Goal: Communication & Community: Answer question/provide support

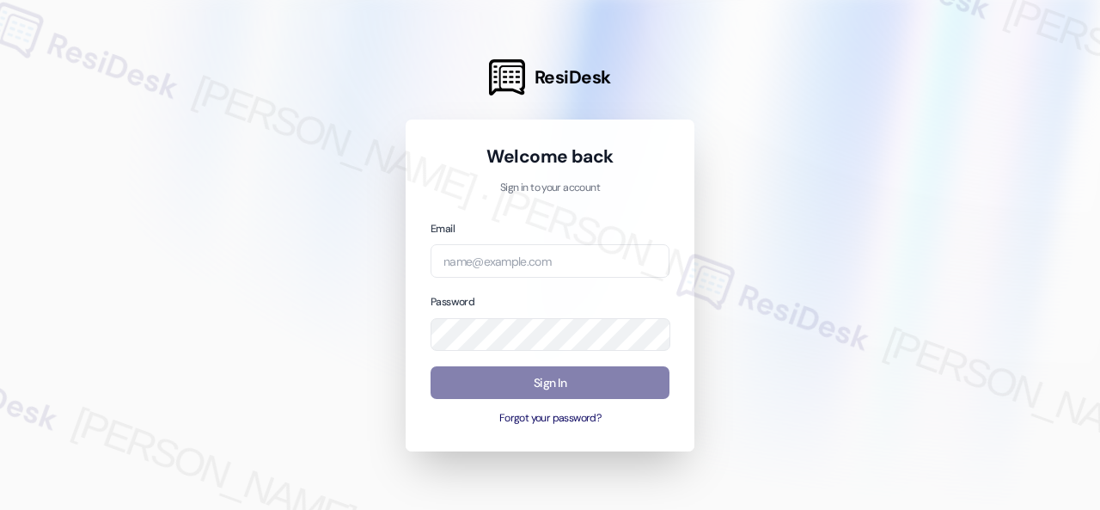
click at [858, 92] on div at bounding box center [550, 255] width 1100 height 510
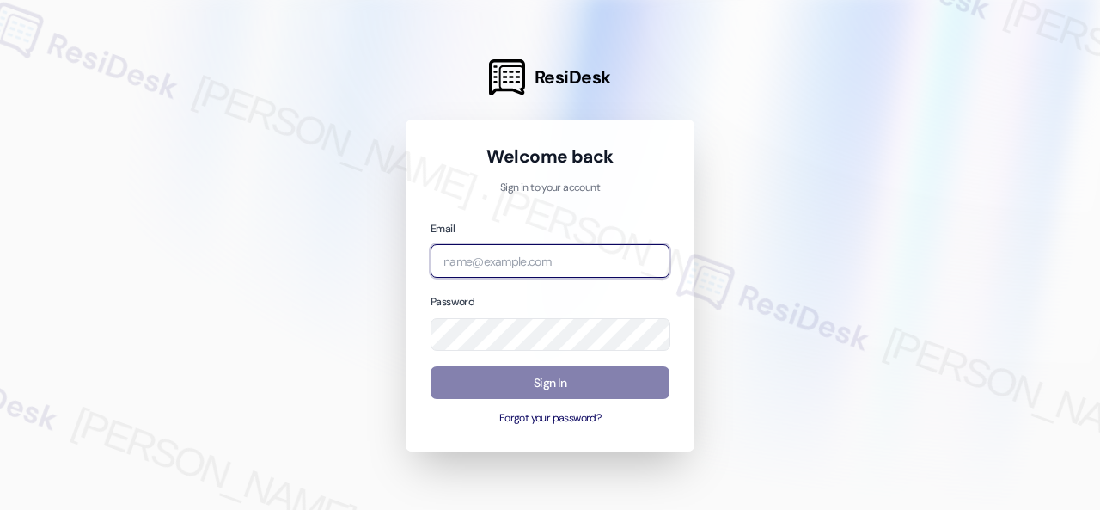
paste input "[EMAIL_ADDRESS][PERSON_NAME][PERSON_NAME][PERSON_NAME][DOMAIN_NAME]"
type input "[EMAIL_ADDRESS][PERSON_NAME][PERSON_NAME][PERSON_NAME][DOMAIN_NAME]"
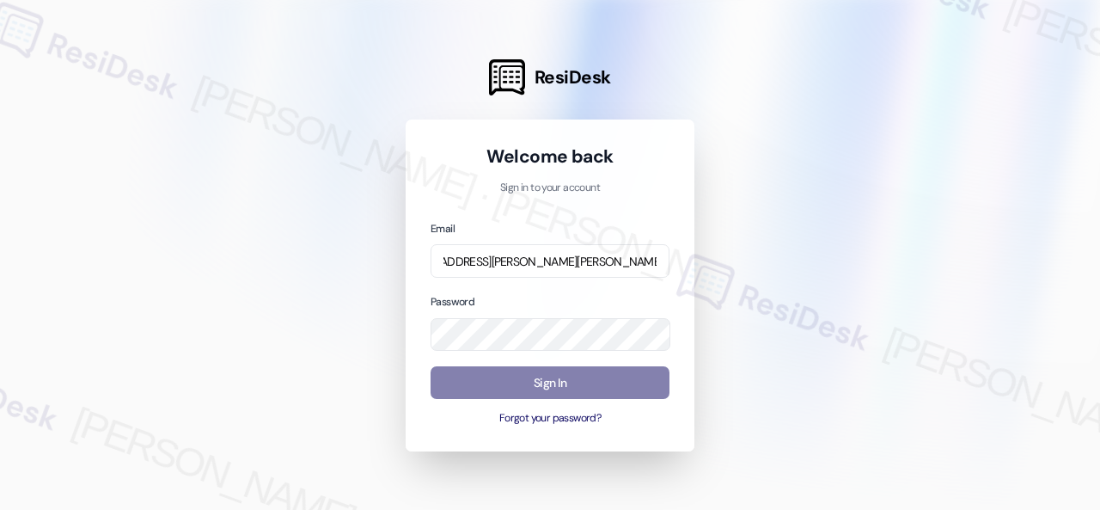
scroll to position [0, 0]
click at [896, 158] on div at bounding box center [550, 255] width 1100 height 510
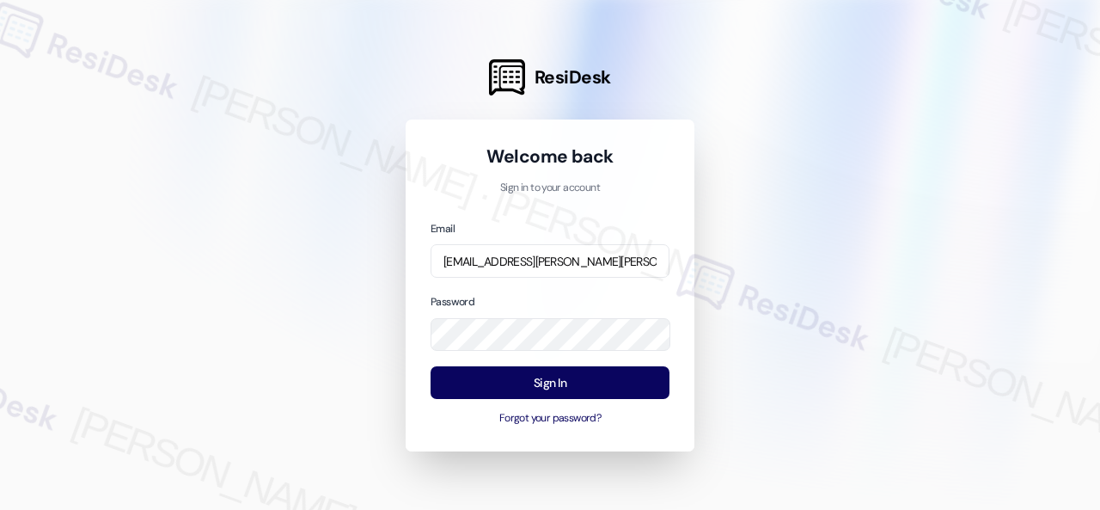
click at [827, 199] on div at bounding box center [550, 255] width 1100 height 510
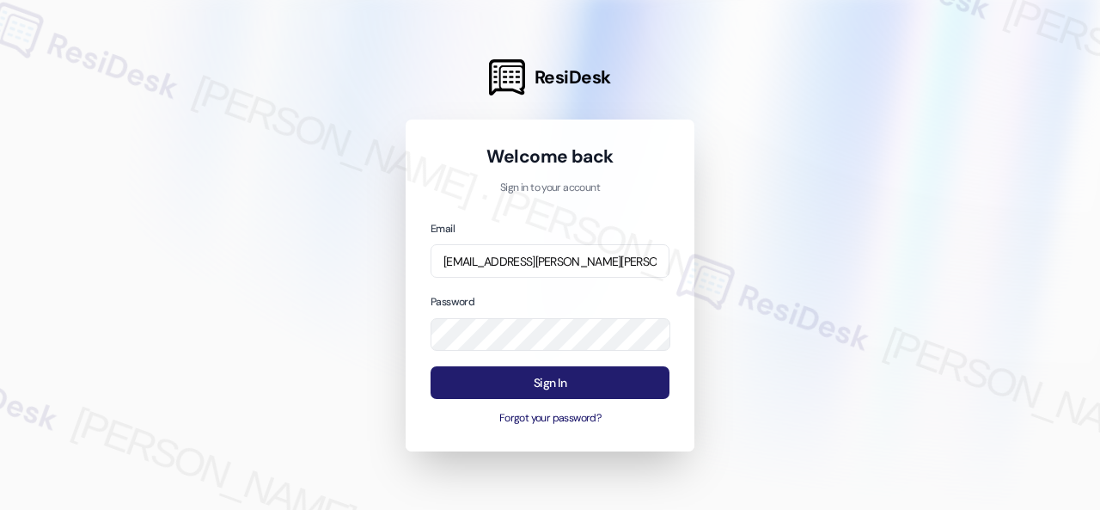
click at [565, 382] on button "Sign In" at bounding box center [550, 383] width 239 height 34
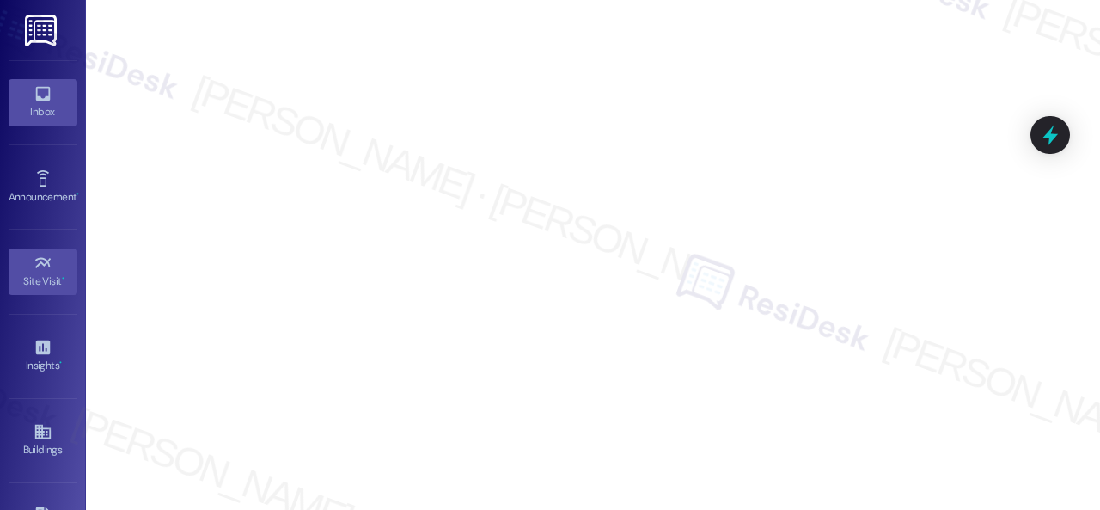
click at [40, 103] on div "Inbox" at bounding box center [43, 111] width 86 height 17
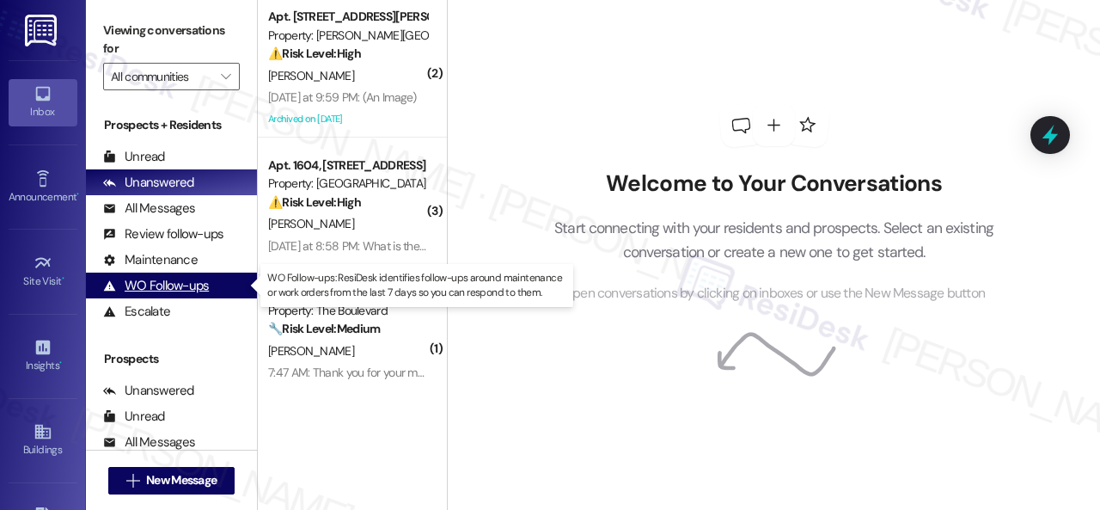
click at [159, 278] on div "WO Follow-ups" at bounding box center [156, 286] width 106 height 18
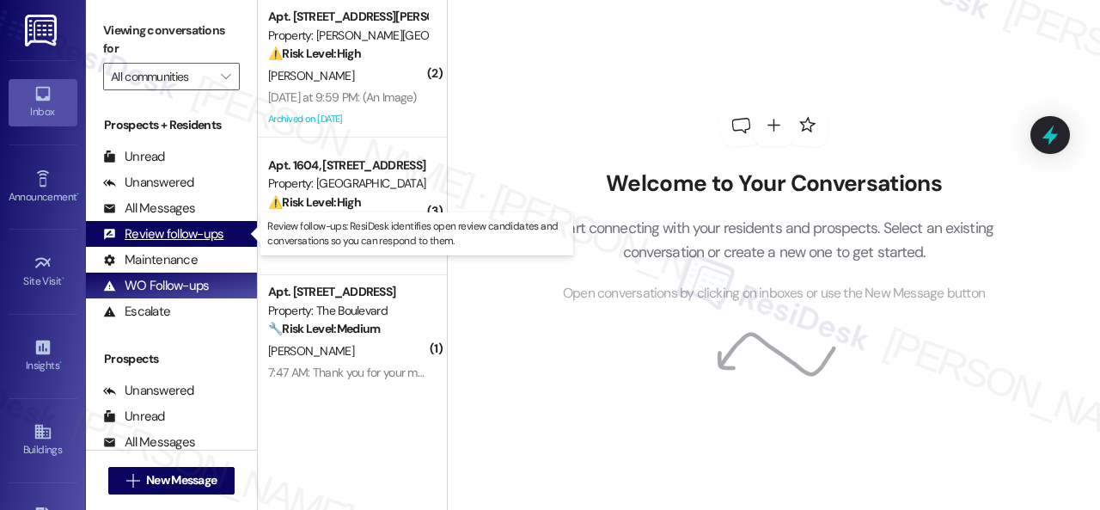
click at [168, 236] on div "Review follow-ups" at bounding box center [163, 234] width 120 height 18
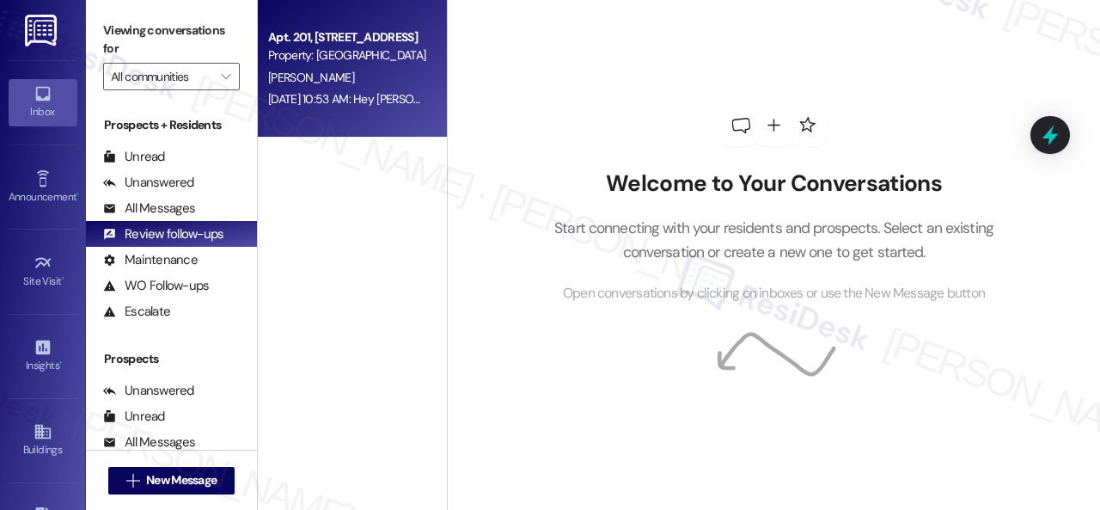
click at [353, 74] on div "N. Vargas" at bounding box center [347, 77] width 162 height 21
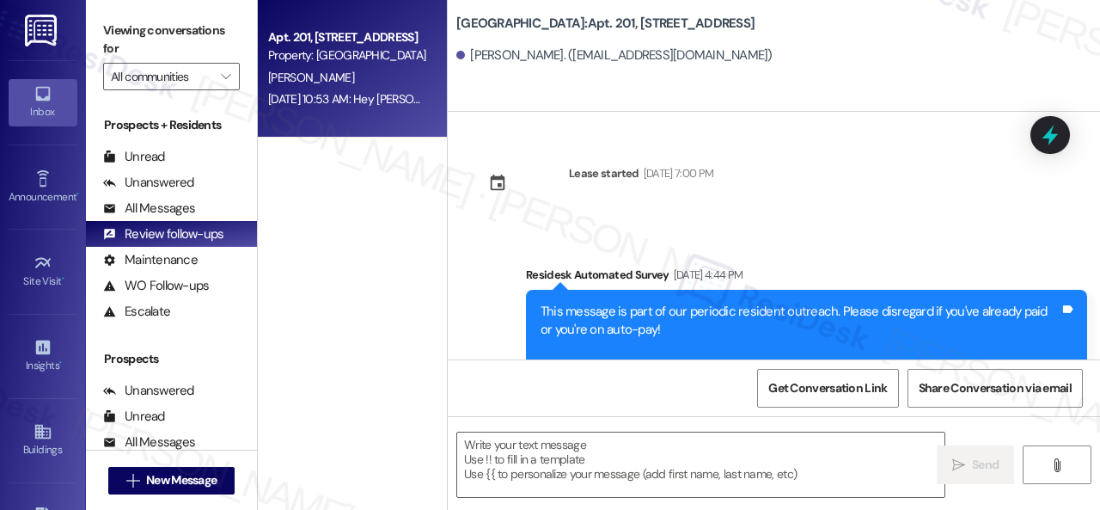
type textarea "Fetching suggested responses. Please feel free to read through the conversation…"
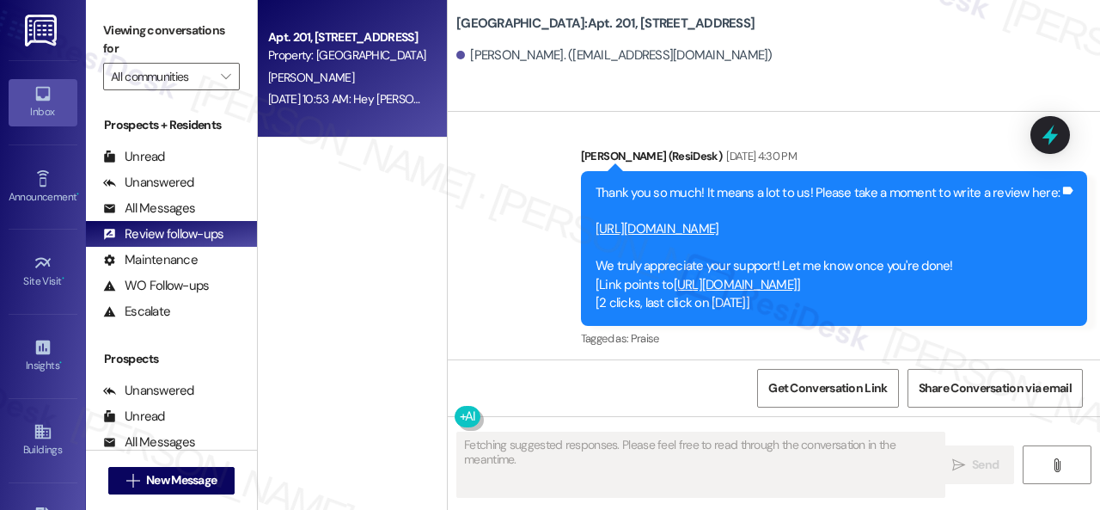
scroll to position [2250, 0]
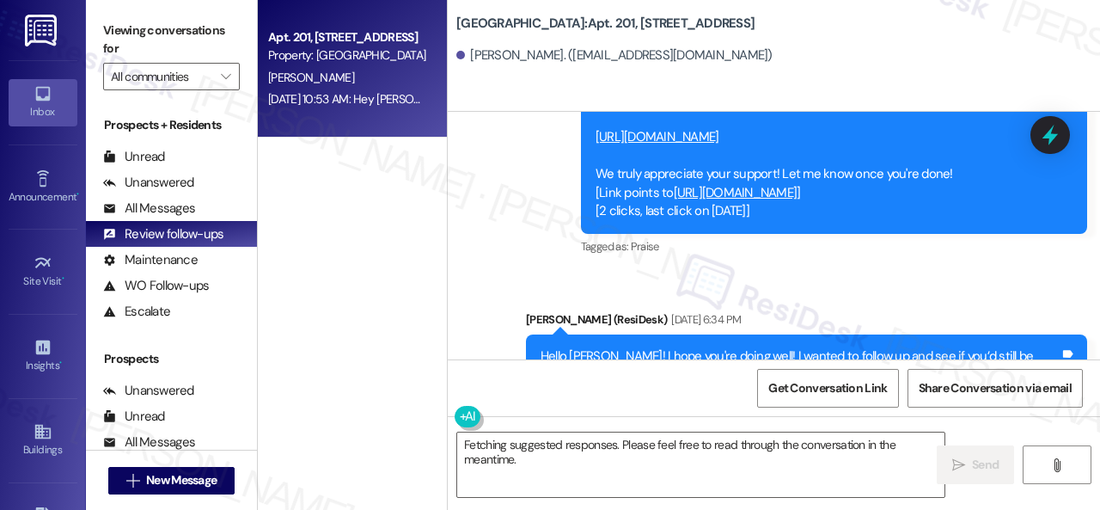
click at [719, 138] on link "https://www.theresidesk.com/links/review-wR7ehCvy5" at bounding box center [658, 136] width 124 height 17
click at [34, 424] on icon at bounding box center [43, 431] width 19 height 19
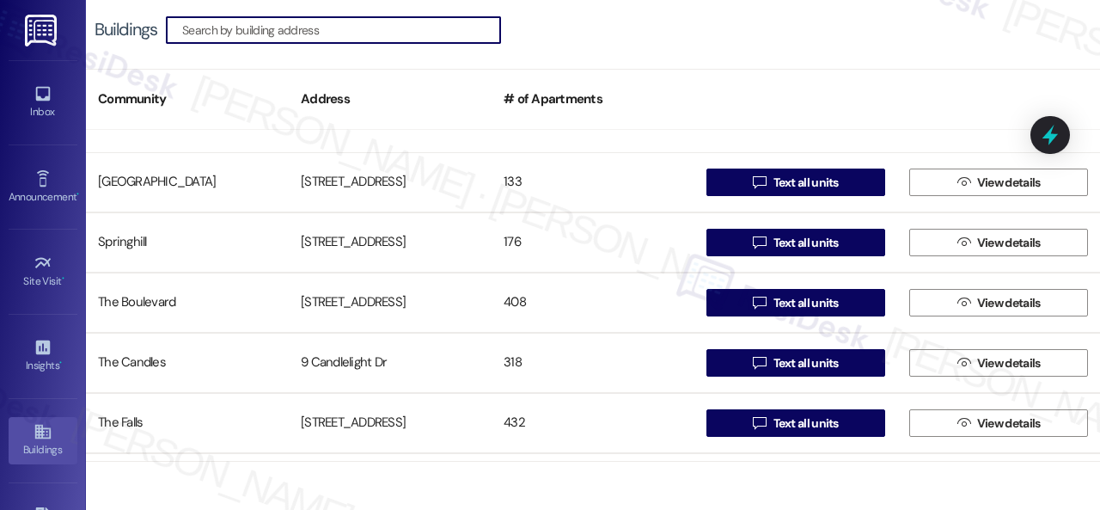
scroll to position [1117, 0]
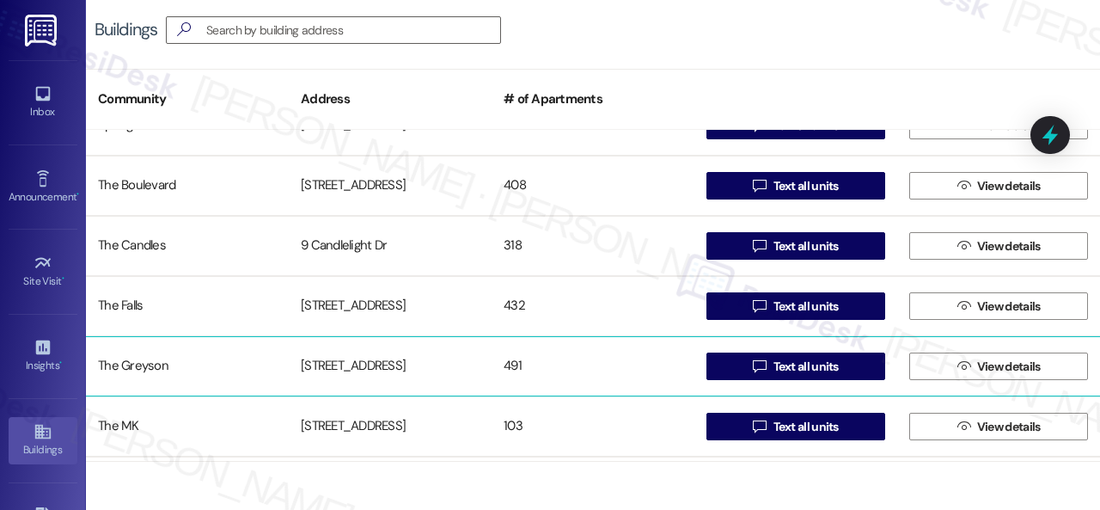
click at [159, 367] on div "The Greyson" at bounding box center [187, 366] width 203 height 34
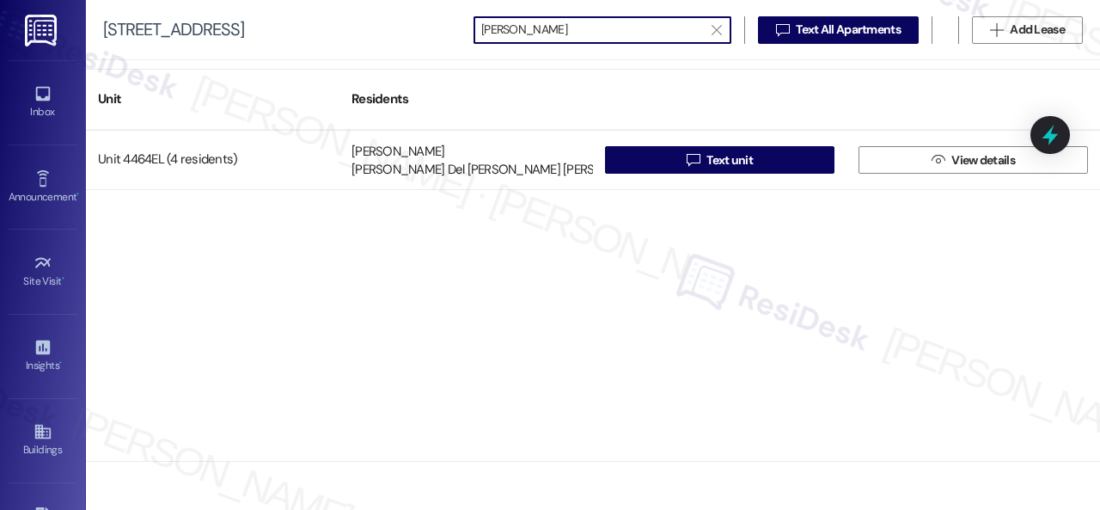
drag, startPoint x: 583, startPoint y: 27, endPoint x: 333, endPoint y: 25, distance: 249.3
click at [333, 25] on div "4460 Mountain Laurel Road  maria ge   Text All Apartments  Add Lease" at bounding box center [593, 30] width 1014 height 60
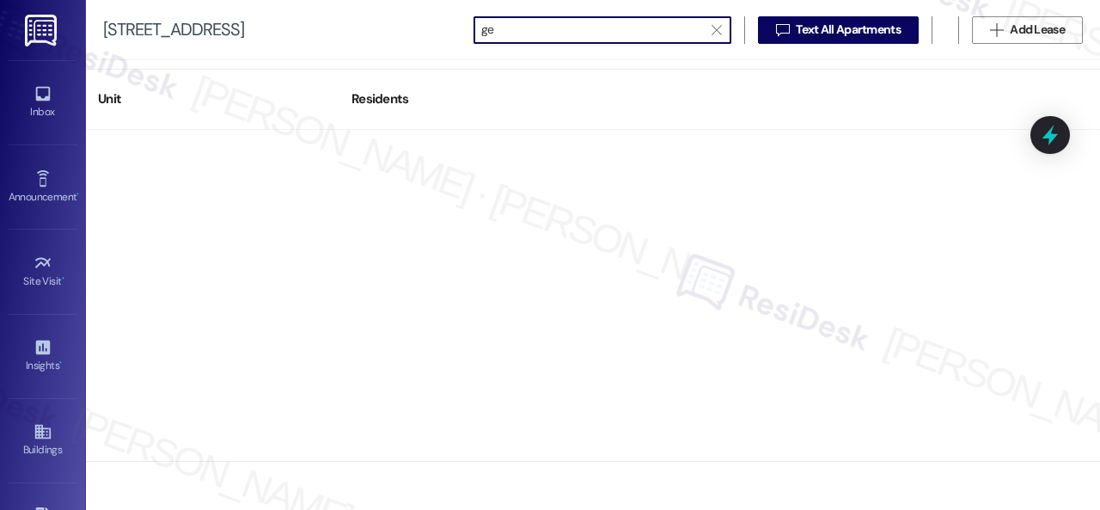
type input "g"
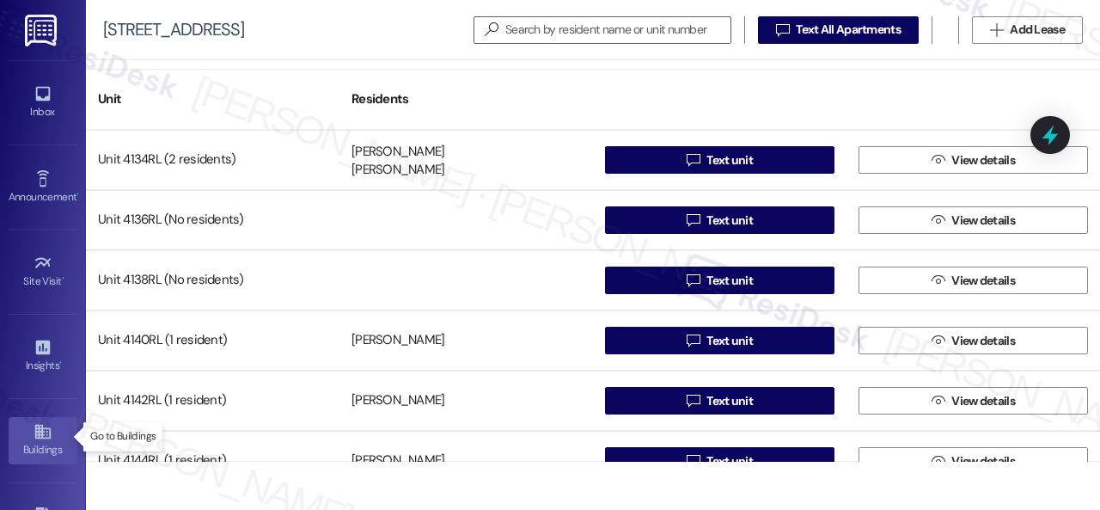
click at [25, 455] on link "Buildings" at bounding box center [43, 440] width 69 height 46
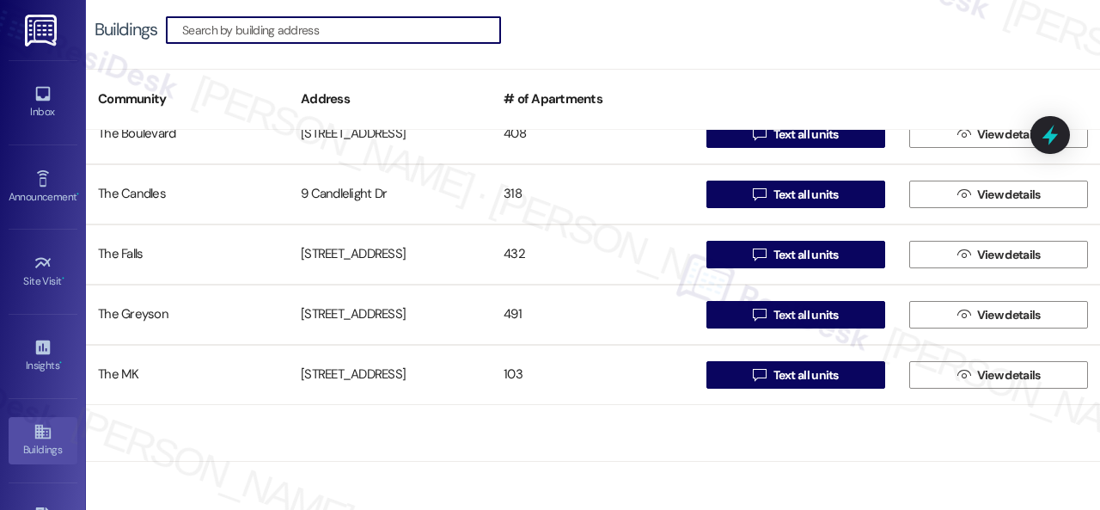
scroll to position [1233, 0]
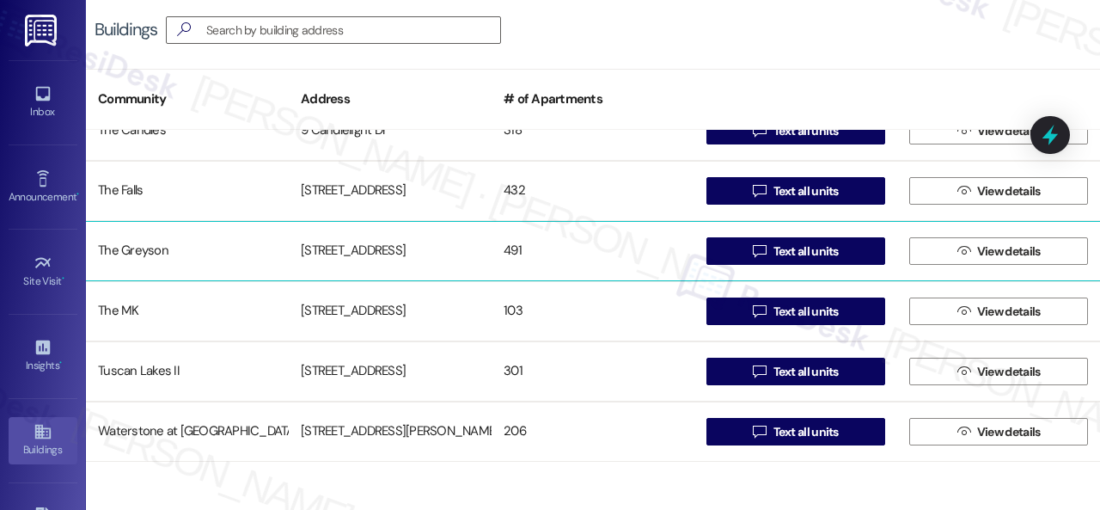
click at [151, 249] on div "The Greyson" at bounding box center [187, 251] width 203 height 34
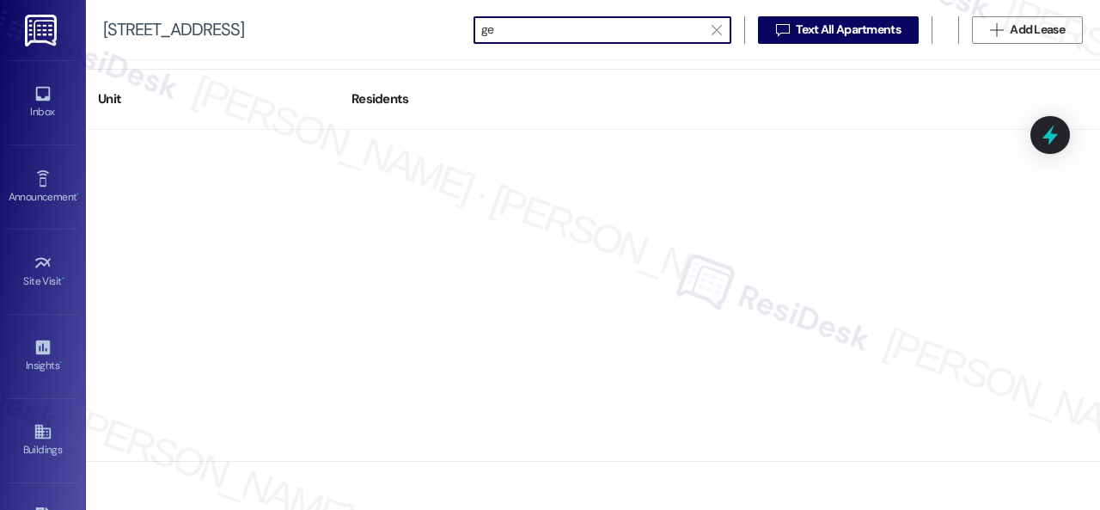
type input "g"
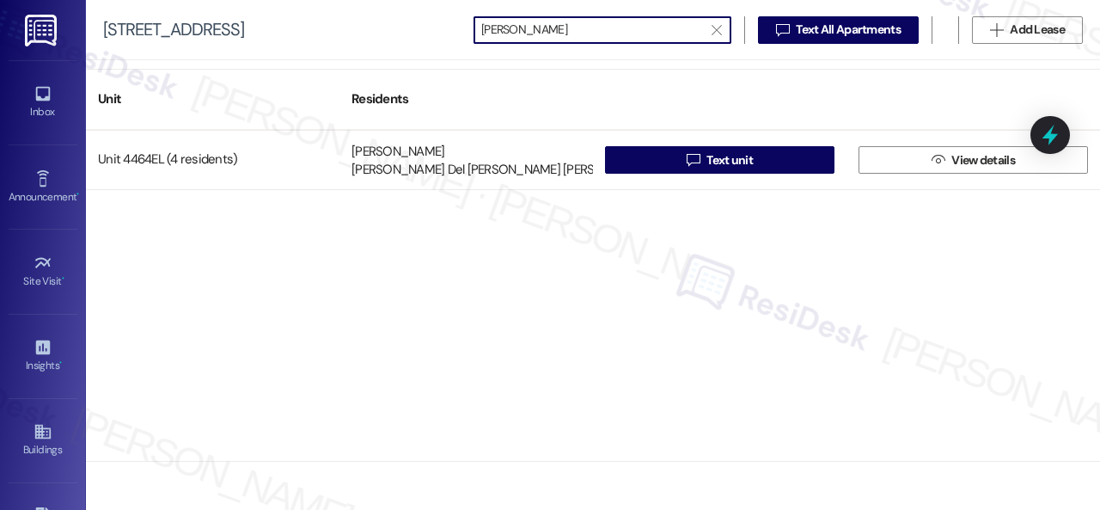
type input "maria g"
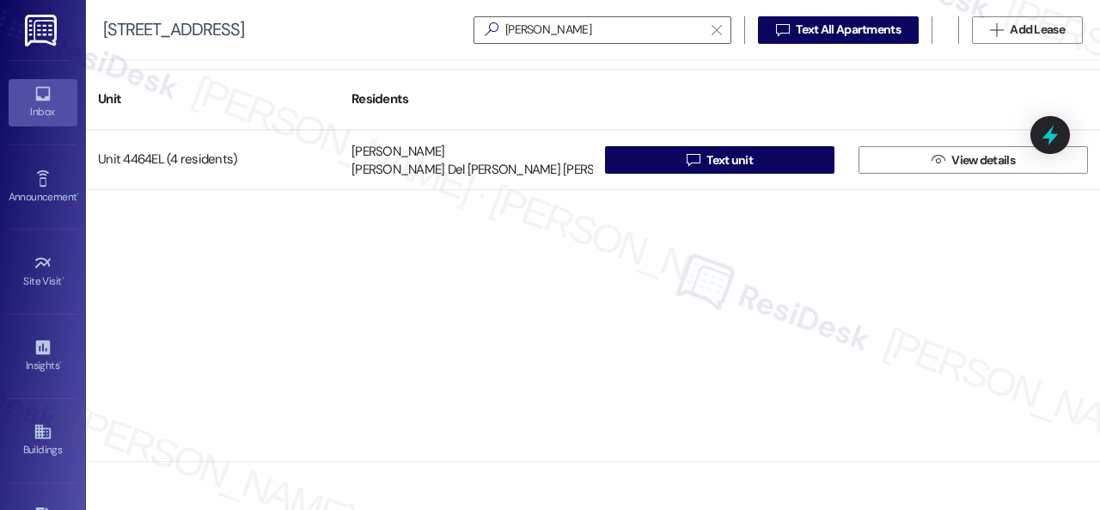
click at [23, 94] on link "Inbox" at bounding box center [43, 102] width 69 height 46
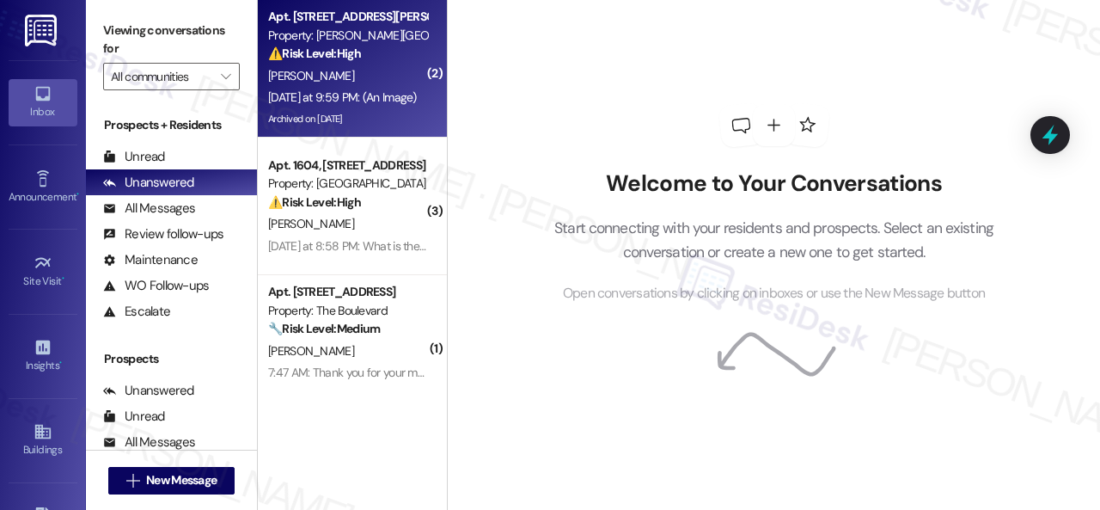
click at [395, 87] on div "Yesterday at 9:59 PM: (An Image) Yesterday at 9:59 PM: (An Image)" at bounding box center [347, 97] width 162 height 21
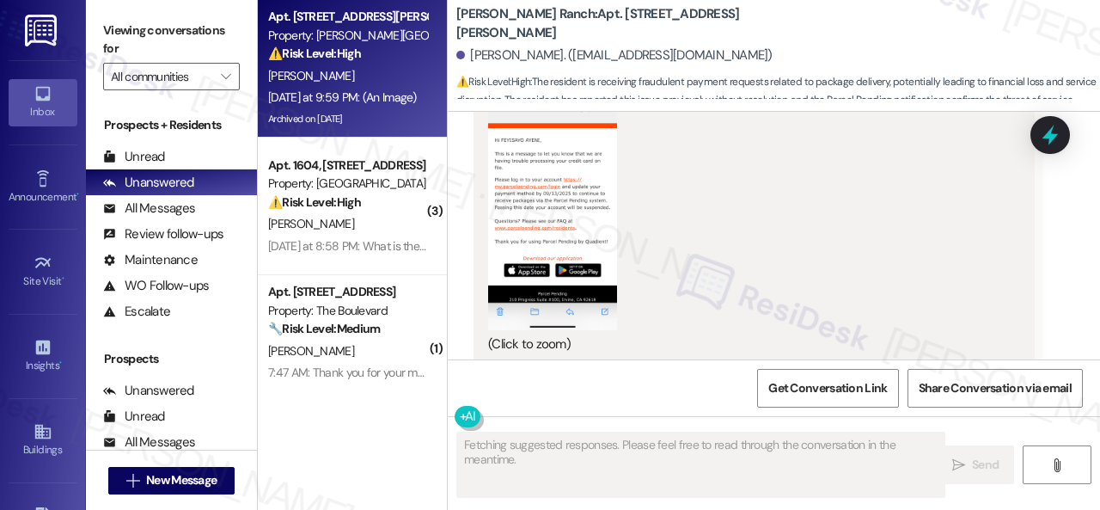
scroll to position [9913, 0]
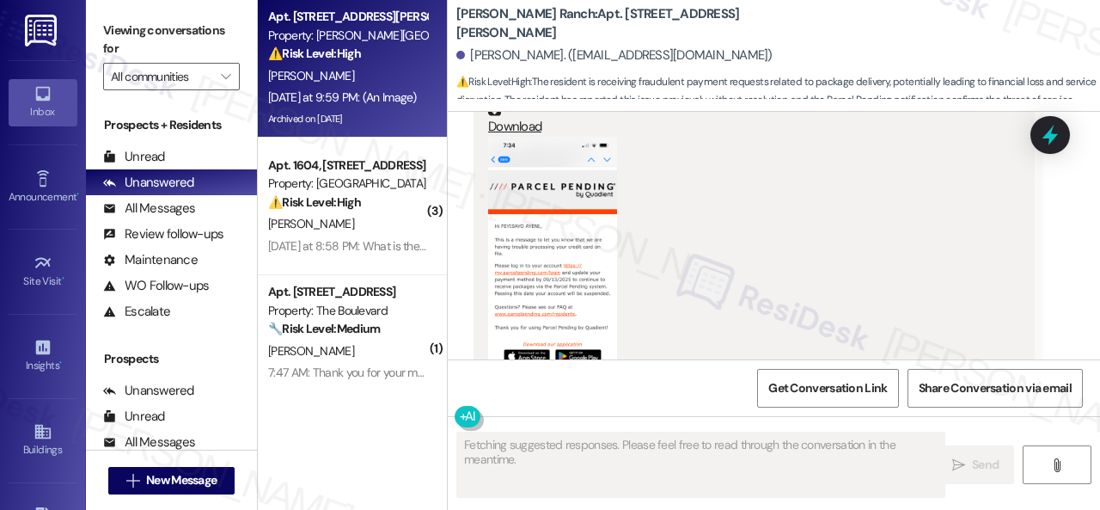
click at [558, 187] on button "Zoom image" at bounding box center [552, 276] width 129 height 279
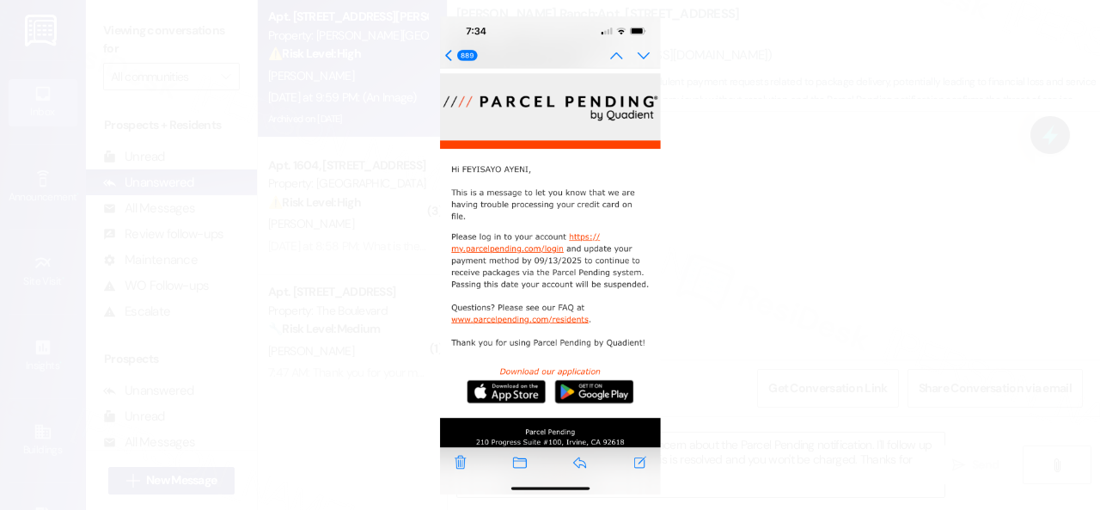
type textarea "Hi {{first_name}}, I understand your concern about the Parcel Pending notificat…"
click at [541, 307] on button "Unzoom image" at bounding box center [550, 255] width 1100 height 510
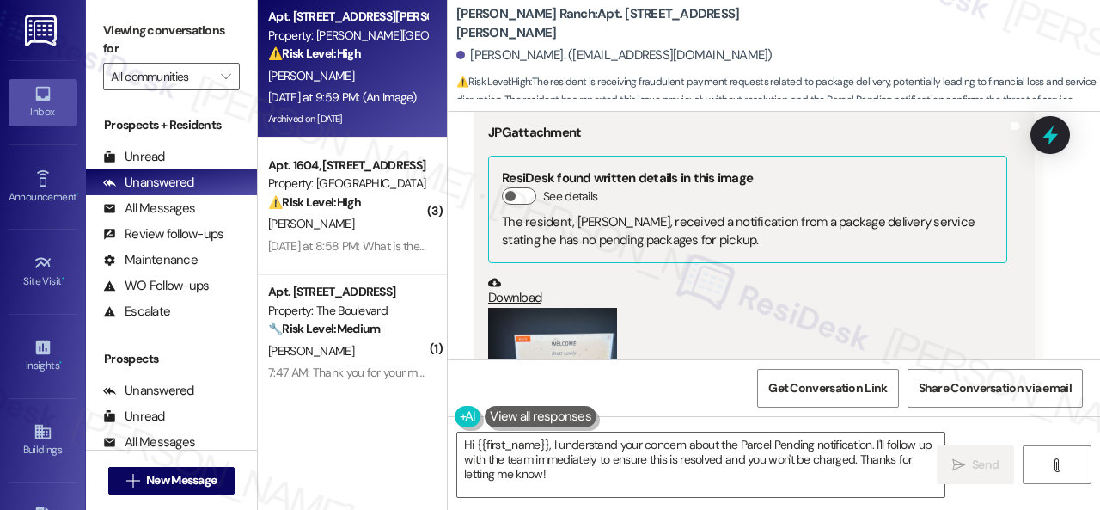
scroll to position [5014, 0]
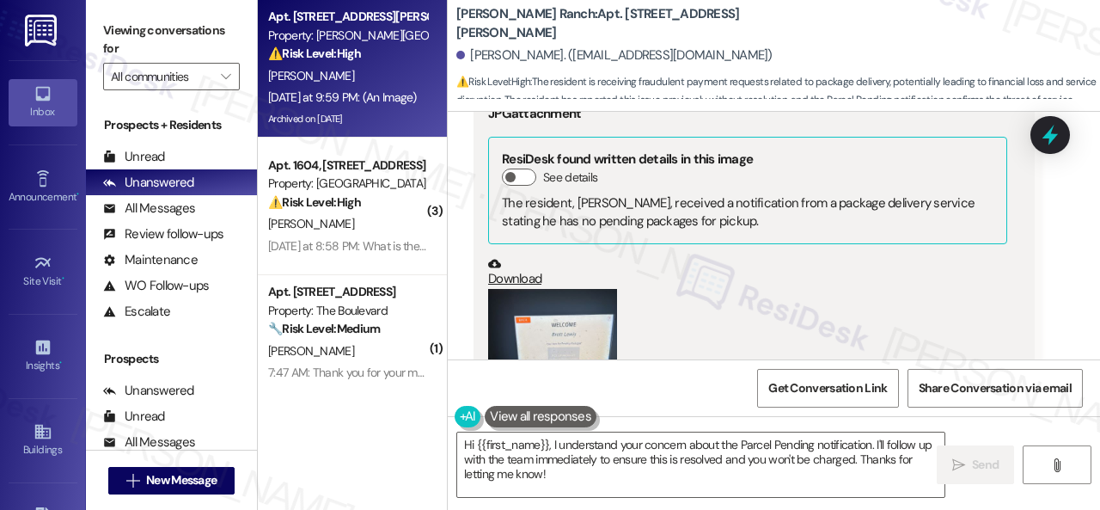
click at [576, 302] on button "Zoom image" at bounding box center [552, 375] width 129 height 172
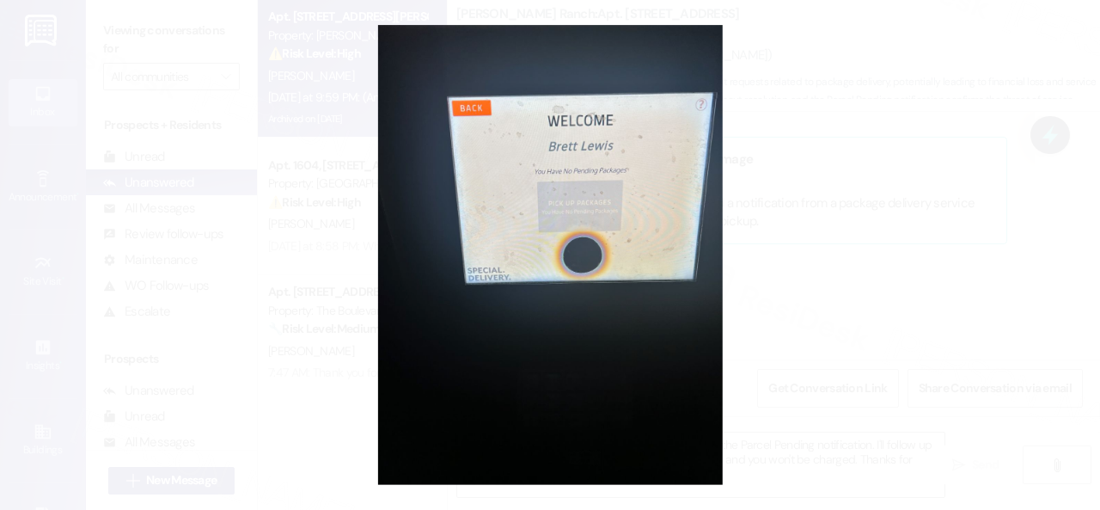
click at [682, 268] on button "Unzoom image" at bounding box center [550, 255] width 1100 height 510
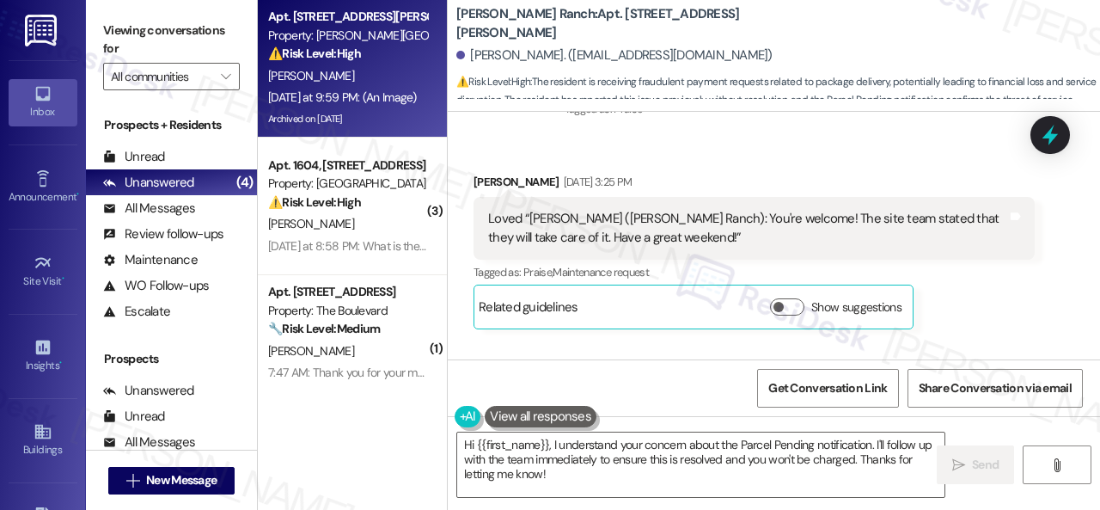
scroll to position [8452, 0]
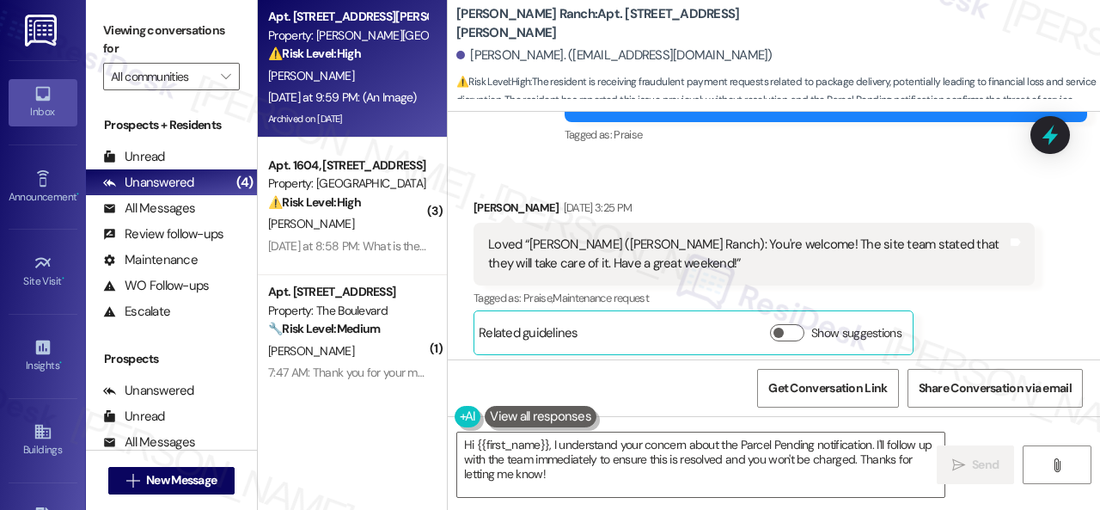
click at [560, 25] on b "Craig Ranch: Apt. 1110, 4101 S Custer Rd" at bounding box center [628, 23] width 344 height 37
copy b "1110"
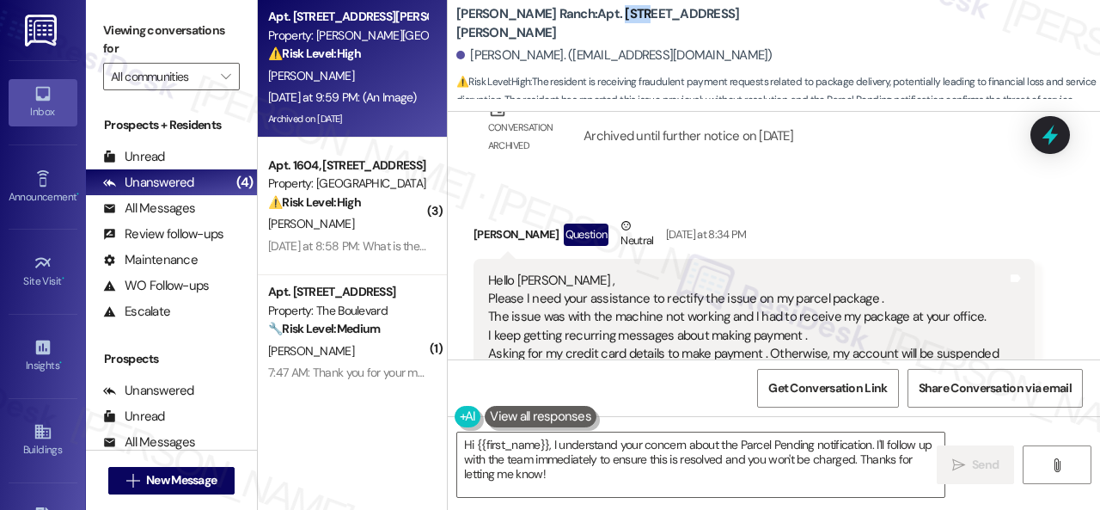
scroll to position [8796, 0]
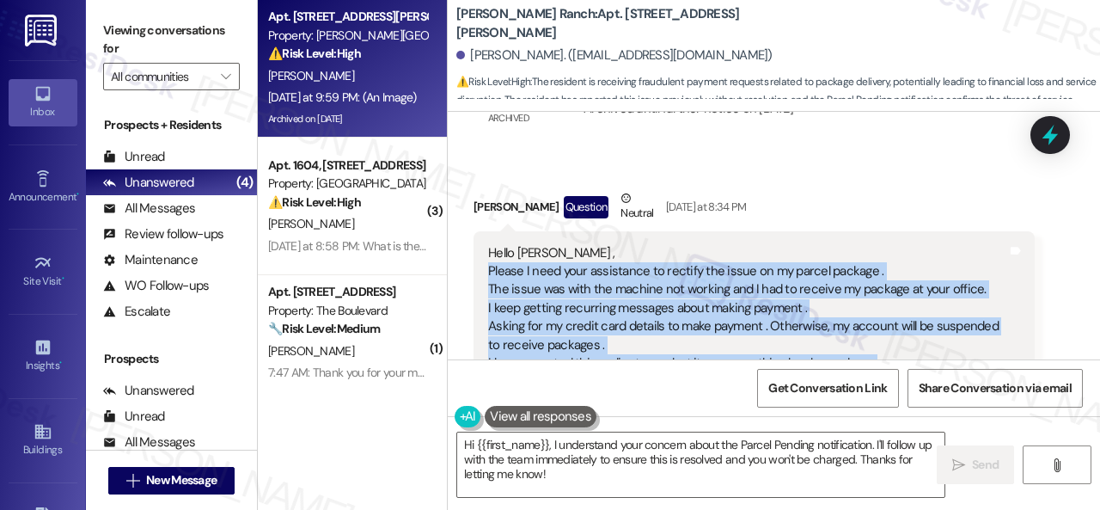
drag, startPoint x: 486, startPoint y: 191, endPoint x: 665, endPoint y: 321, distance: 221.6
click at [665, 321] on div "Hello Sarah , Please I need your assistance to rectify the issue on my parcel p…" at bounding box center [747, 336] width 523 height 184
copy div "Please I need your assistance to rectify the issue on my parcel package . The i…"
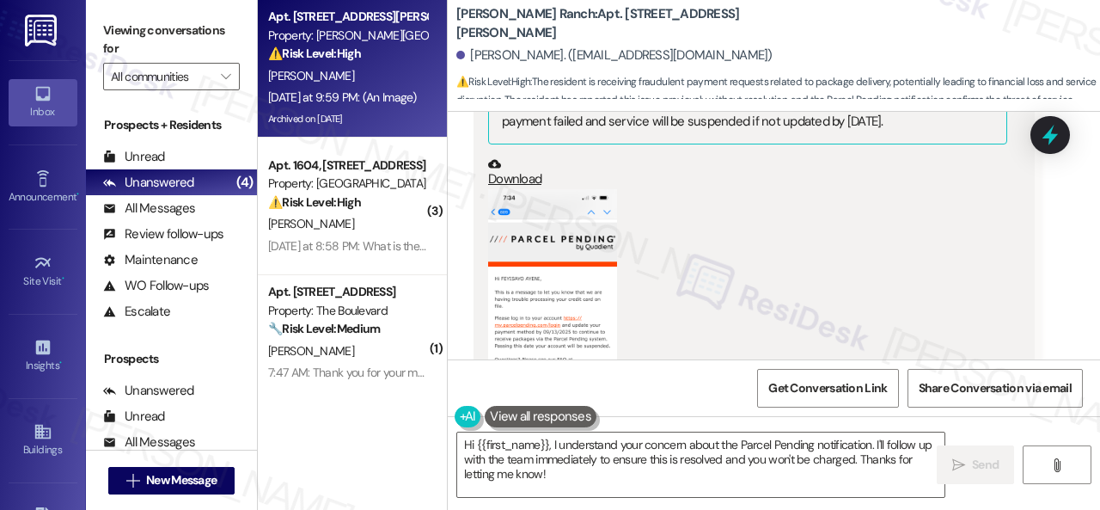
scroll to position [9913, 0]
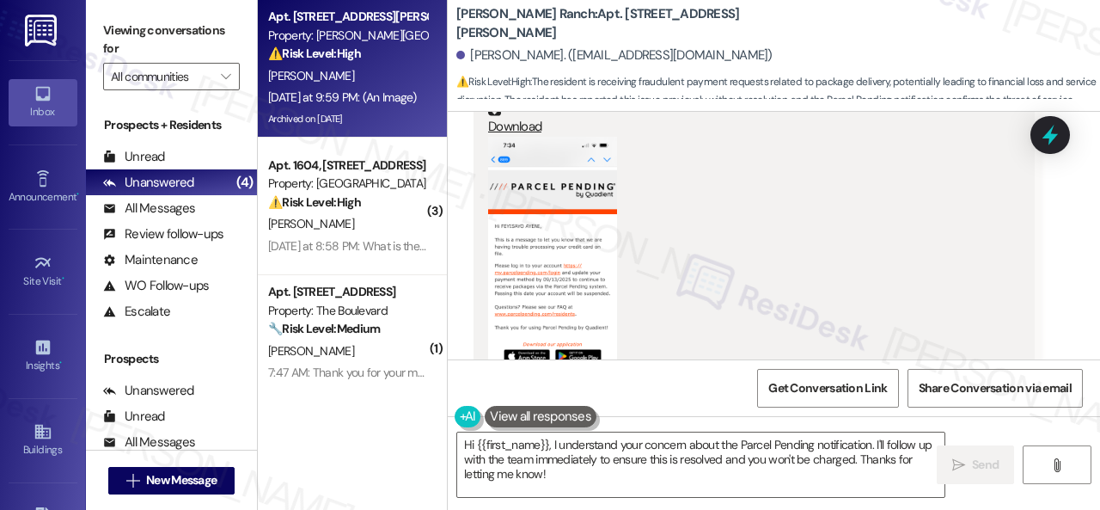
click at [554, 196] on button "Zoom image" at bounding box center [552, 276] width 129 height 279
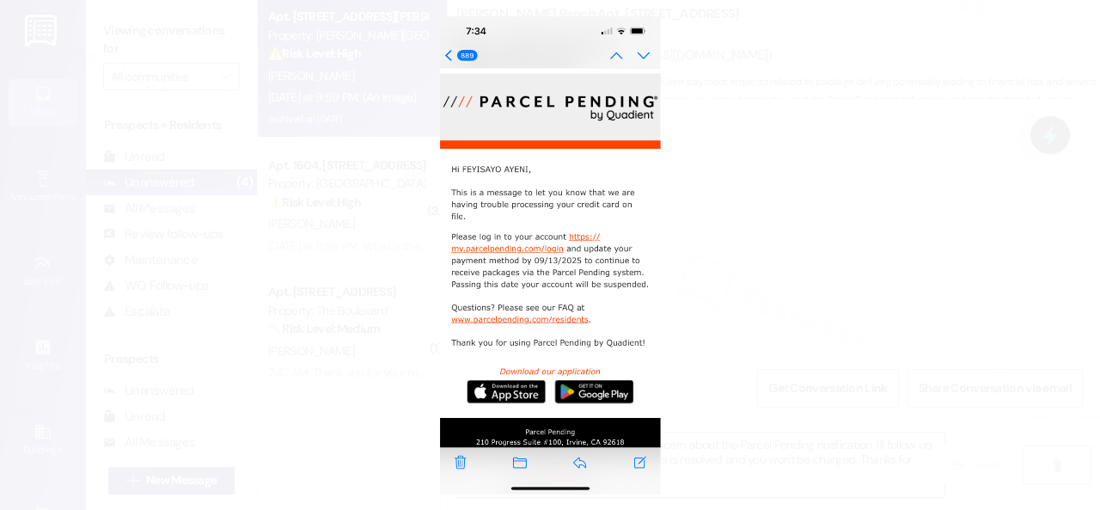
click at [617, 249] on button "Unzoom image" at bounding box center [550, 255] width 1100 height 510
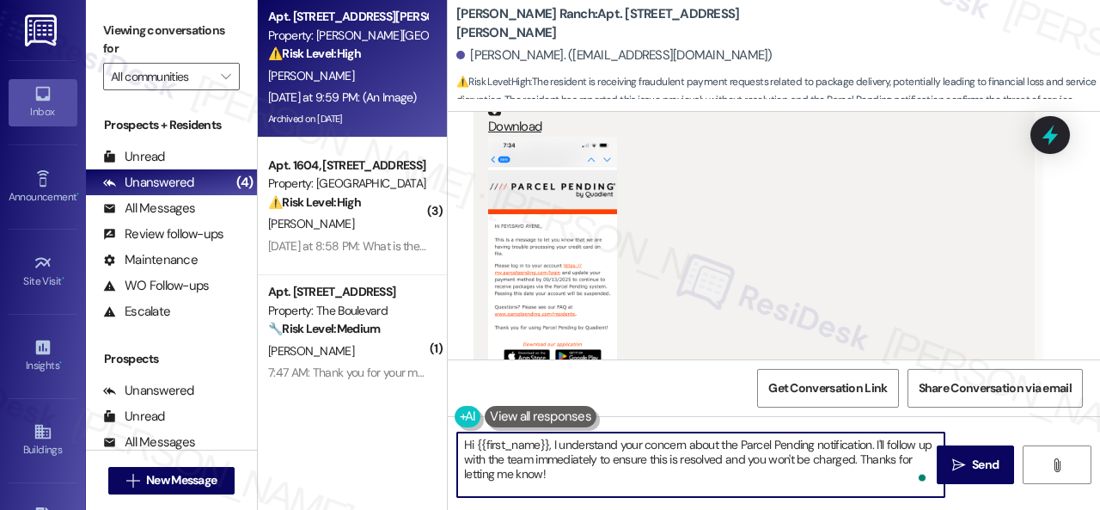
drag, startPoint x: 598, startPoint y: 458, endPoint x: 856, endPoint y: 458, distance: 257.8
click at [856, 458] on textarea "Hi {{first_name}}, I understand your concern about the Parcel Pending notificat…" at bounding box center [700, 464] width 487 height 64
type textarea "Hi {{first_name}}, I understand your concern about the Parcel Pending notificat…"
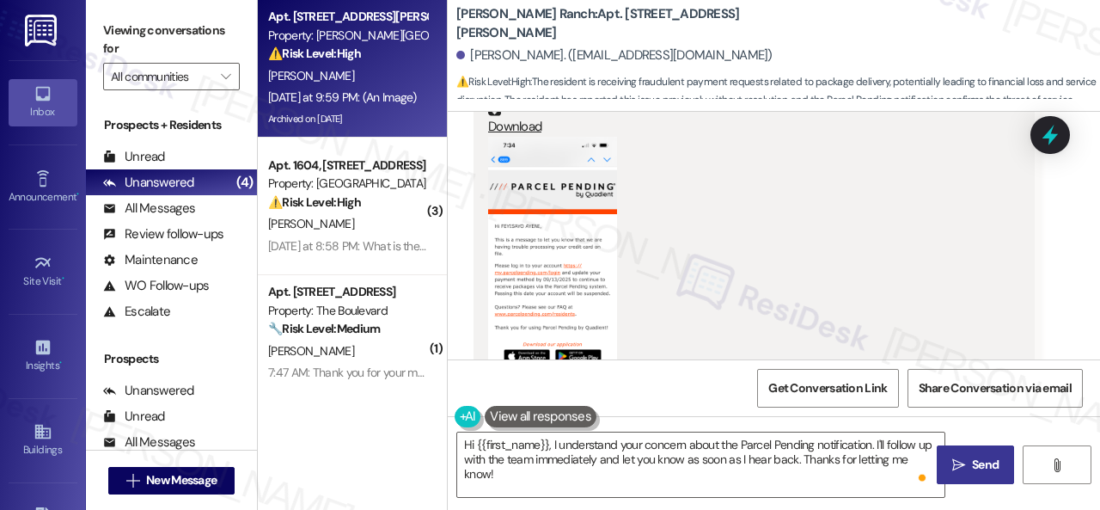
click at [966, 455] on button " Send" at bounding box center [975, 464] width 77 height 39
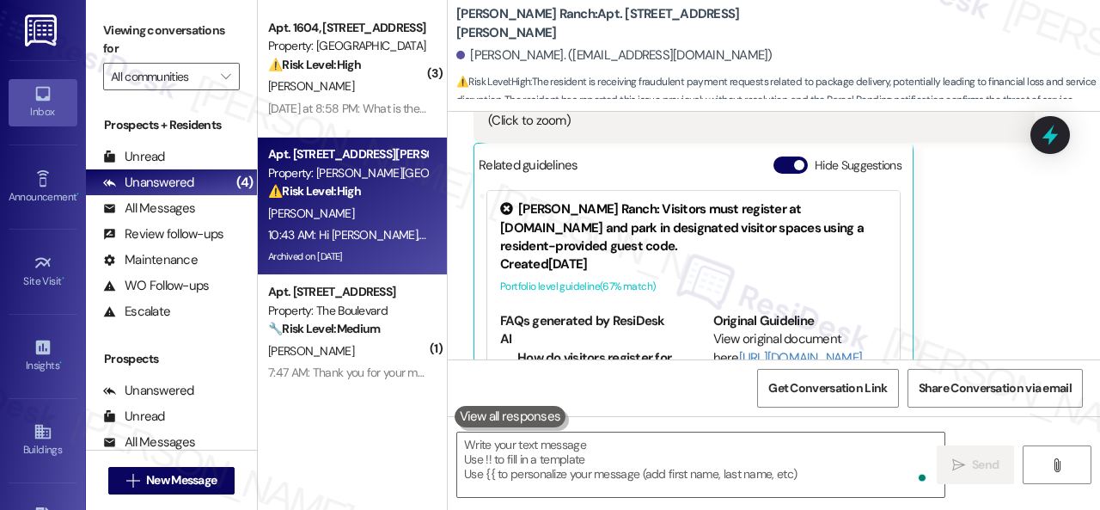
scroll to position [10309, 0]
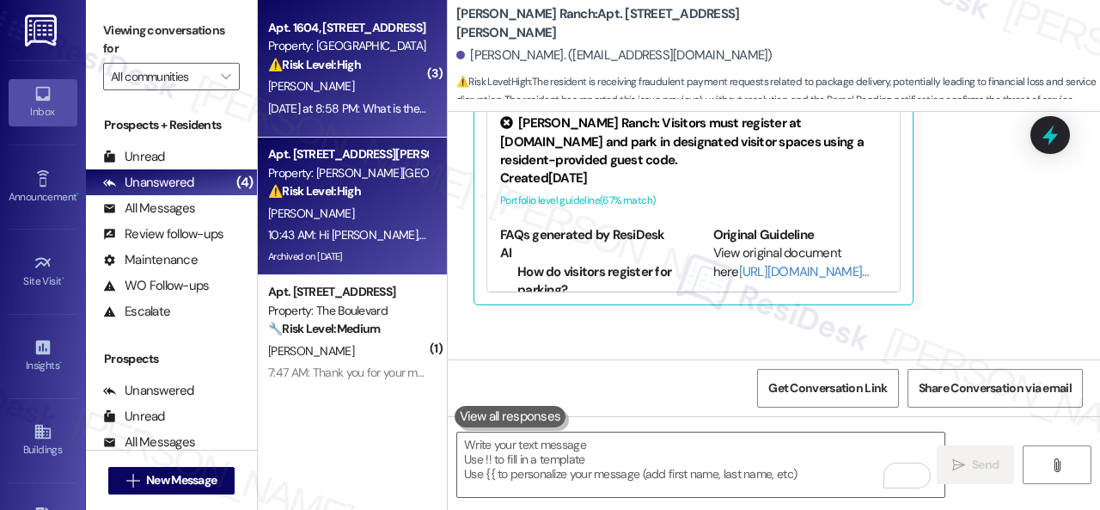
click at [371, 92] on div "J. Garate" at bounding box center [347, 86] width 162 height 21
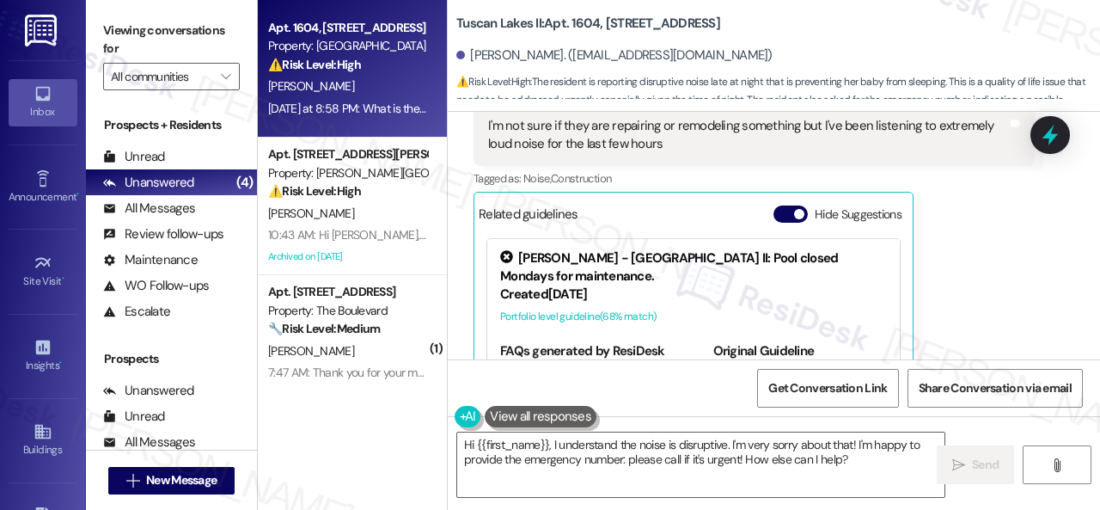
scroll to position [9812, 0]
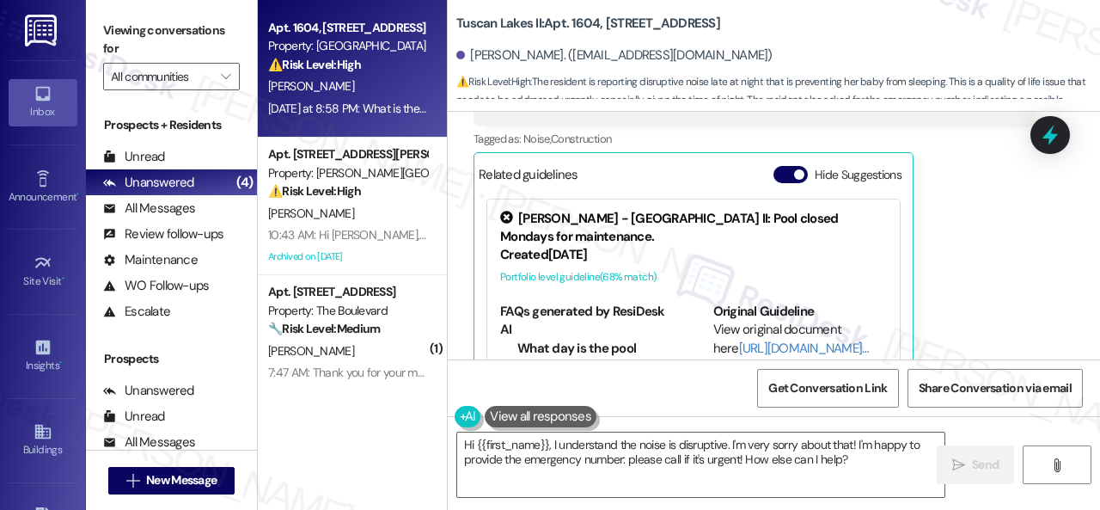
drag, startPoint x: 1040, startPoint y: 219, endPoint x: 1016, endPoint y: 212, distance: 25.0
click at [1040, 219] on div "Received via SMS Julia Garate Yesterday at 8:57 PM I'm not sure if they are rep…" at bounding box center [774, 268] width 652 height 533
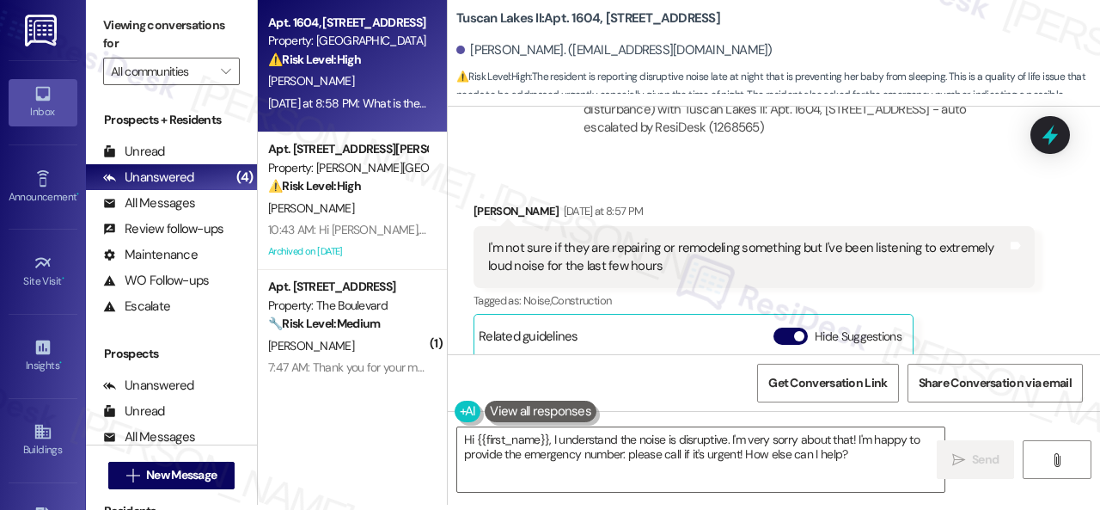
scroll to position [9726, 0]
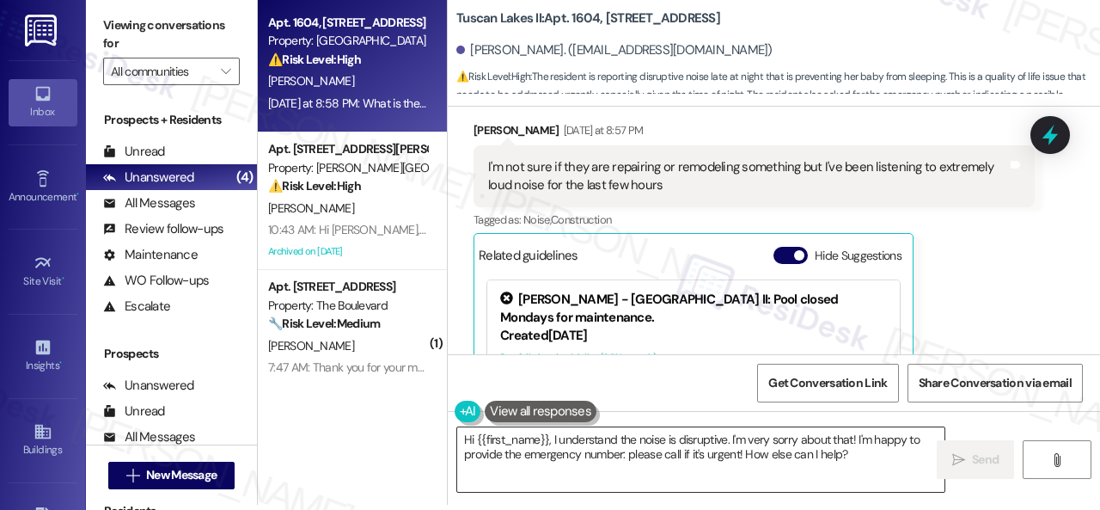
click at [557, 439] on textarea "Hi {{first_name}}, I understand the noise is disruptive. I'm very sorry about t…" at bounding box center [700, 459] width 487 height 64
click at [833, 452] on textarea "Hi {{first_name}}, I understand the noise is disruptive. I'm very sorry about t…" at bounding box center [700, 459] width 487 height 64
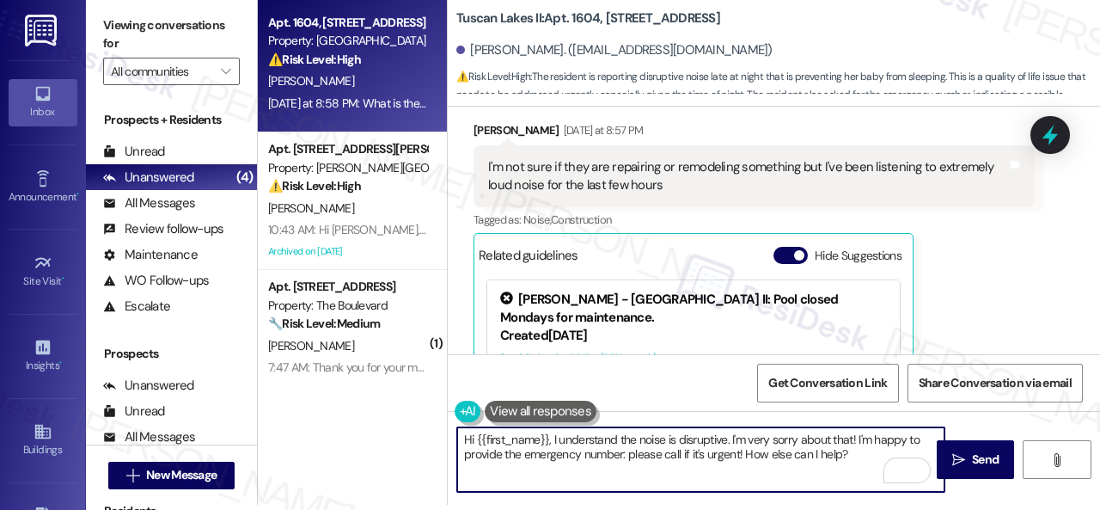
click at [553, 437] on textarea "Hi {{first_name}}, I understand the noise is disruptive. I'm very sorry about t…" at bounding box center [700, 459] width 487 height 64
paste textarea "'m sorry for the delayed response.I"
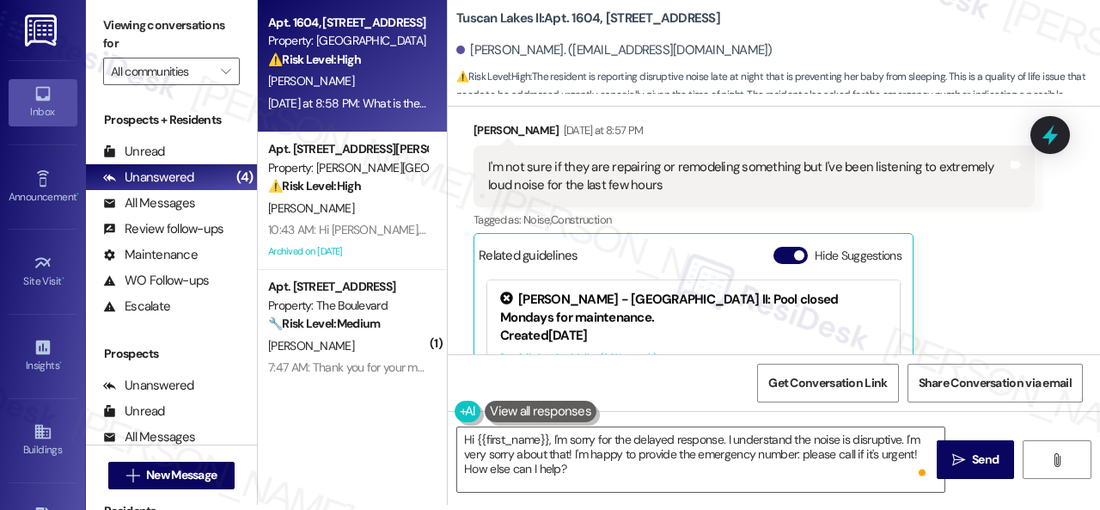
click at [1004, 320] on div "Julia Garate Yesterday at 8:57 PM I'm not sure if they are repairing or remodel…" at bounding box center [754, 301] width 561 height 360
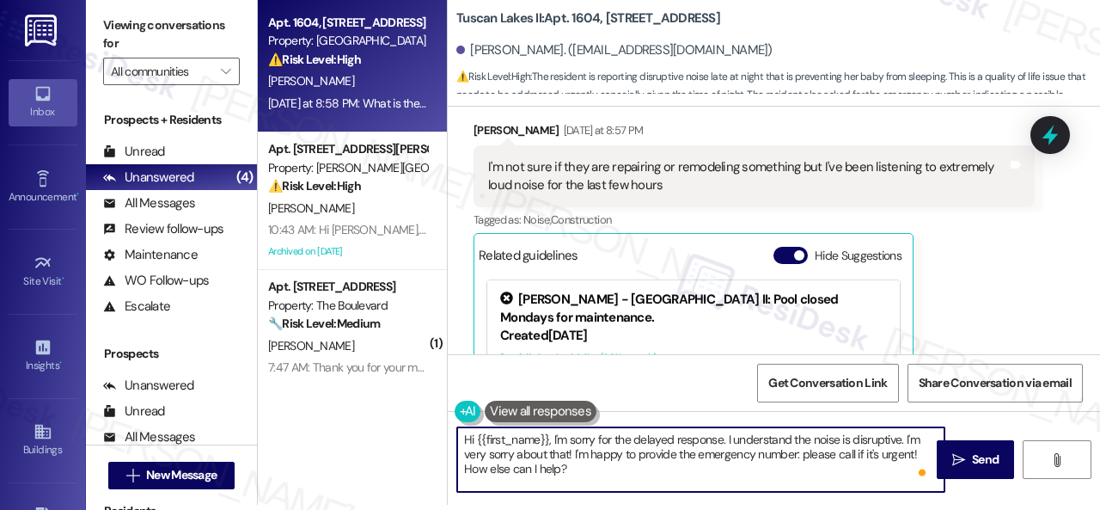
click at [726, 446] on textarea "Hi {{first_name}}, I'm sorry for the delayed response. I understand the noise i…" at bounding box center [700, 459] width 487 height 64
drag, startPoint x: 792, startPoint y: 436, endPoint x: 812, endPoint y: 467, distance: 37.2
click at [812, 467] on textarea "Hi {{first_name}}, I'm sorry for the delayed response. I understand the noise i…" at bounding box center [700, 459] width 487 height 64
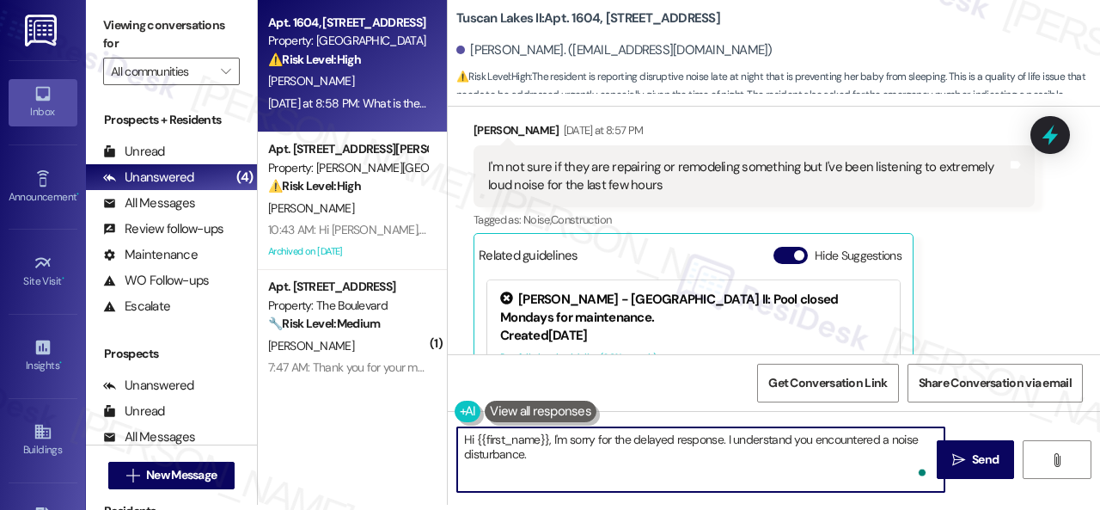
paste textarea "Please don’t hesitate to confirm if you still require further assistance. Thank…"
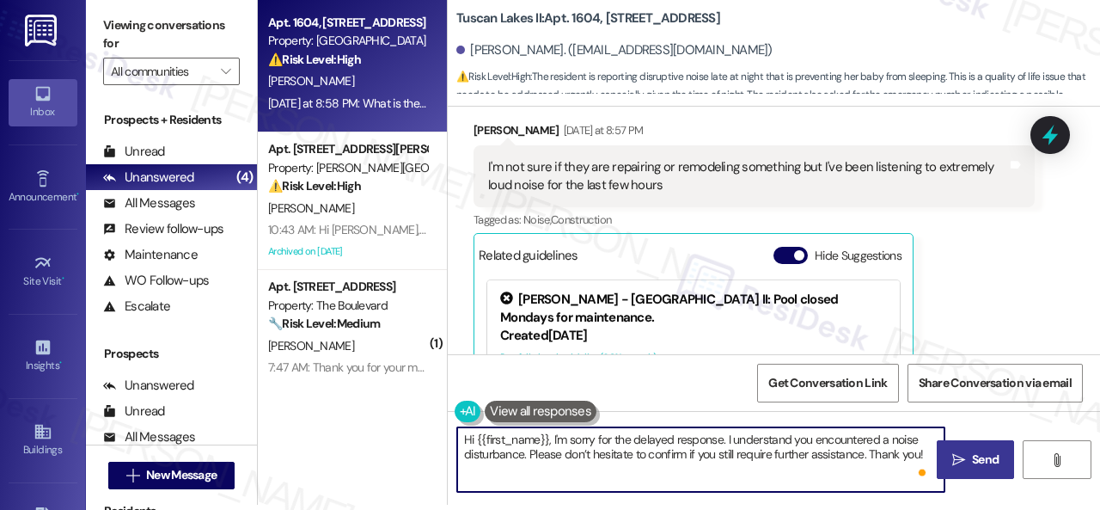
type textarea "Hi {{first_name}}, I'm sorry for the delayed response. I understand you encount…"
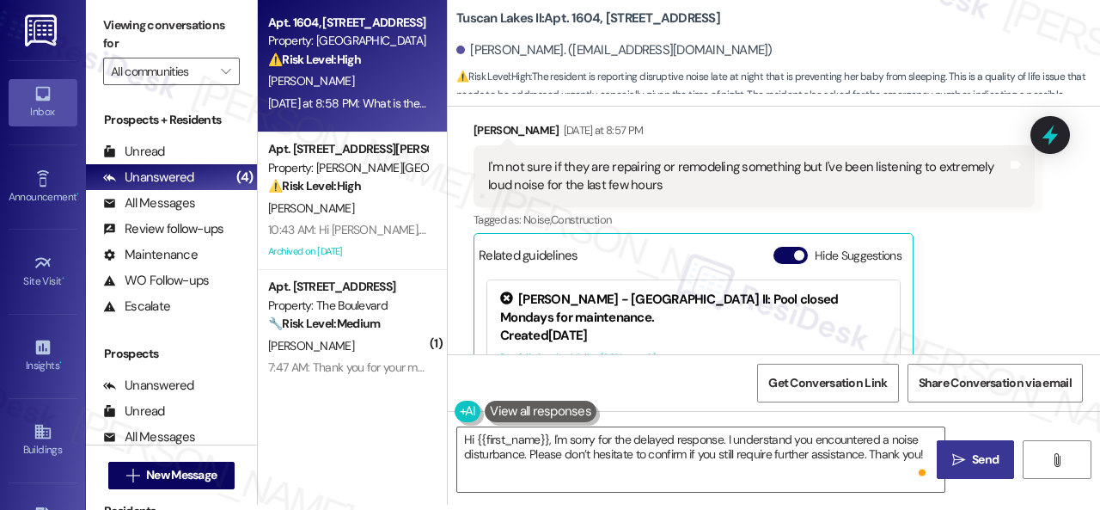
click at [988, 450] on span "Send" at bounding box center [985, 459] width 27 height 18
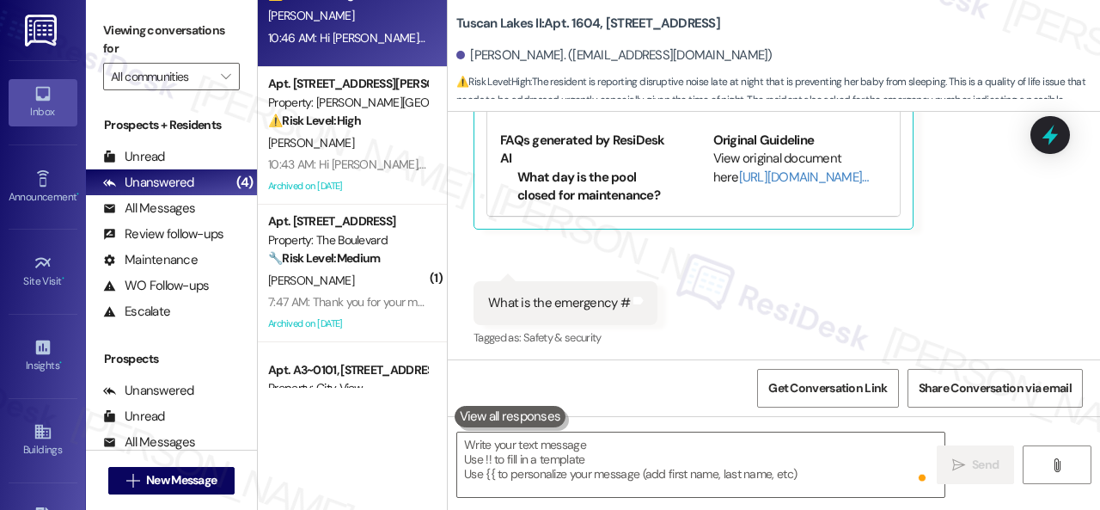
scroll to position [86, 0]
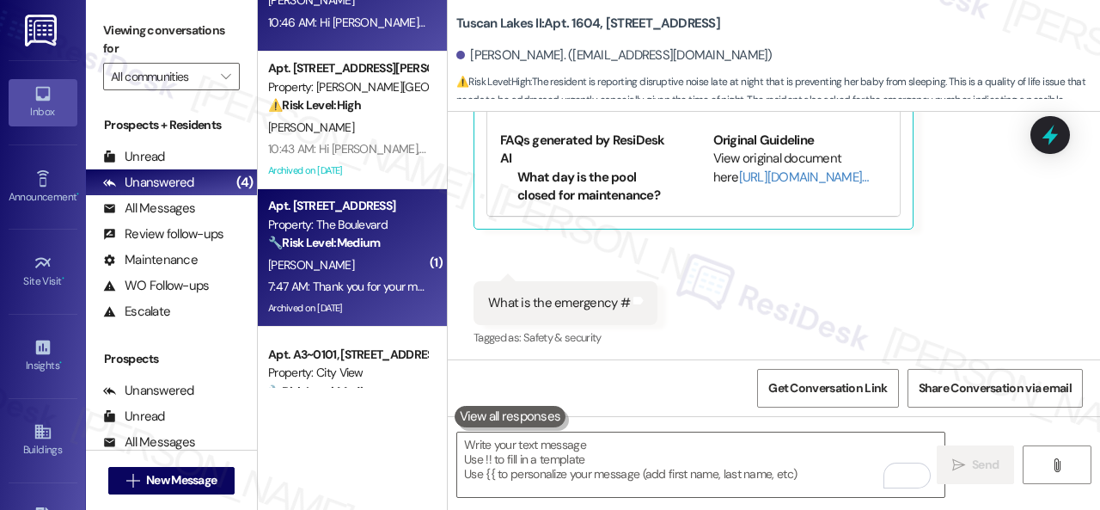
click at [351, 283] on div "7:47 AM: Thank you for your message. Our offices are currently closed, but we w…" at bounding box center [792, 285] width 1049 height 15
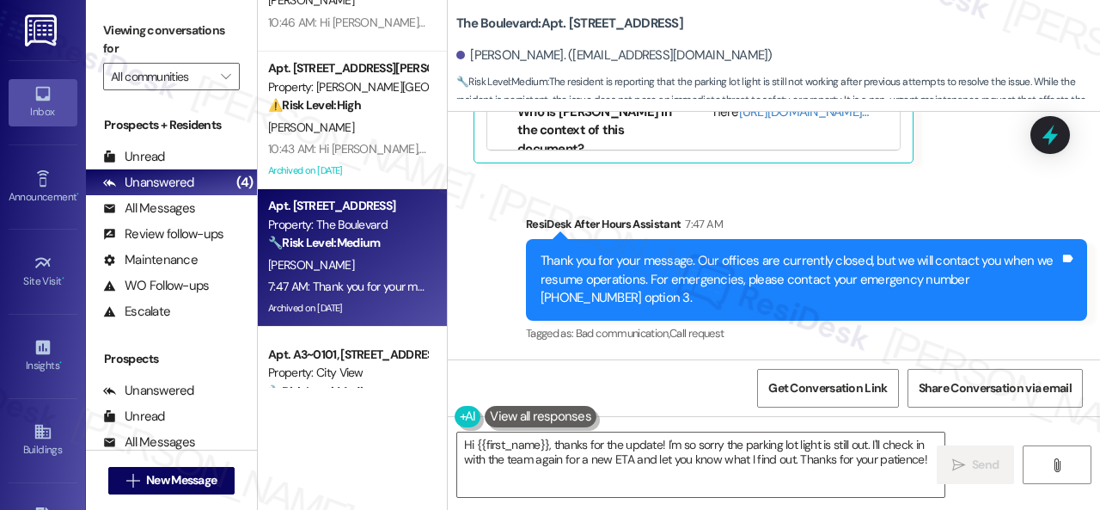
scroll to position [9666, 0]
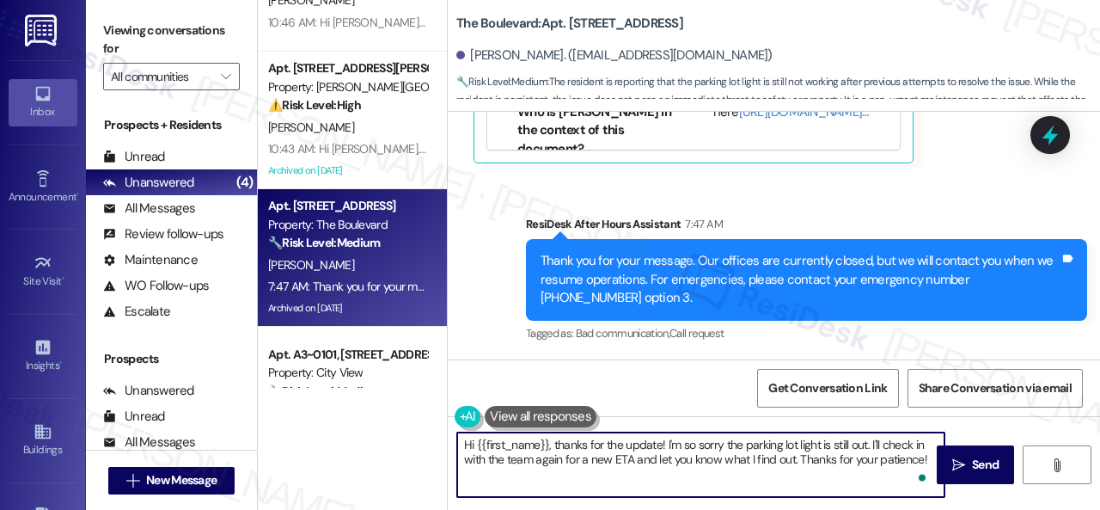
drag, startPoint x: 927, startPoint y: 461, endPoint x: 554, endPoint y: 446, distance: 372.4
click at [554, 446] on textarea "Hi {{first_name}}, thanks for the update! I'm so sorry the parking lot light is…" at bounding box center [700, 464] width 487 height 64
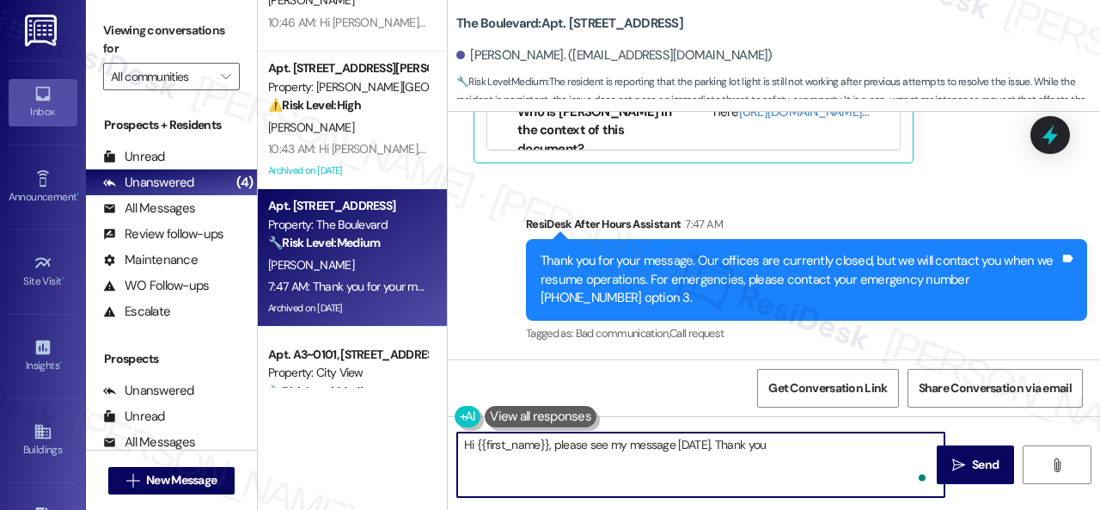
type textarea "Hi {{first_name}}, please see my message yesterday. Thank you."
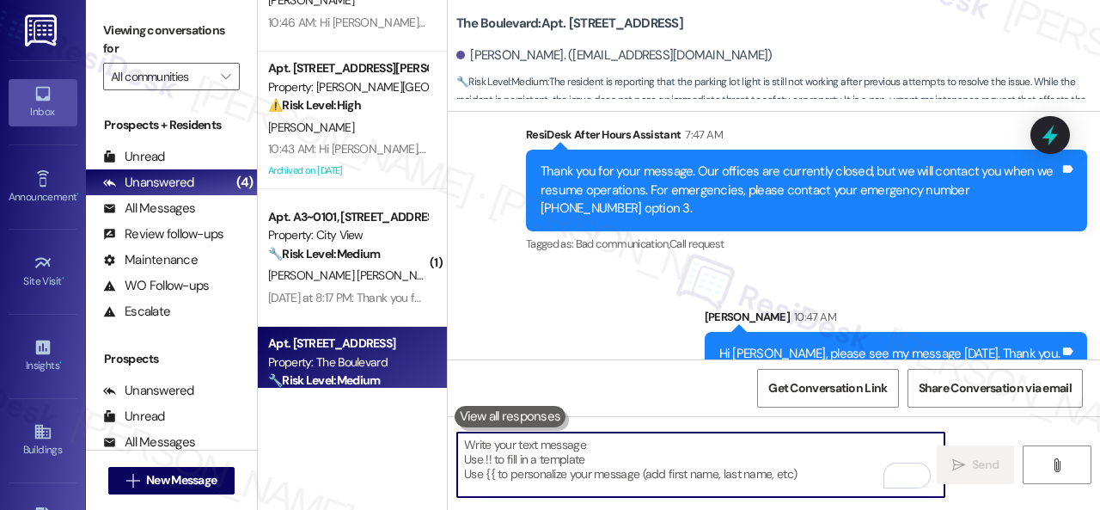
scroll to position [9786, 0]
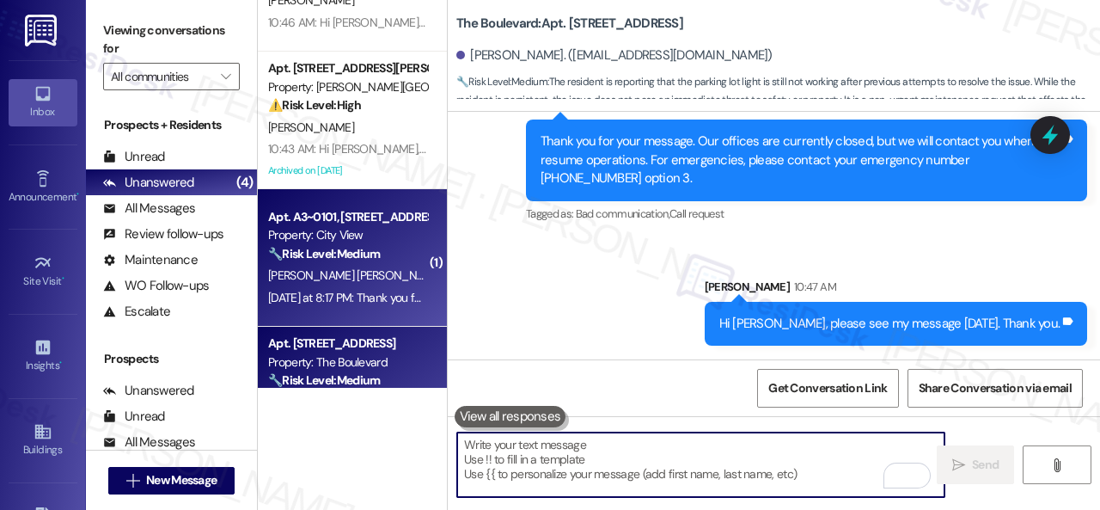
click at [407, 262] on div "🔧 Risk Level: Medium The resident is inquiring about the timeline for fixing th…" at bounding box center [347, 254] width 159 height 18
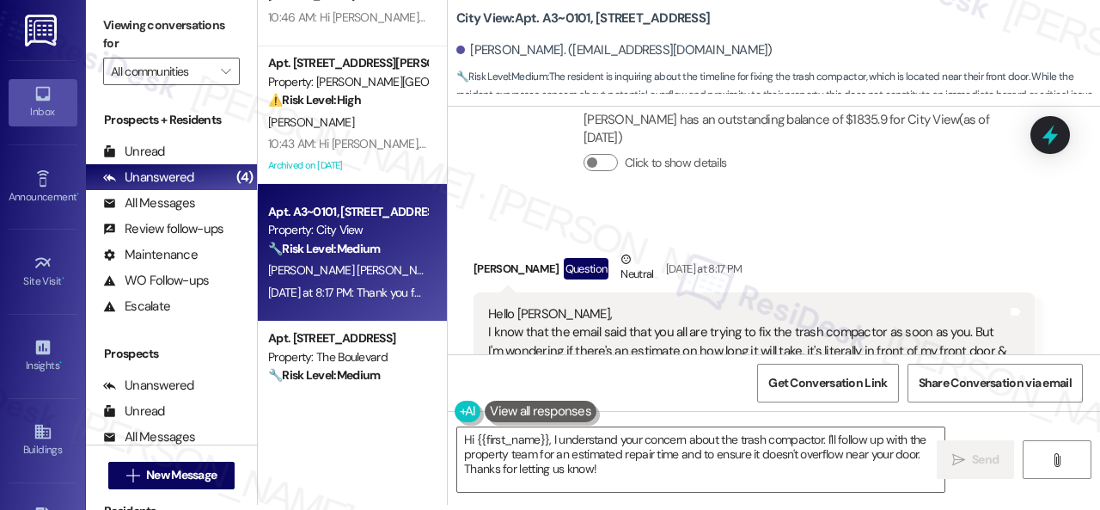
scroll to position [9724, 0]
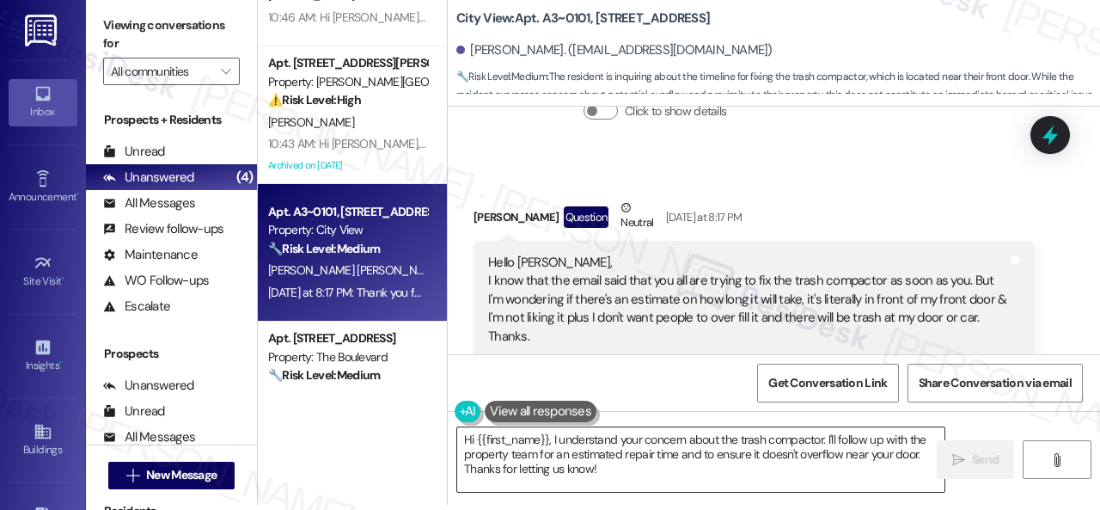
click at [838, 461] on textarea "Hi {{first_name}}, I understand your concern about the trash compactor. I'll fo…" at bounding box center [700, 459] width 487 height 64
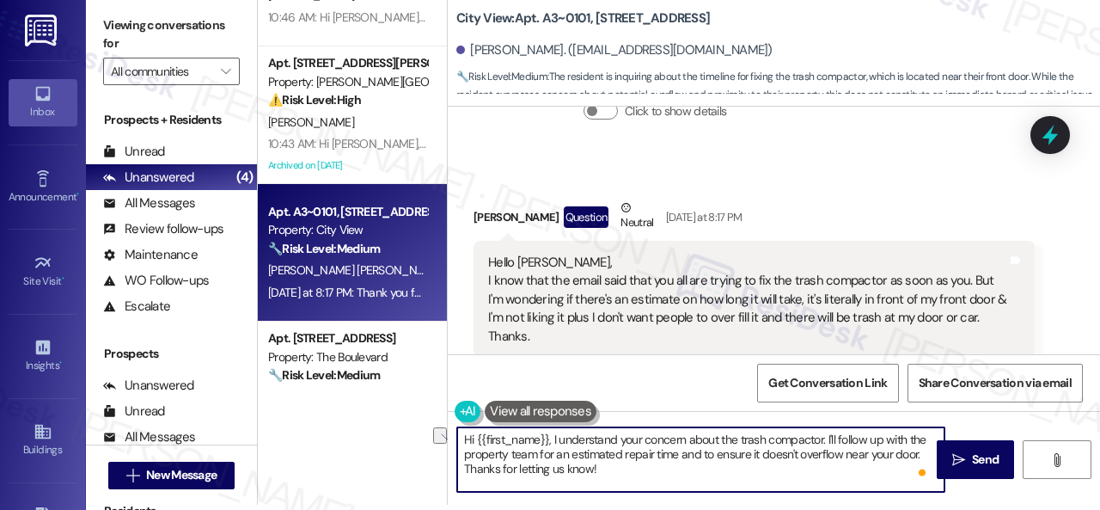
drag, startPoint x: 680, startPoint y: 457, endPoint x: 921, endPoint y: 455, distance: 240.7
click at [921, 455] on textarea "Hi {{first_name}}, I understand your concern about the trash compactor. I'll fo…" at bounding box center [700, 459] width 487 height 64
paste textarea "get back to you as soon as I receive a response"
click at [682, 470] on textarea "Hi {{first_name}}, I understand your concern about the trash compactor. I'll fo…" at bounding box center [700, 459] width 487 height 64
click at [607, 472] on textarea "Hi {{first_name}}, I understand your concern about the trash compactor. I'll fo…" at bounding box center [700, 459] width 487 height 64
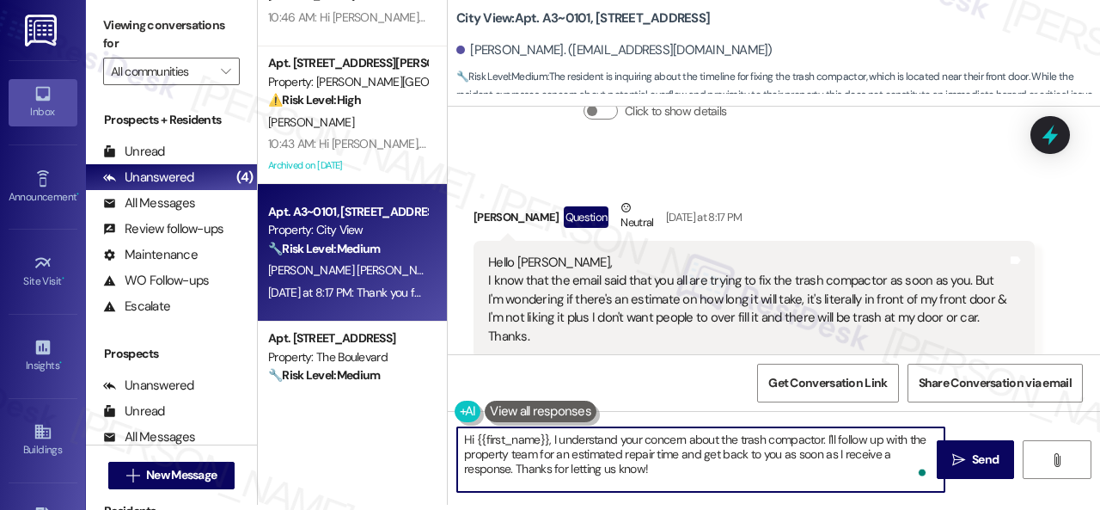
click at [607, 472] on textarea "Hi {{first_name}}, I understand your concern about the trash compactor. I'll fo…" at bounding box center [700, 459] width 487 height 64
click at [676, 475] on textarea "Hi {{first_name}}, I understand your concern about the trash compactor. I'll fo…" at bounding box center [700, 459] width 487 height 64
type textarea "Hi {{first_name}}, I understand your concern about the trash compactor. I'll fo…"
click at [960, 461] on span " Send" at bounding box center [976, 459] width 54 height 18
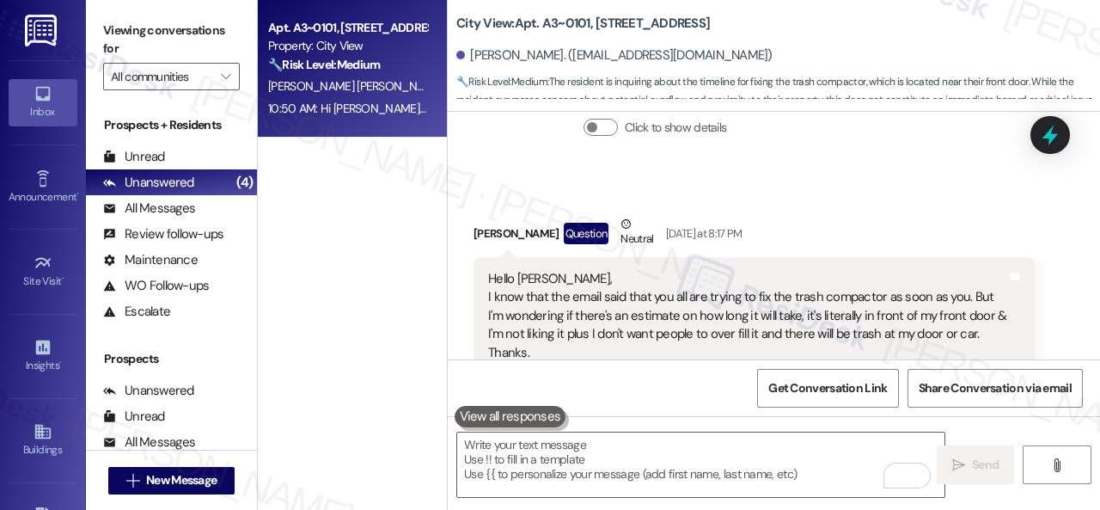
scroll to position [0, 0]
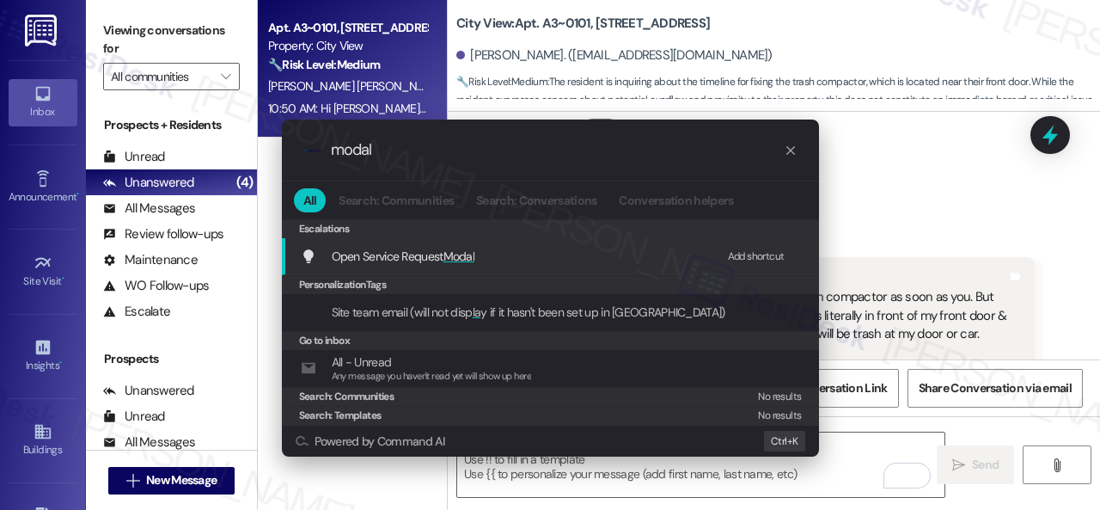
click at [745, 254] on div "Add shortcut" at bounding box center [756, 257] width 57 height 18
drag, startPoint x: 401, startPoint y: 151, endPoint x: 242, endPoint y: 151, distance: 158.1
click at [242, 151] on div ".cls-1{fill:#0a055f;}.cls-2{fill:#0cc4c4;} resideskLogoBlueOrange modal All Sea…" at bounding box center [550, 255] width 1100 height 510
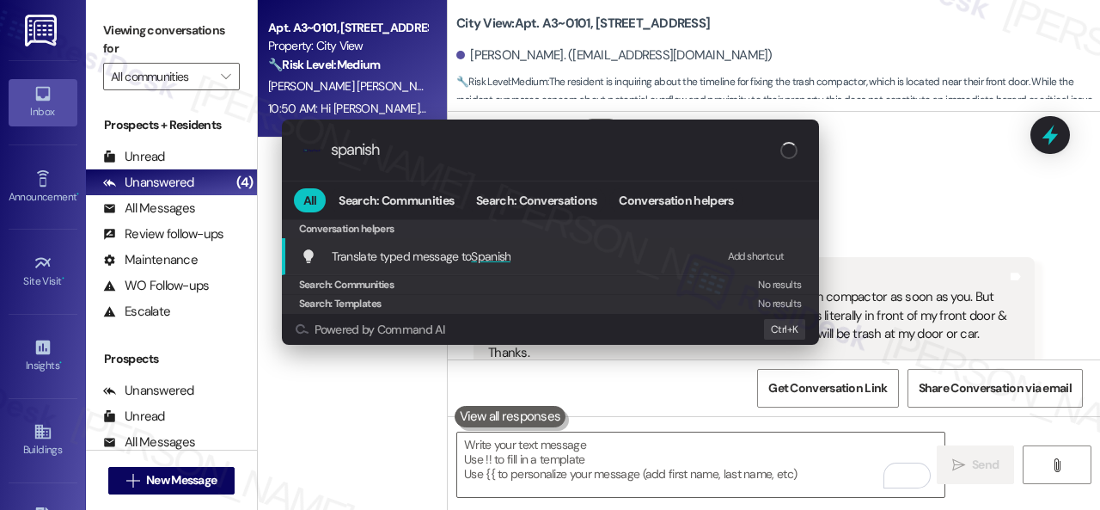
click at [743, 254] on div "Add shortcut" at bounding box center [756, 257] width 57 height 18
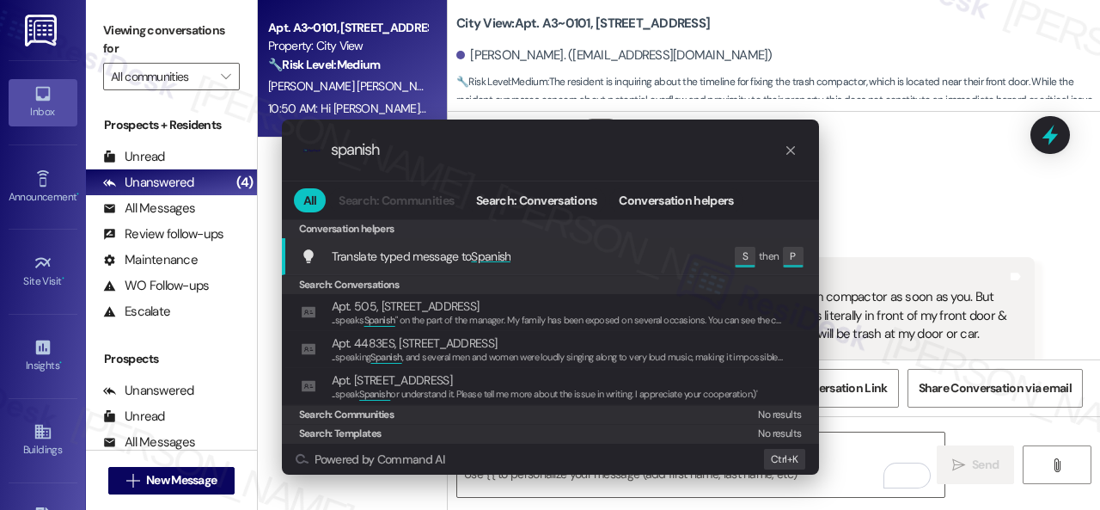
drag, startPoint x: 403, startPoint y: 155, endPoint x: 217, endPoint y: 150, distance: 185.7
click at [249, 153] on div ".cls-1{fill:#0a055f;}.cls-2{fill:#0cc4c4;} resideskLogoBlueOrange spanish All S…" at bounding box center [550, 255] width 1100 height 510
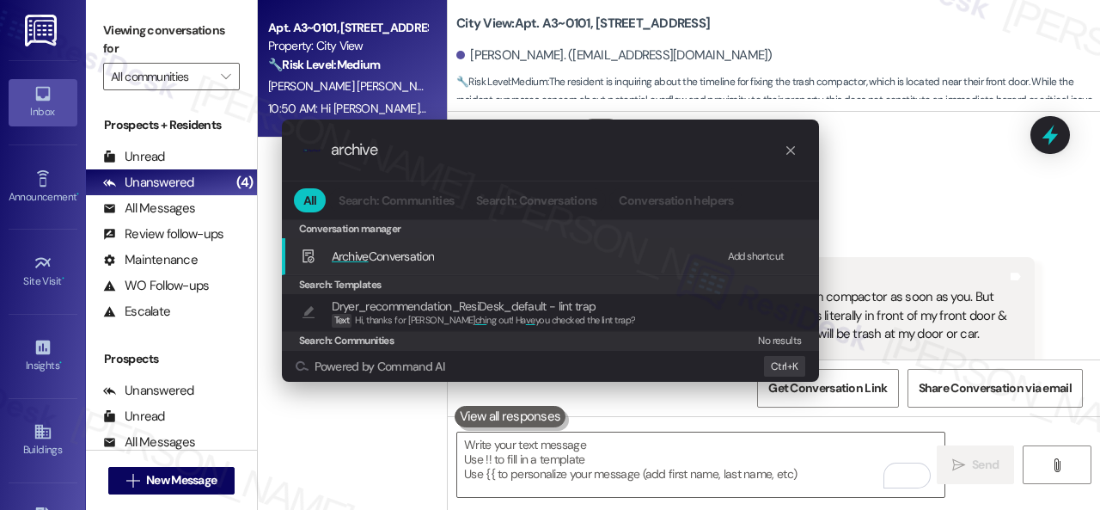
click at [734, 255] on div "Add shortcut" at bounding box center [756, 257] width 57 height 18
drag, startPoint x: 403, startPoint y: 156, endPoint x: 223, endPoint y: 132, distance: 181.2
click at [225, 132] on div ".cls-1{fill:#0a055f;}.cls-2{fill:#0cc4c4;} resideskLogoBlueOrange archive All S…" at bounding box center [550, 255] width 1100 height 510
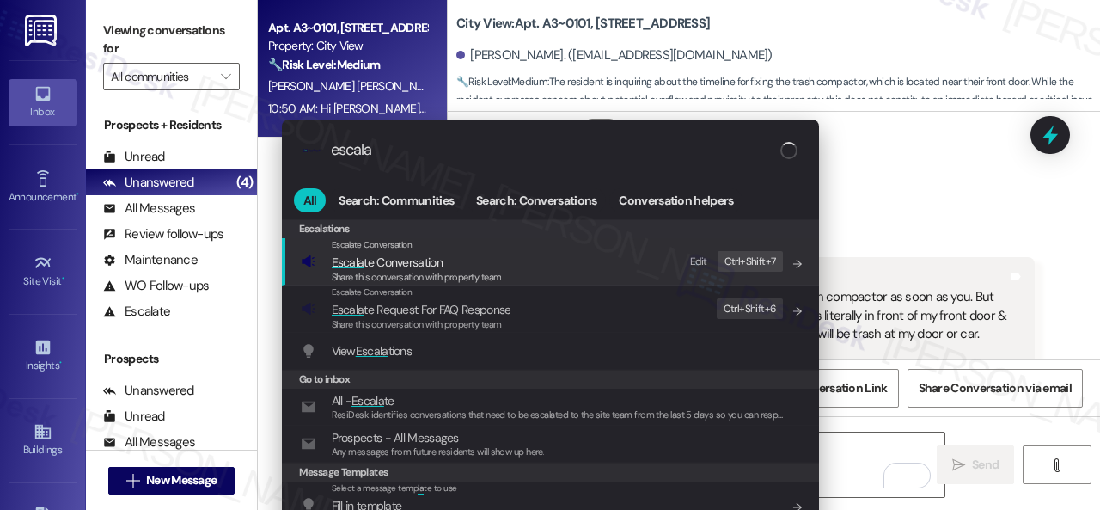
type input "escala"
click at [698, 261] on div "Edit" at bounding box center [698, 262] width 17 height 18
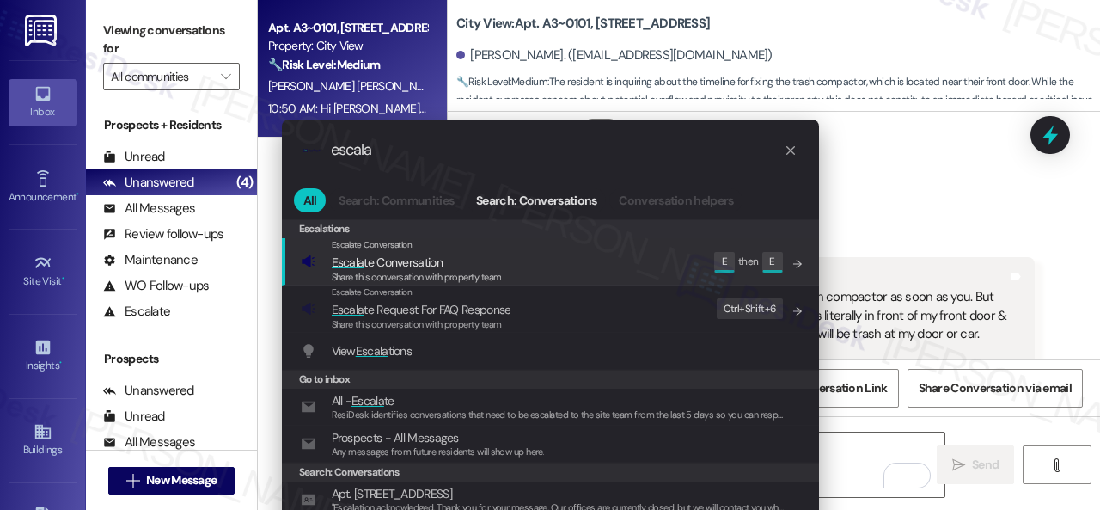
click at [367, 260] on span "Escala te Conversation" at bounding box center [387, 261] width 111 height 15
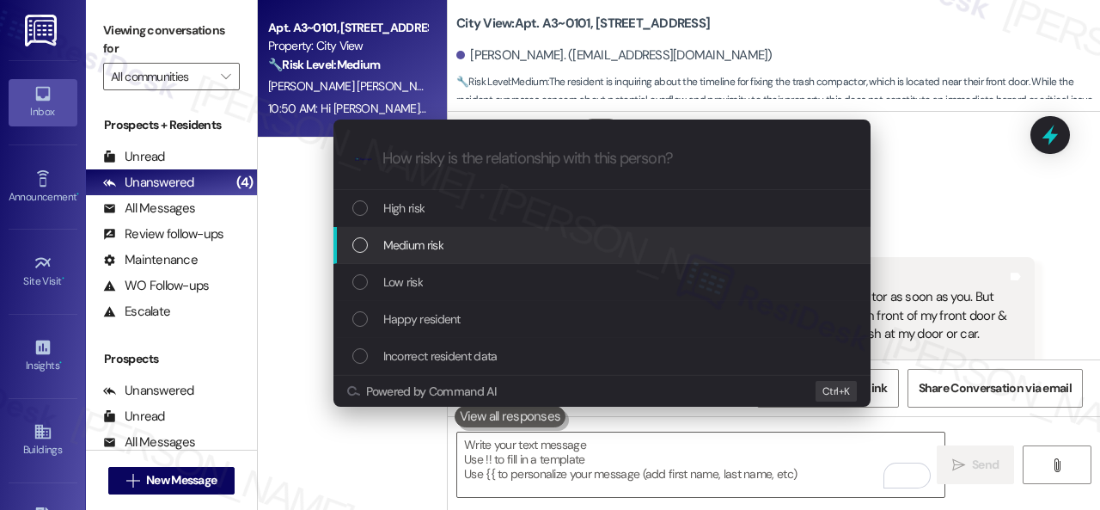
click at [362, 248] on div "List of options" at bounding box center [359, 244] width 15 height 15
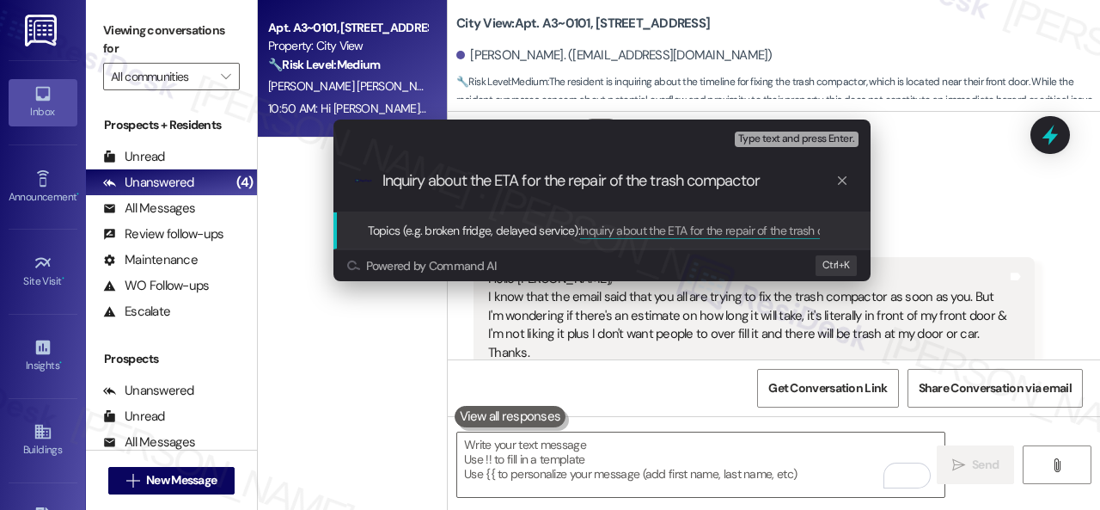
type input "Inquiry about the ETA for the repair of the trash compactor."
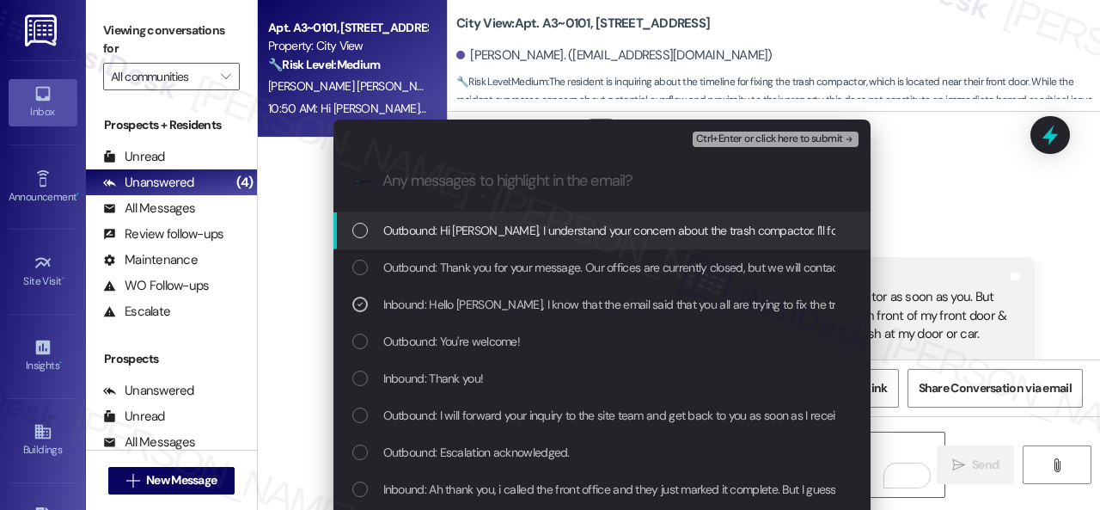
click at [731, 135] on span "Ctrl+Enter or click here to submit" at bounding box center [769, 139] width 147 height 12
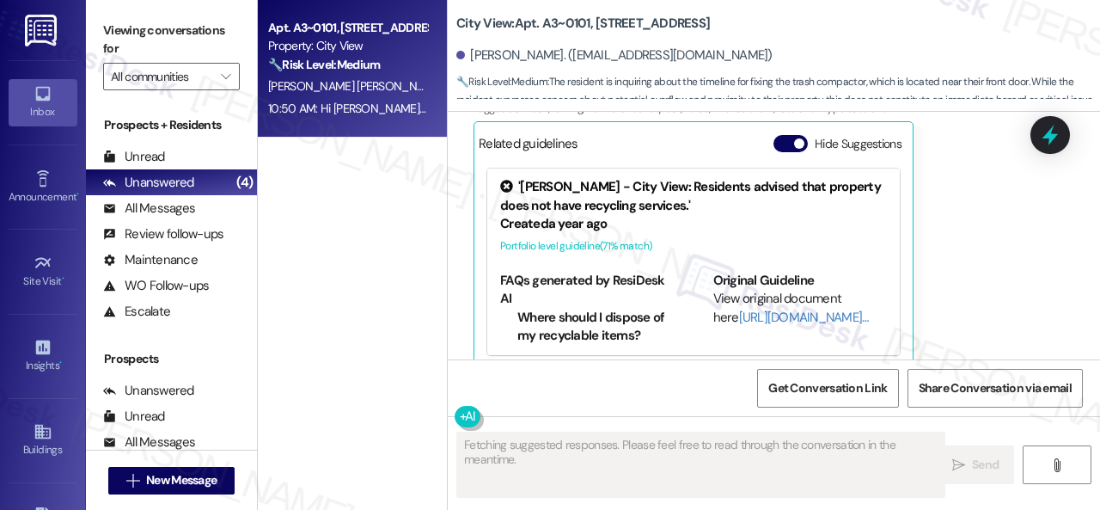
scroll to position [9971, 0]
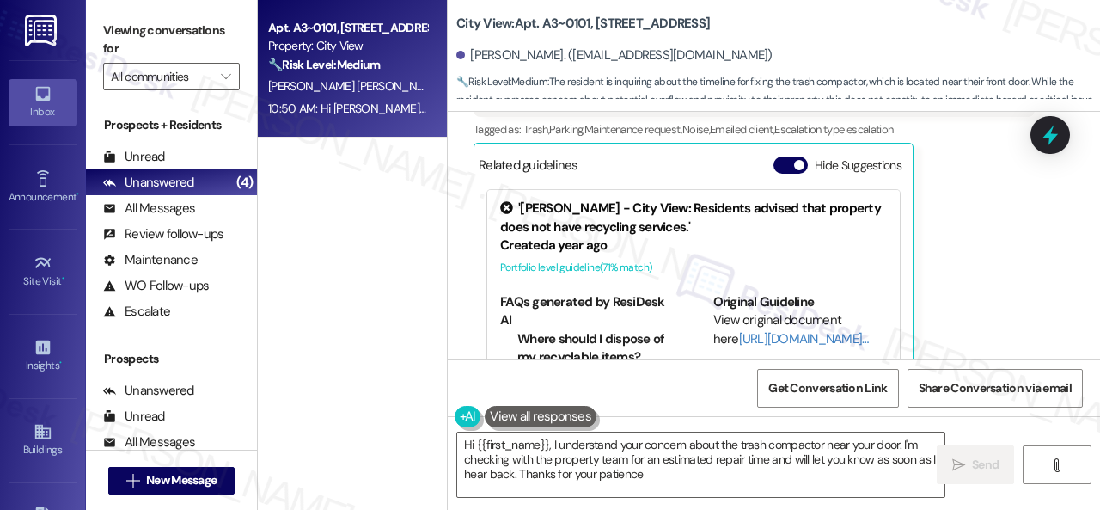
type textarea "Hi {{first_name}}, I understand your concern about the trash compactor near you…"
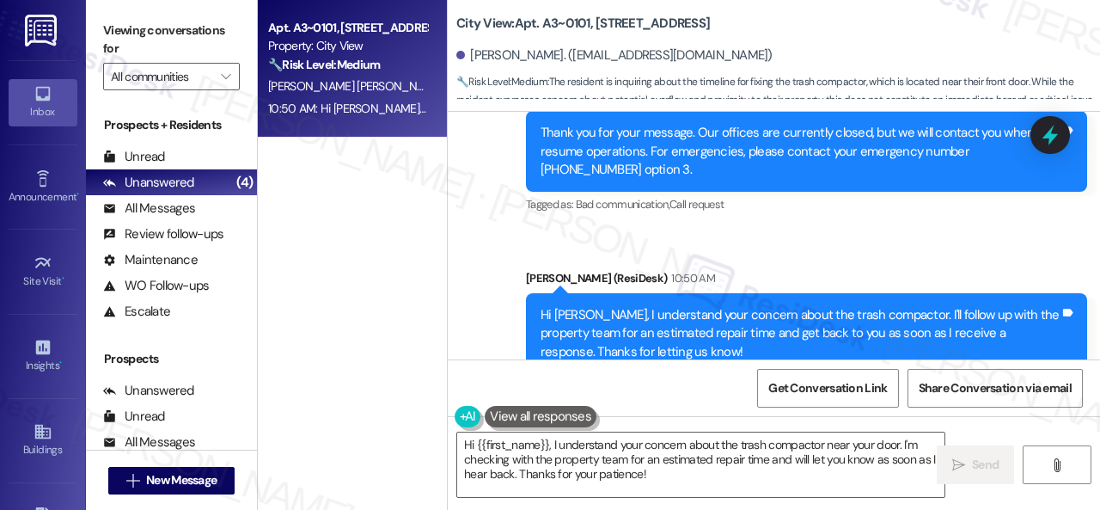
scroll to position [10336, 0]
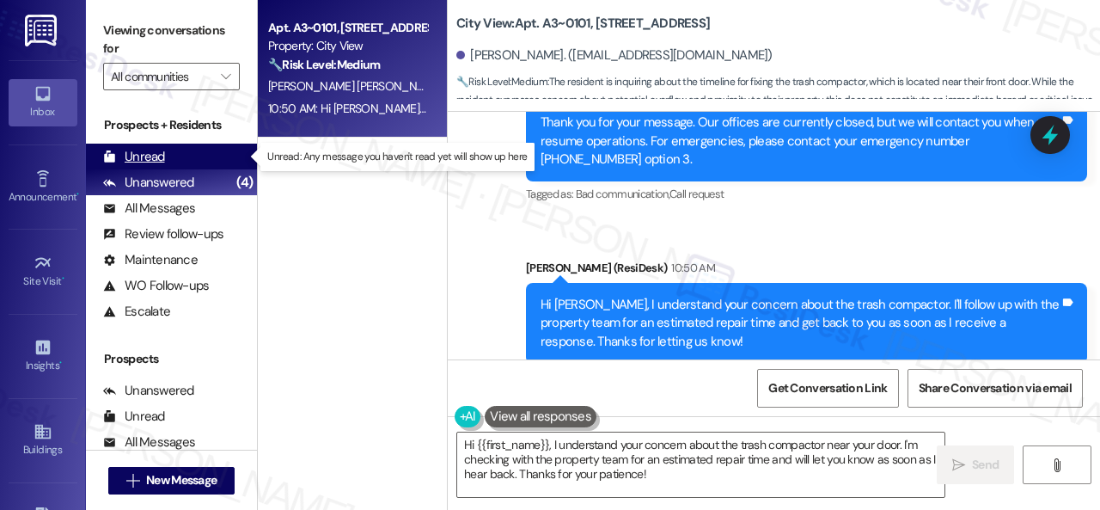
click at [147, 156] on div "Unread" at bounding box center [134, 157] width 62 height 18
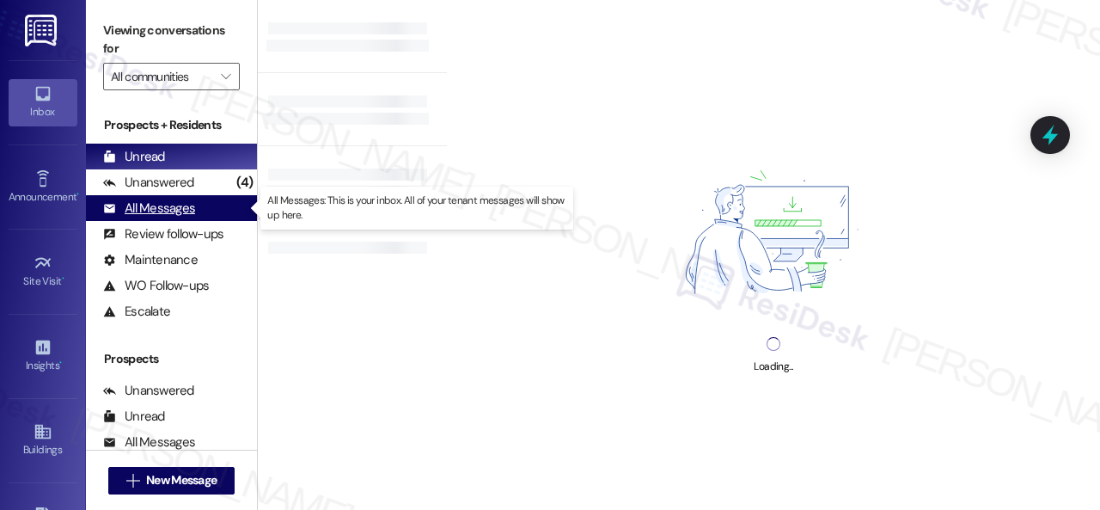
click at [142, 204] on div "All Messages" at bounding box center [149, 208] width 92 height 18
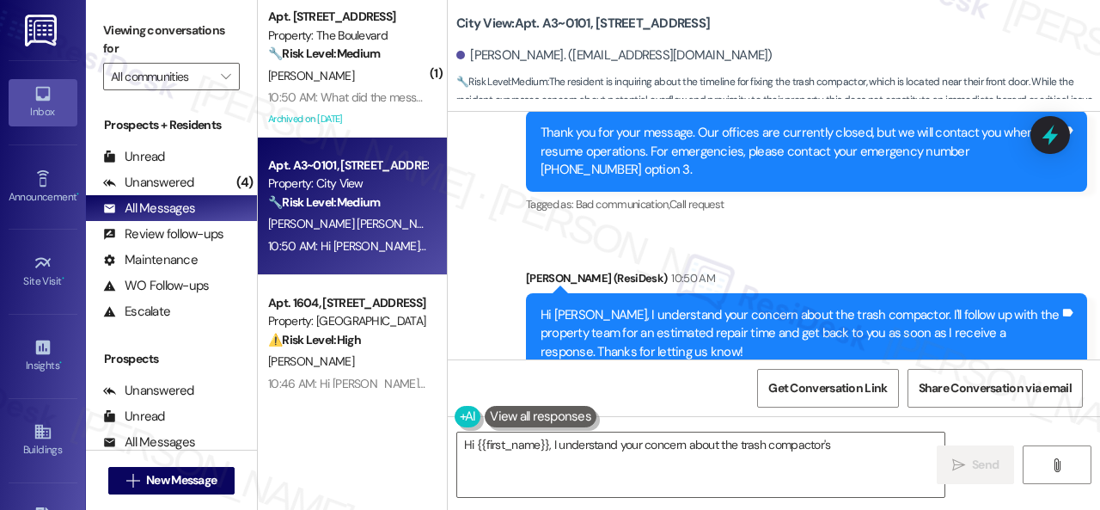
scroll to position [10309, 0]
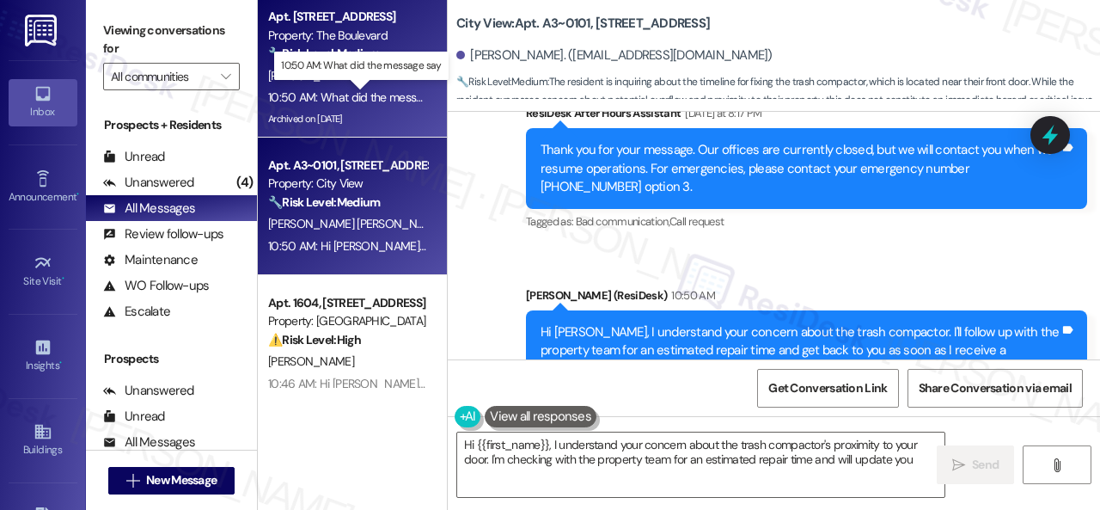
type textarea "Hi {{first_name}}, I understand your concern about the trash compactor's proxim…"
click at [387, 90] on div "10:50 AM: What did the message say 10:50 AM: What did the message say" at bounding box center [361, 96] width 187 height 15
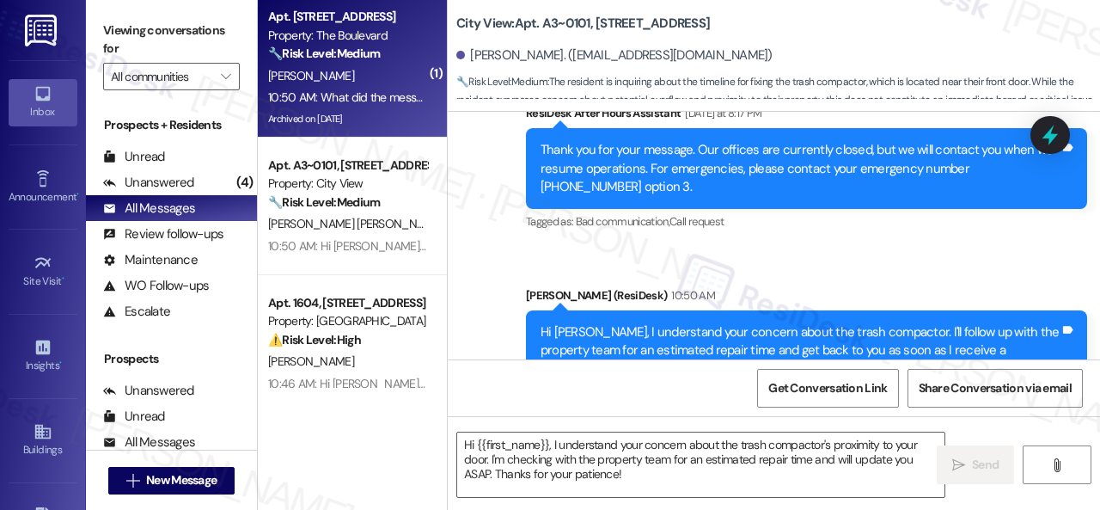
type textarea "Fetching suggested responses. Please feel free to read through the conversation…"
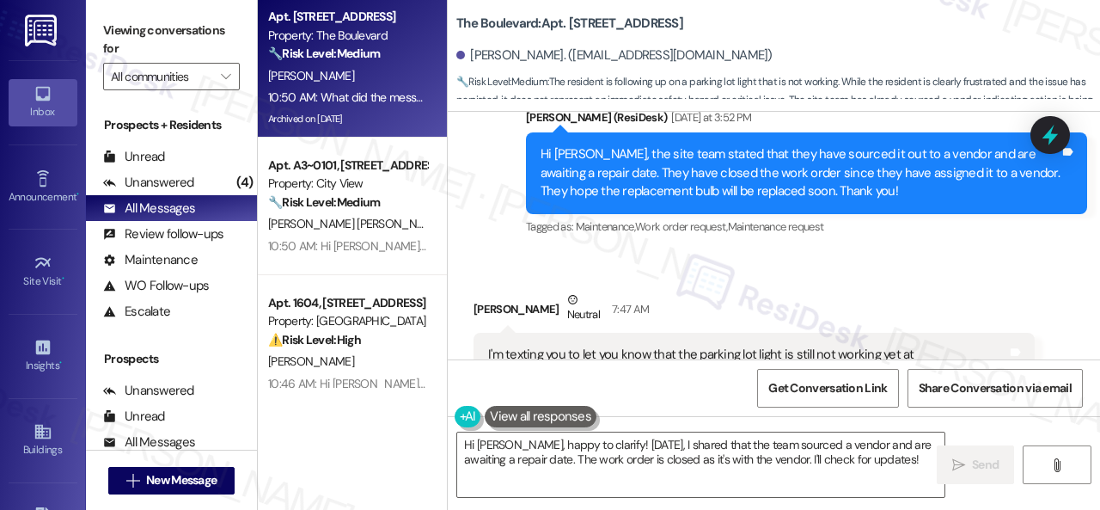
scroll to position [9042, 0]
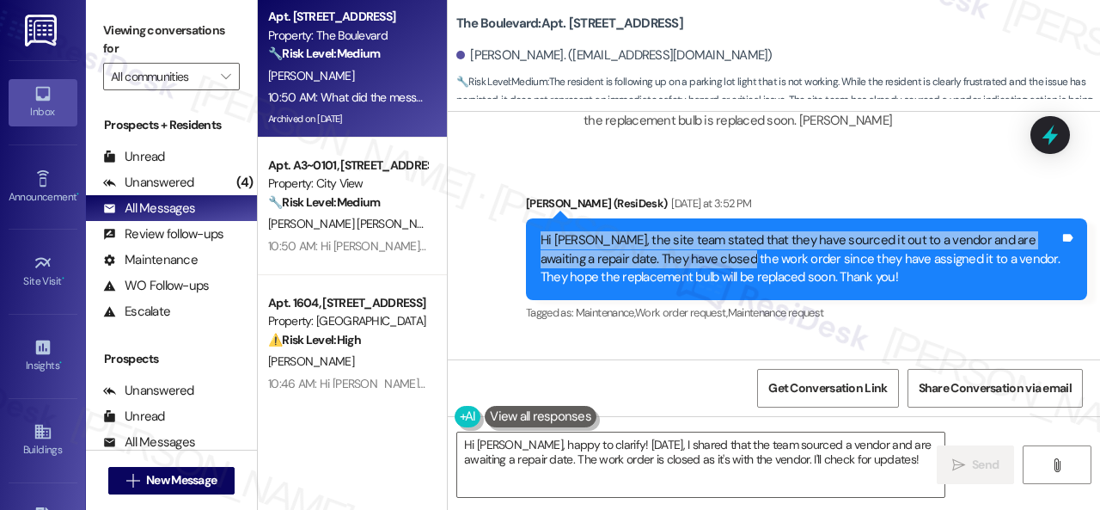
drag, startPoint x: 538, startPoint y: 254, endPoint x: 726, endPoint y: 267, distance: 188.7
click at [726, 267] on div "Hi Richard, the site team stated that they have sourced it out to a vendor and …" at bounding box center [800, 258] width 523 height 55
click at [658, 258] on div "Hi Richard, the site team stated that they have sourced it out to a vendor and …" at bounding box center [800, 258] width 519 height 55
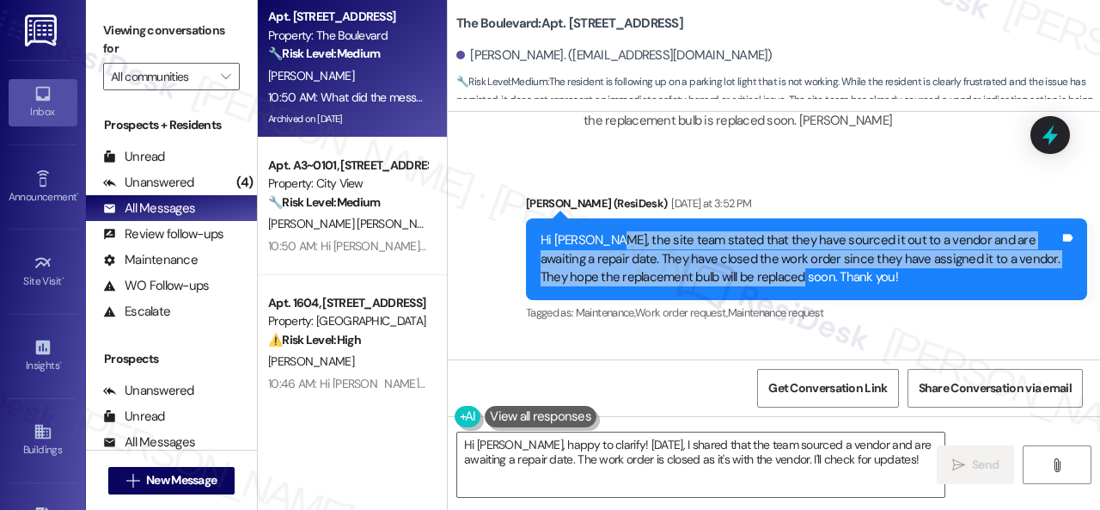
drag, startPoint x: 600, startPoint y: 256, endPoint x: 804, endPoint y: 294, distance: 207.2
click at [804, 286] on div "Hi Richard, the site team stated that they have sourced it out to a vendor and …" at bounding box center [800, 258] width 519 height 55
copy div "he site team stated that they have sourced it out to a vendor and are awaiting …"
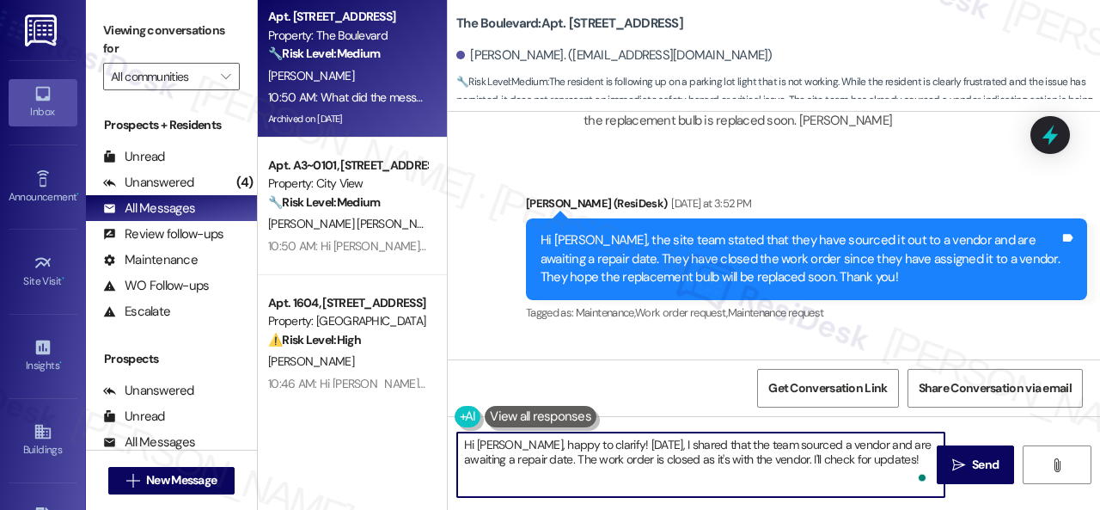
drag, startPoint x: 920, startPoint y: 461, endPoint x: 368, endPoint y: 421, distance: 553.2
click at [373, 421] on div "Apt. 5022, 4800 Skyline Dr Property: The Boulevard 🔧 Risk Level: Medium The res…" at bounding box center [679, 255] width 842 height 510
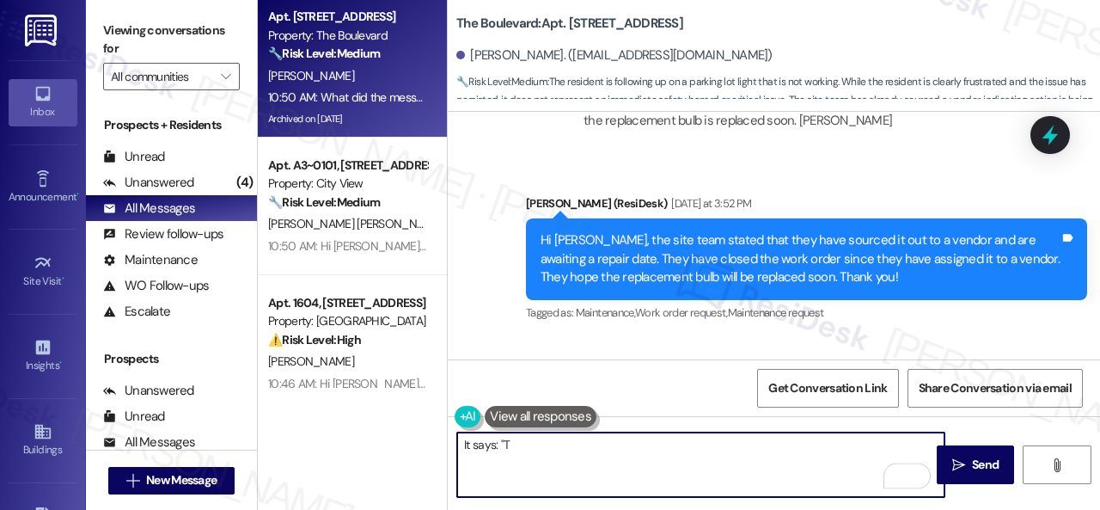
paste textarea "he site team stated that they have sourced it out to a vendor and are awaiting …"
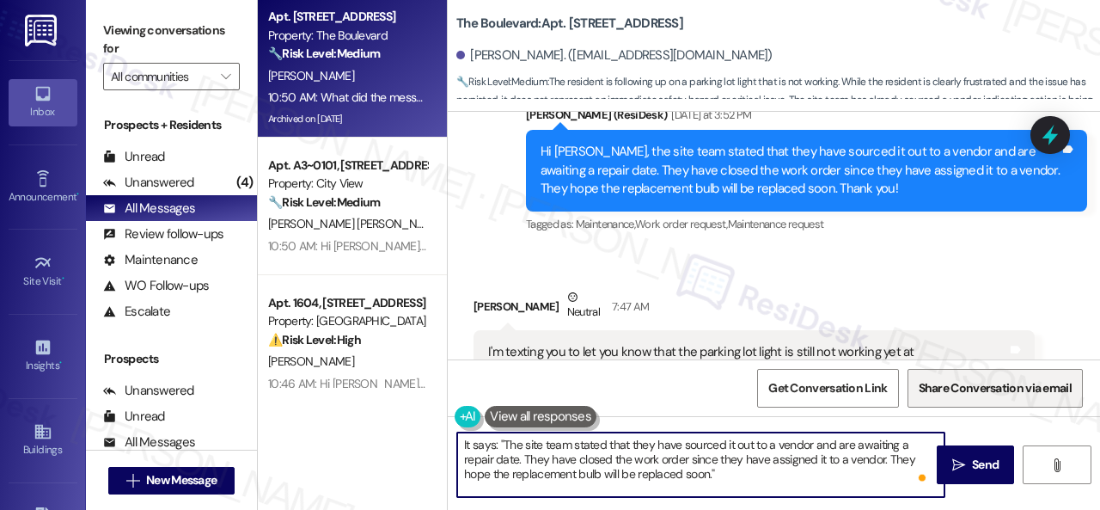
scroll to position [9558, 0]
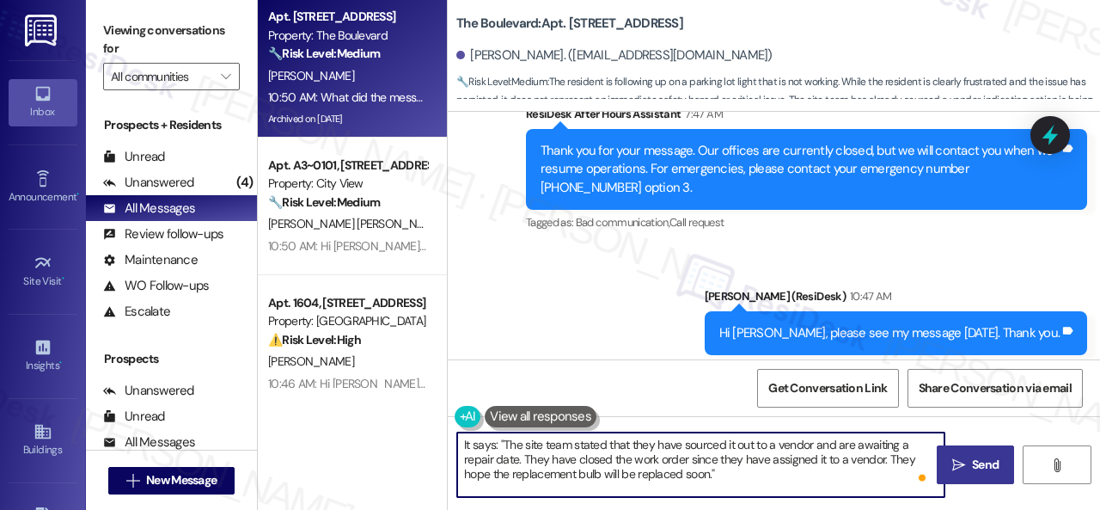
type textarea "It says: "The site team stated that they have sourced it out to a vendor and ar…"
click at [972, 467] on span "Send" at bounding box center [985, 465] width 27 height 18
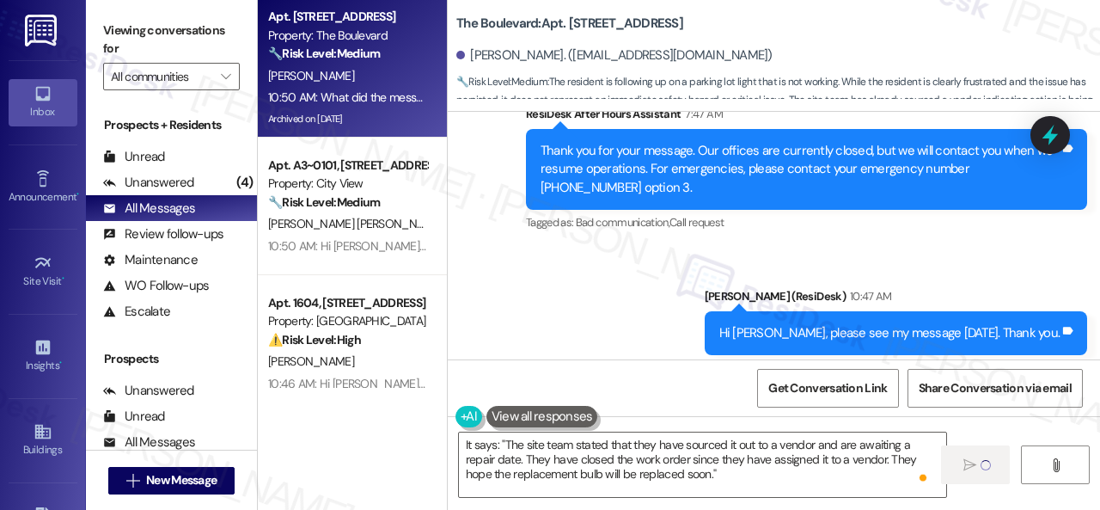
scroll to position [9730, 0]
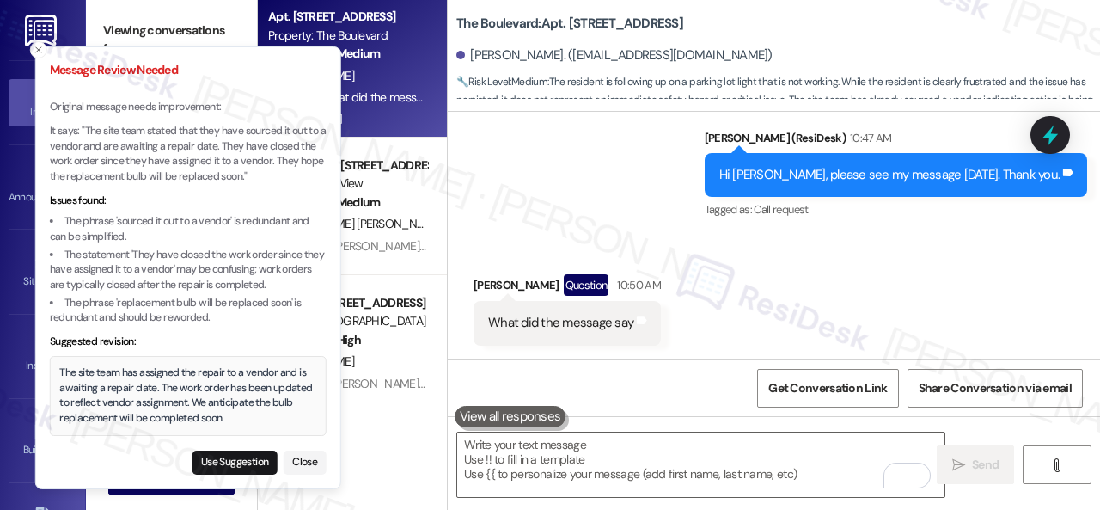
drag, startPoint x: 31, startPoint y: 133, endPoint x: 163, endPoint y: 147, distance: 133.1
click at [163, 147] on li "Message Review Needed Original message needs improvement: It says: "The site te…" at bounding box center [188, 268] width 306 height 444
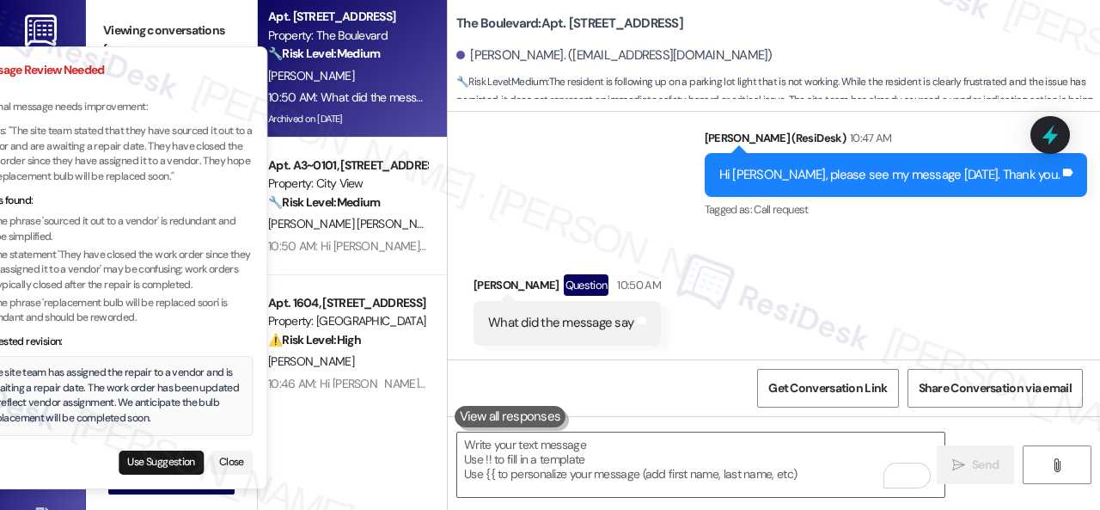
drag, startPoint x: 236, startPoint y: 180, endPoint x: 177, endPoint y: 168, distance: 59.7
click at [177, 168] on p "It says: "The site team stated that they have sourced it out to a vendor and ar…" at bounding box center [114, 154] width 277 height 60
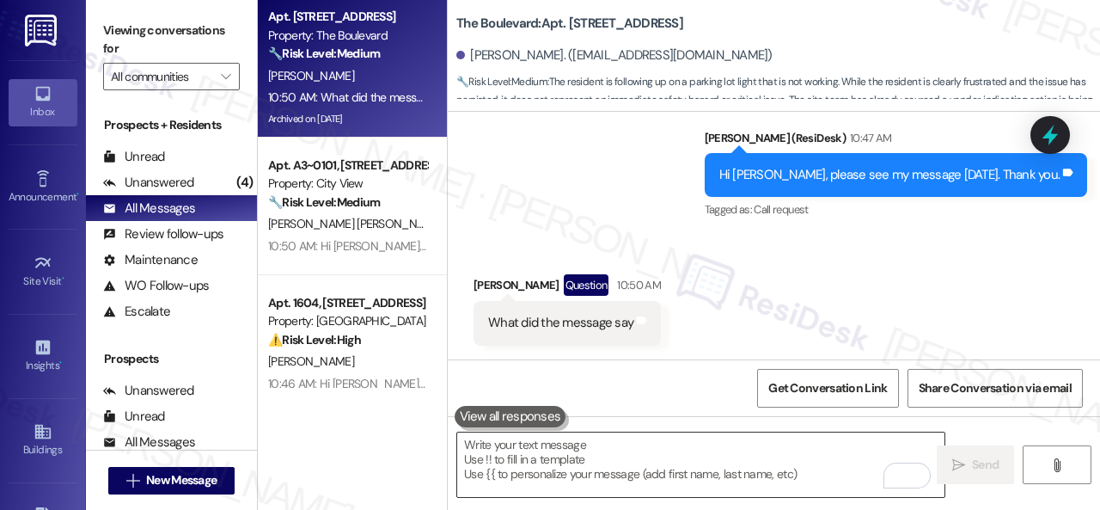
click at [562, 465] on textarea "To enrich screen reader interactions, please activate Accessibility in Grammarl…" at bounding box center [700, 464] width 487 height 64
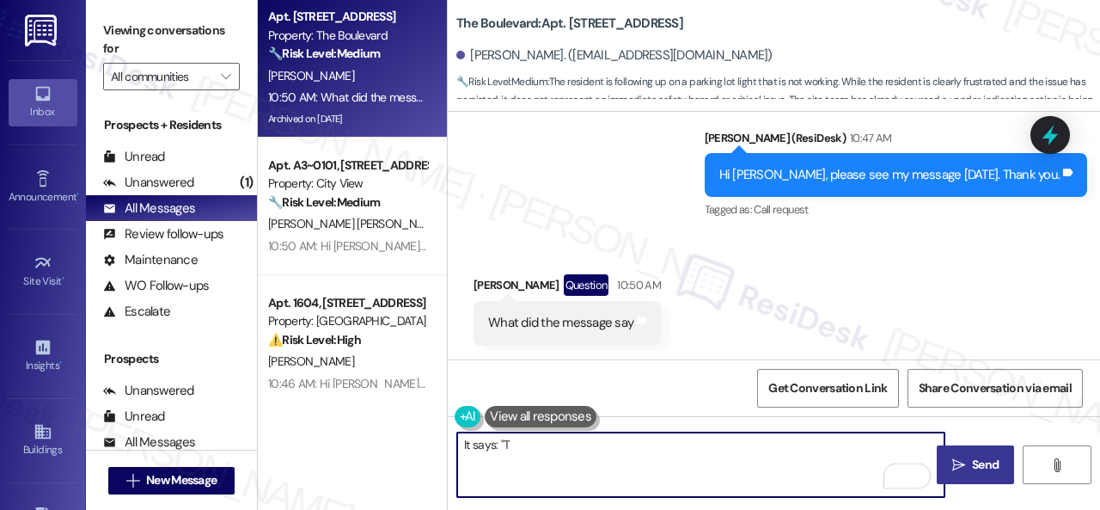
paste textarea "he site team stated that they have sourced it out to a vendor and are awaiting …"
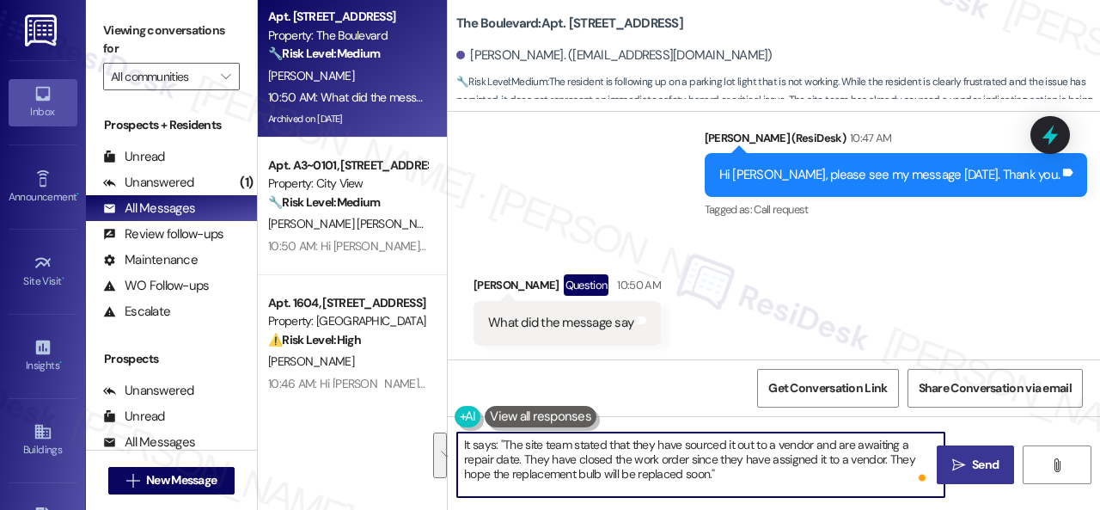
click at [841, 475] on textarea "It says: "The site team stated that they have sourced it out to a vendor and ar…" at bounding box center [700, 464] width 487 height 64
type textarea "It says: "The site team stated that they have sourced it out to a vendor and ar…"
click at [992, 461] on span "Send" at bounding box center [985, 465] width 27 height 18
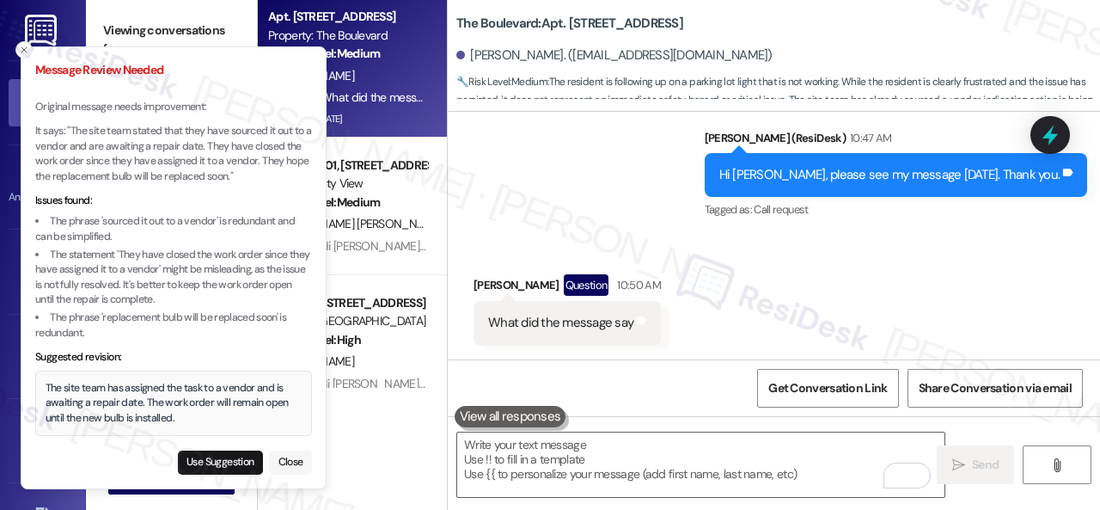
click at [278, 456] on button "Close" at bounding box center [290, 462] width 43 height 24
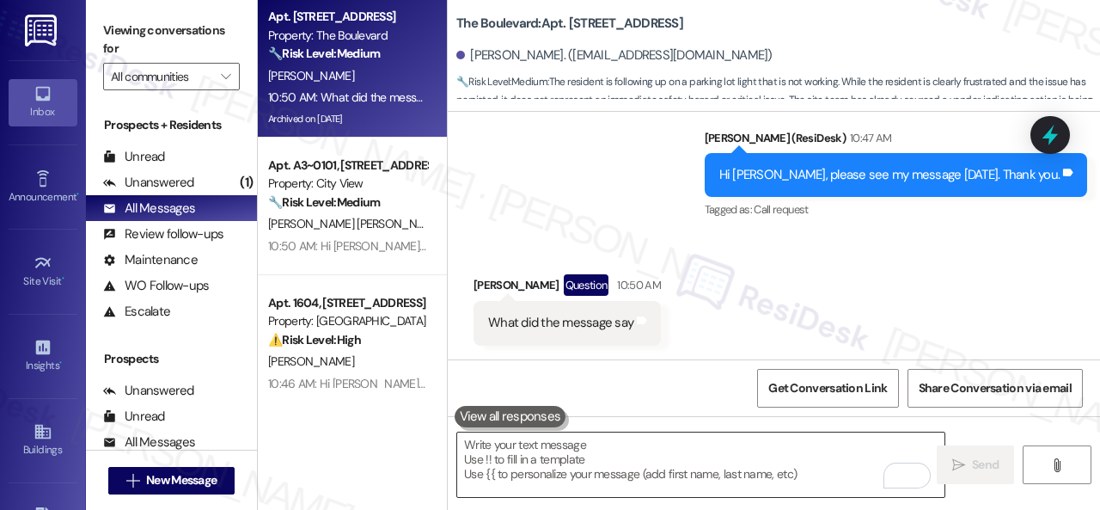
click at [517, 462] on textarea "To enrich screen reader interactions, please activate Accessibility in Grammarl…" at bounding box center [700, 464] width 487 height 64
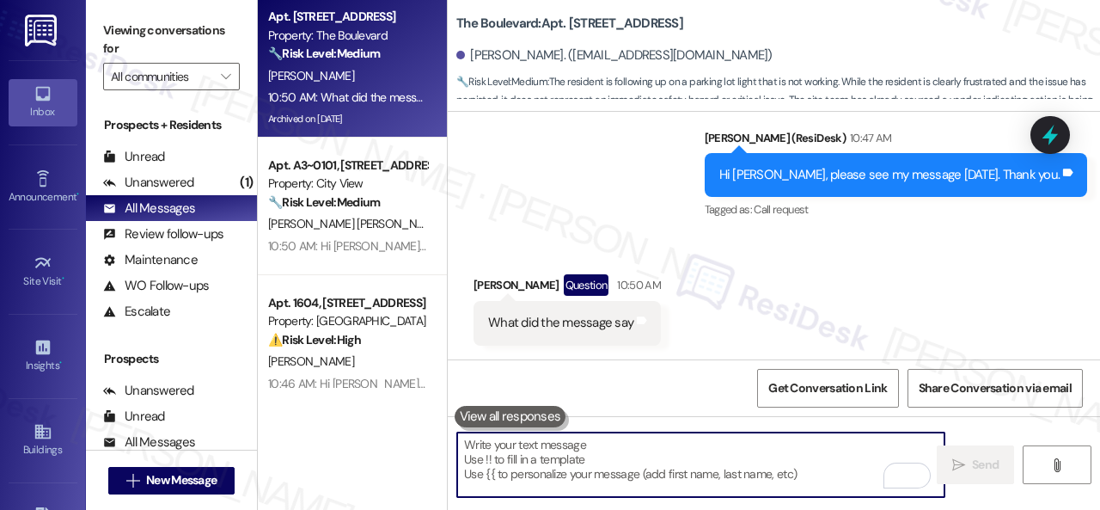
paste textarea "It says: "The site team stated that they have sourced it out to a vendor and ar…"
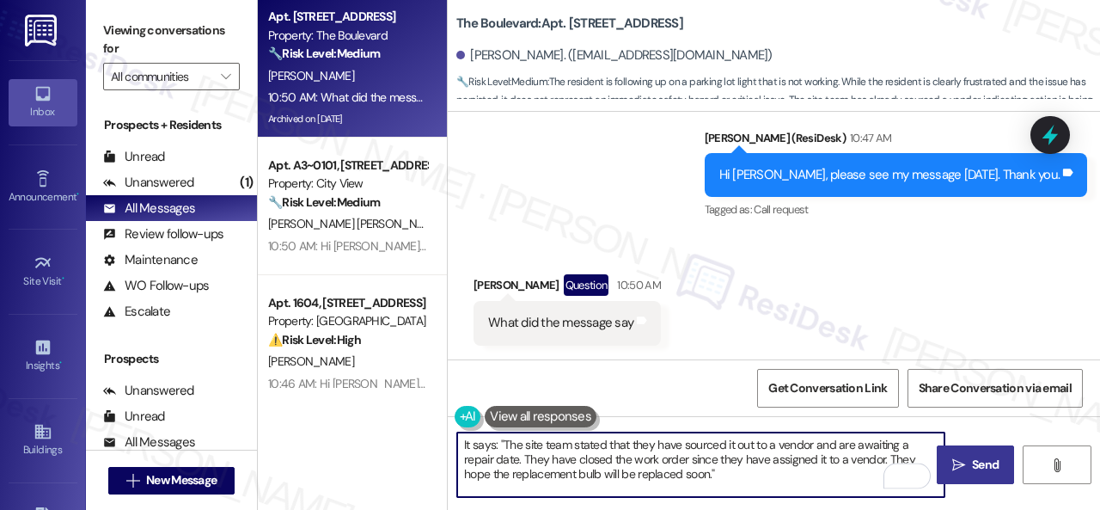
type textarea "It says: "The site team stated that they have sourced it out to a vendor and ar…"
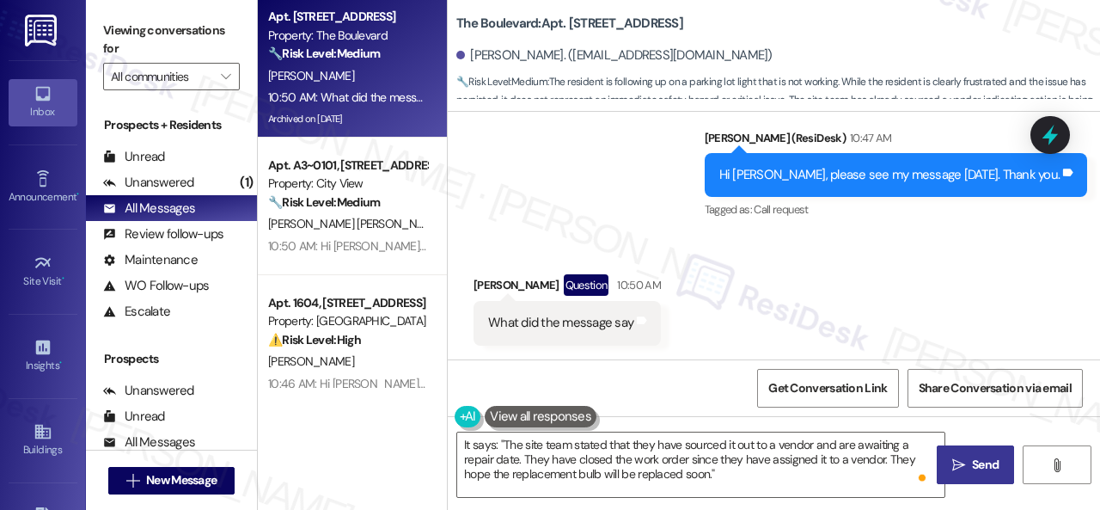
click at [1000, 459] on button " Send" at bounding box center [975, 464] width 77 height 39
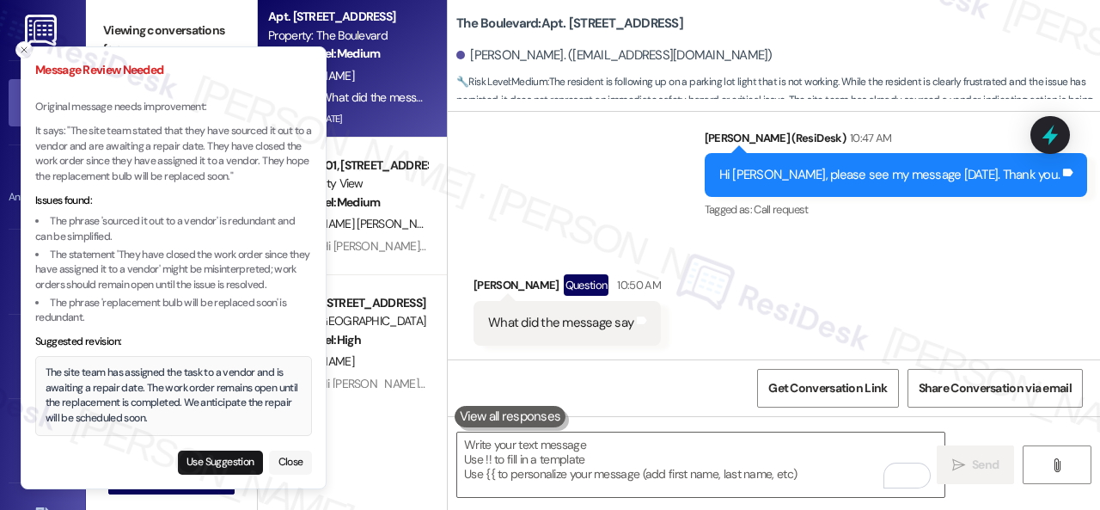
click at [282, 458] on button "Close" at bounding box center [290, 462] width 43 height 24
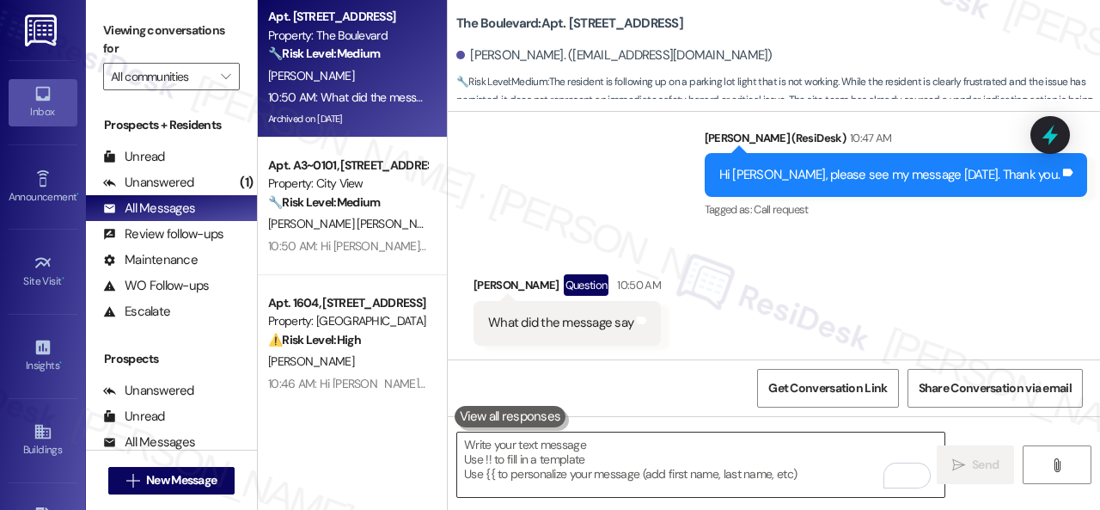
click at [625, 450] on textarea "To enrich screen reader interactions, please activate Accessibility in Grammarl…" at bounding box center [700, 464] width 487 height 64
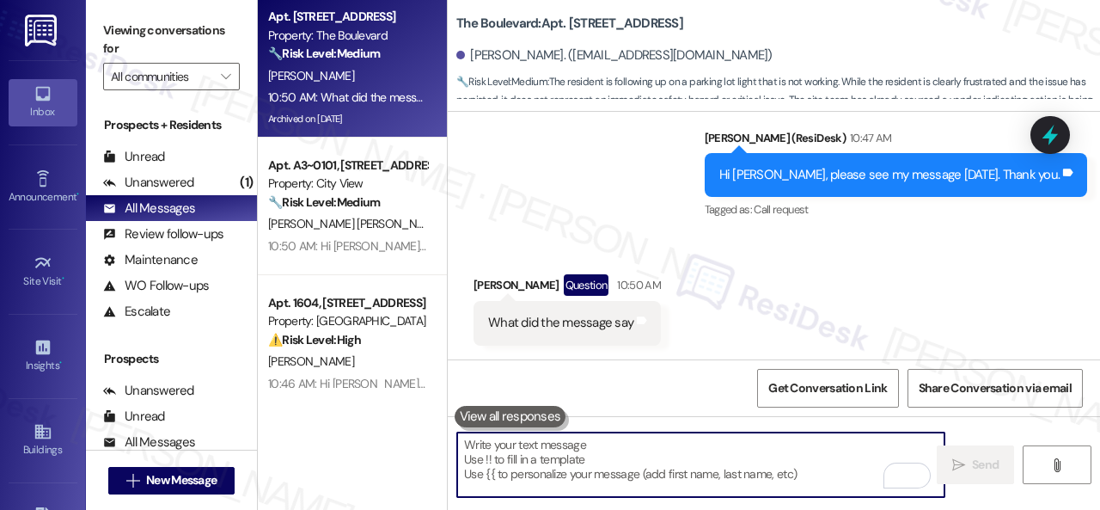
paste textarea "It says: "The site team stated that they have sourced it out to a vendor and ar…"
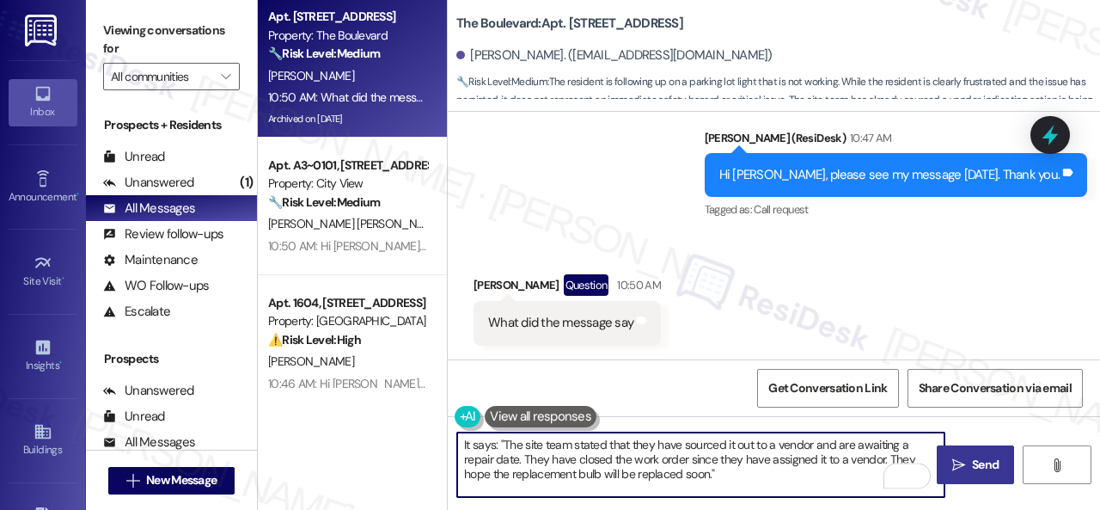
type textarea "It says: "The site team stated that they have sourced it out to a vendor and ar…"
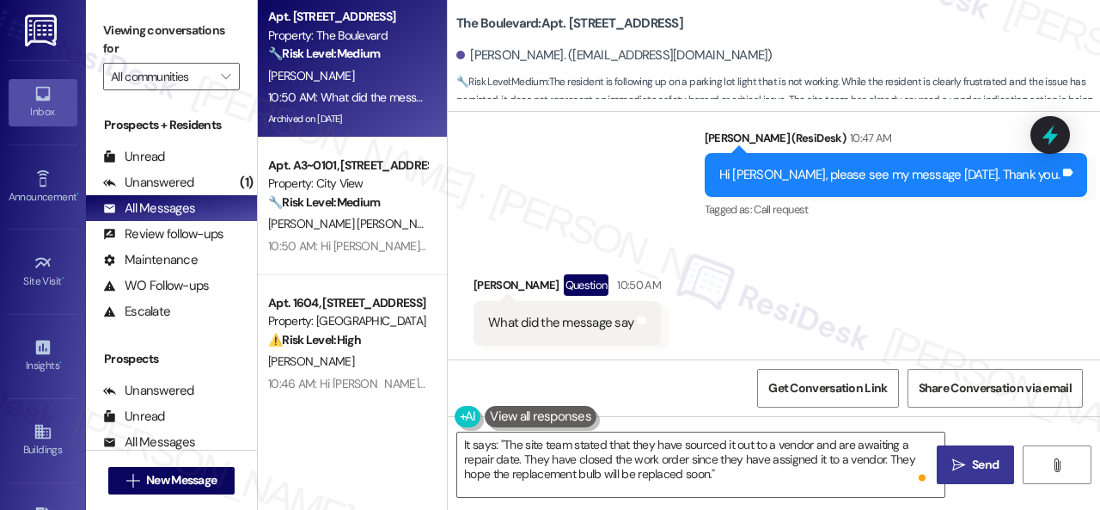
click at [985, 450] on button " Send" at bounding box center [975, 464] width 77 height 39
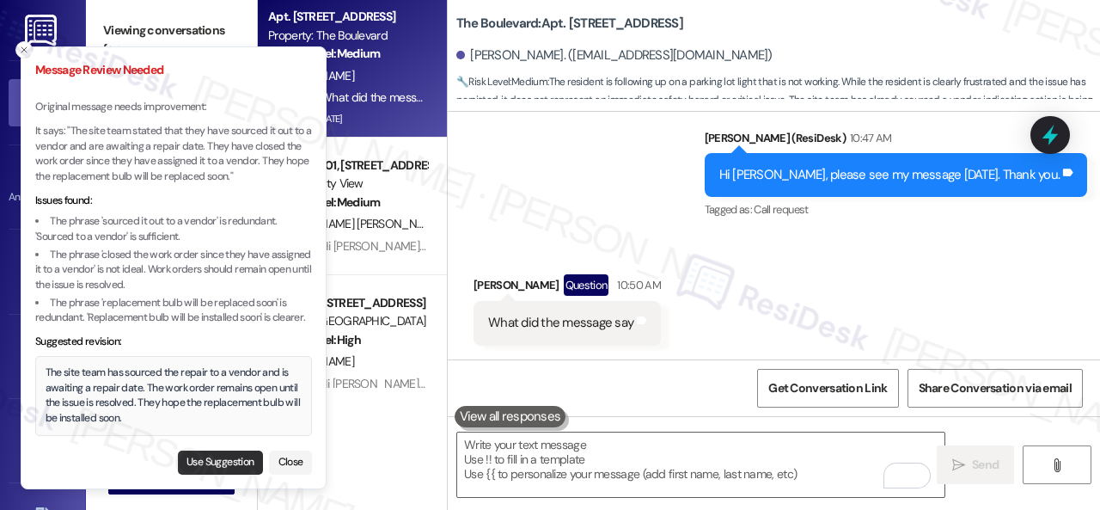
click at [223, 458] on button "Use Suggestion" at bounding box center [220, 462] width 85 height 24
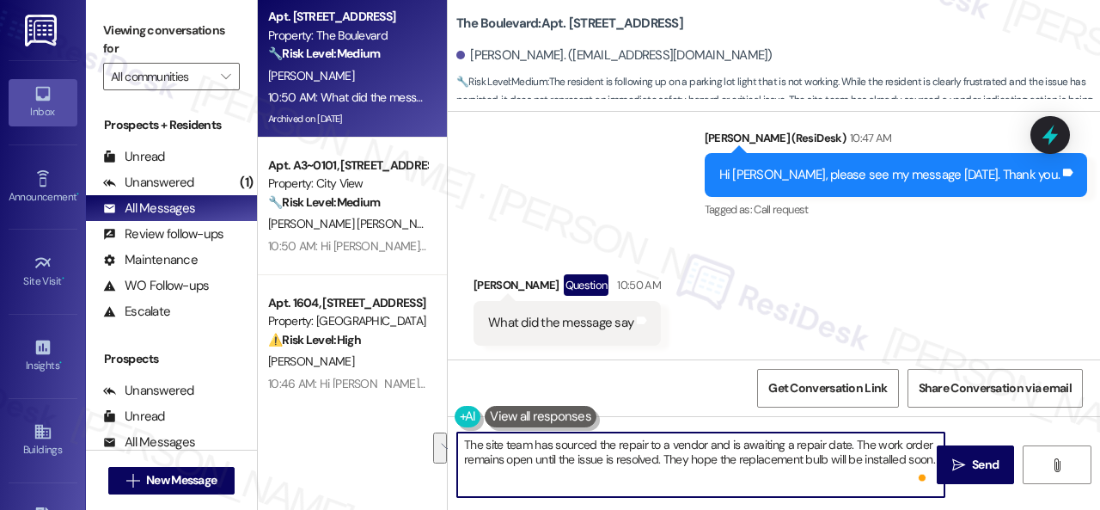
drag, startPoint x: 851, startPoint y: 444, endPoint x: 662, endPoint y: 458, distance: 189.6
click at [662, 458] on textarea "The site team has sourced the repair to a vendor and is awaiting a repair date.…" at bounding box center [700, 464] width 487 height 64
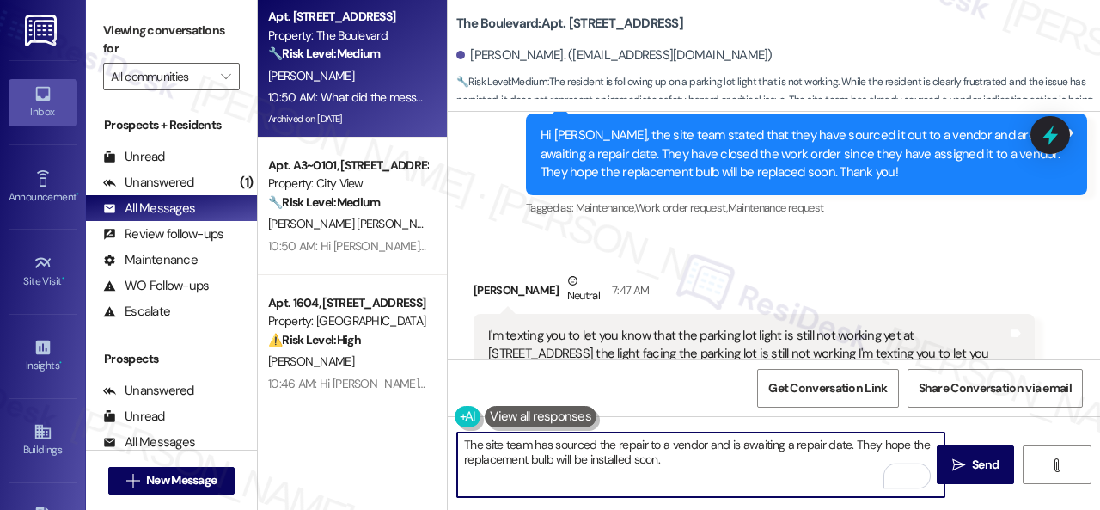
scroll to position [9043, 0]
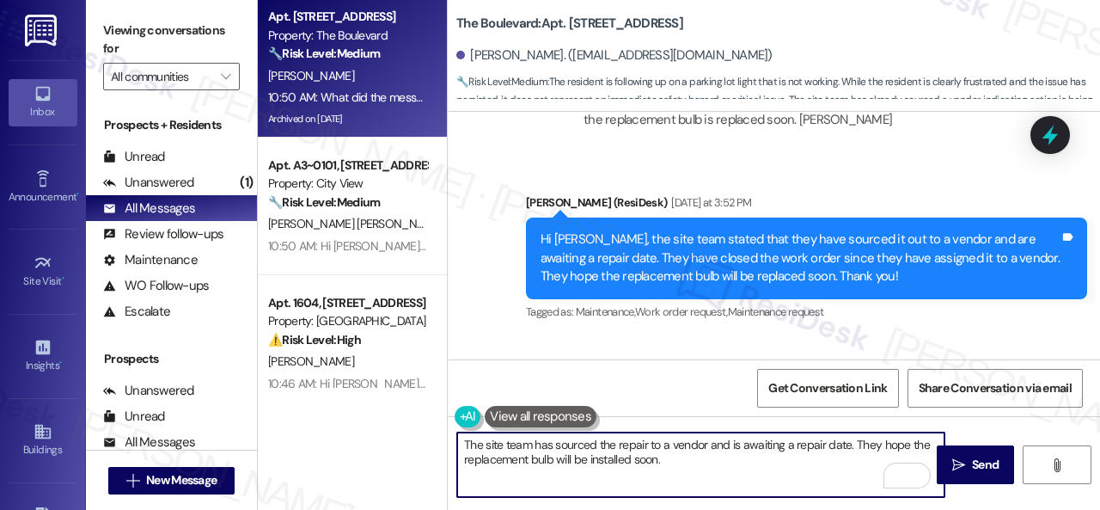
type textarea "The site team has sourced the repair to a vendor and is awaiting a repair date.…"
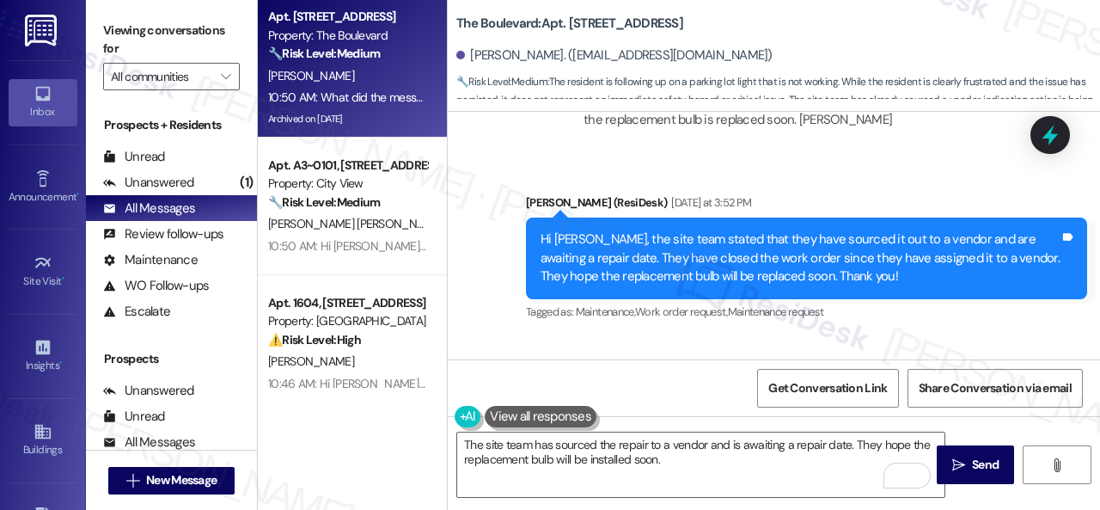
click at [982, 457] on span "Send" at bounding box center [985, 465] width 27 height 18
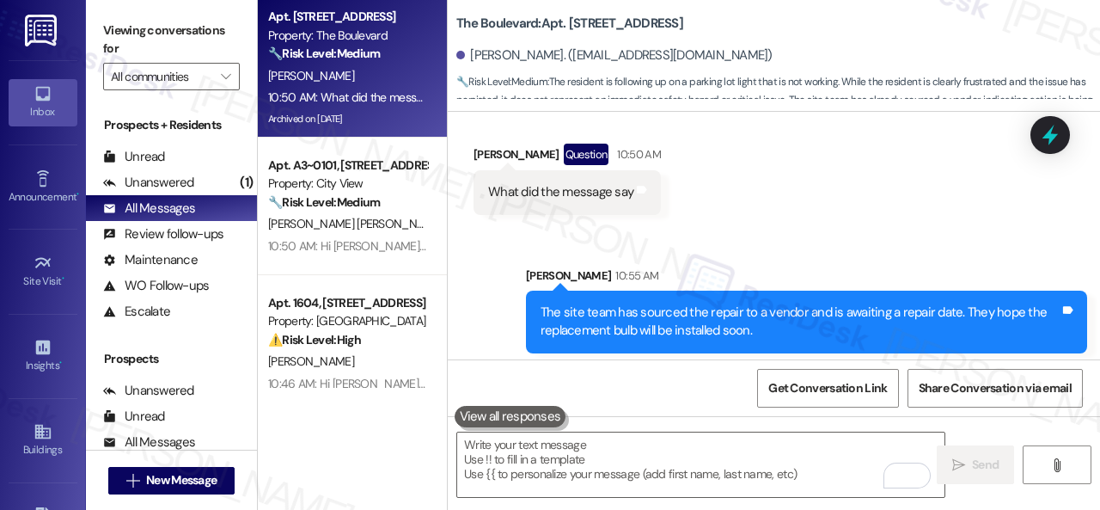
scroll to position [9869, 0]
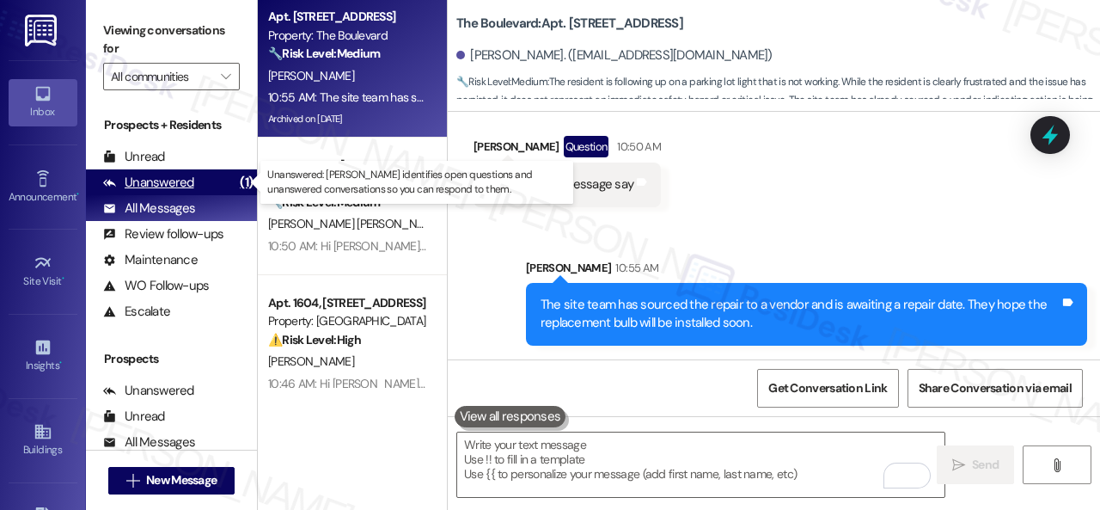
click at [189, 180] on div "Unanswered" at bounding box center [148, 183] width 91 height 18
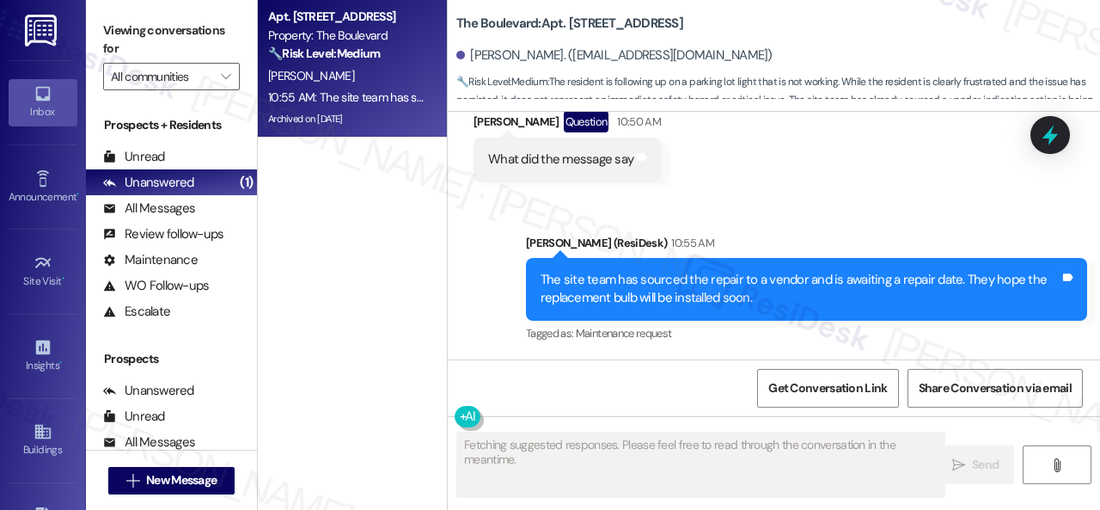
scroll to position [9894, 0]
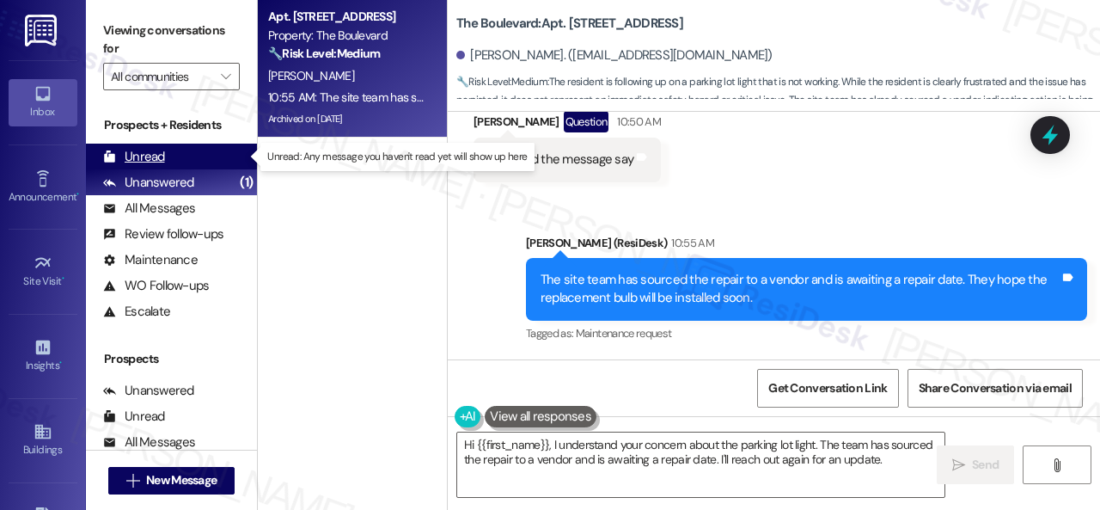
click at [151, 159] on div "Unread" at bounding box center [134, 157] width 62 height 18
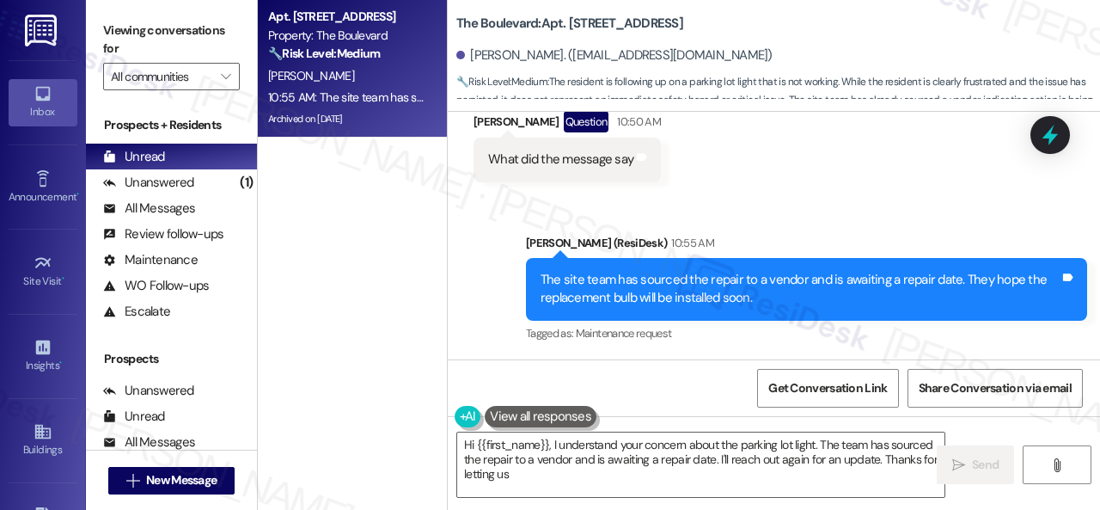
type textarea "Hi {{first_name}}, I understand your concern about the parking lot light. The t…"
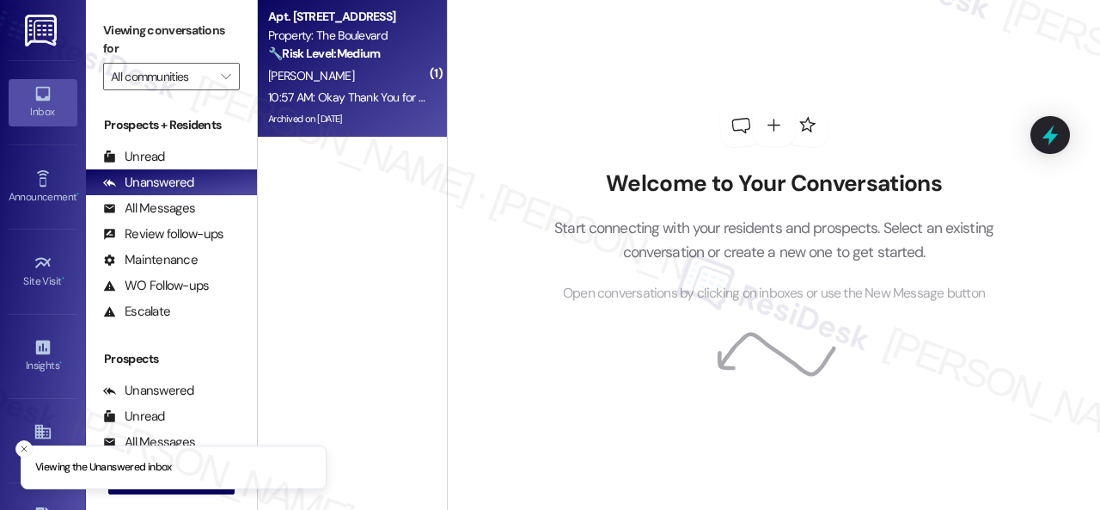
click at [361, 73] on div "R. Hamilton" at bounding box center [347, 75] width 162 height 21
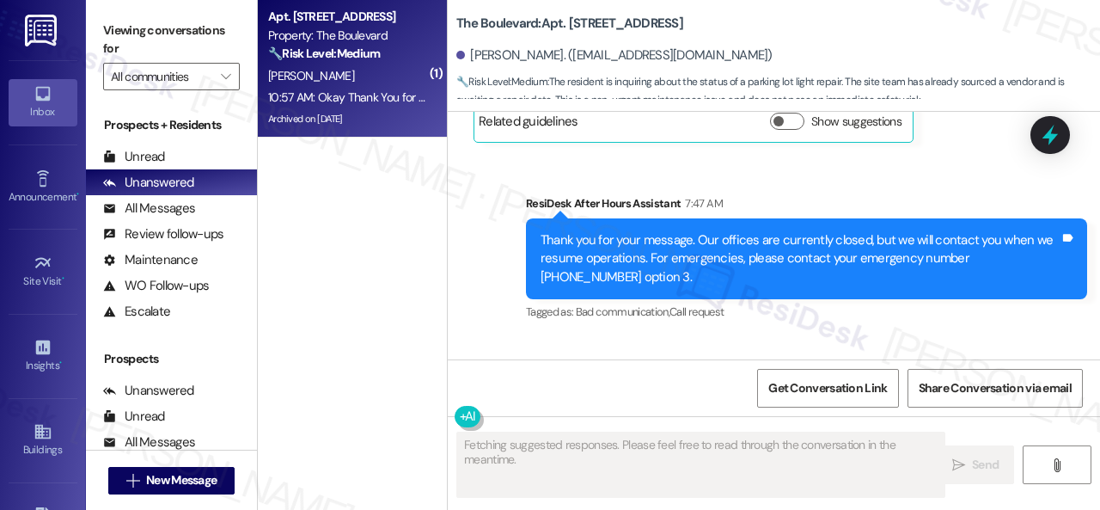
scroll to position [10037, 0]
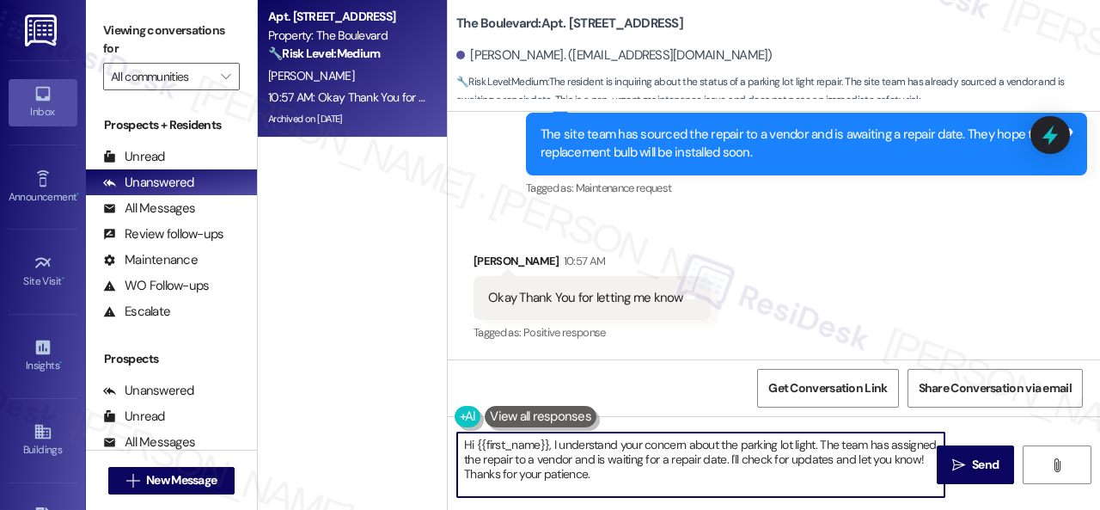
drag, startPoint x: 648, startPoint y: 477, endPoint x: 259, endPoint y: 336, distance: 414.1
click at [275, 362] on div "Apt. 5022, 4800 Skyline Dr Property: The Boulevard 🔧 Risk Level: Medium The res…" at bounding box center [679, 255] width 842 height 510
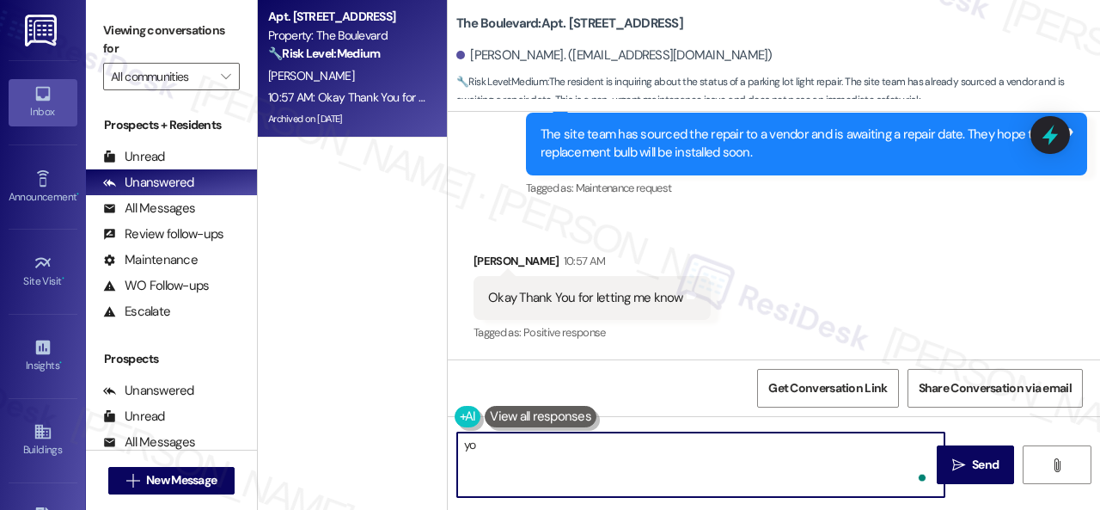
type textarea "y"
type textarea "You're welcome!"
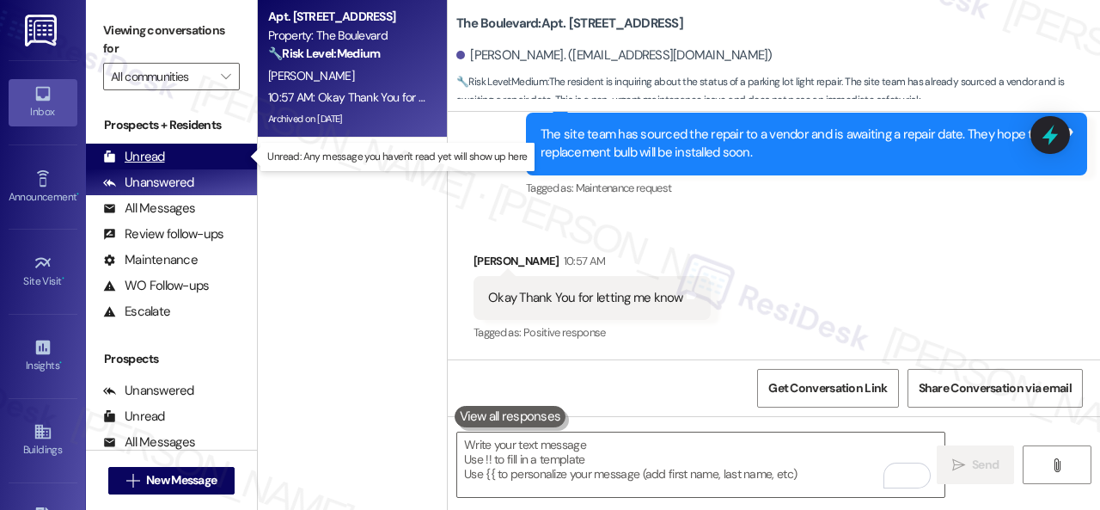
click at [146, 161] on div "Unread" at bounding box center [134, 157] width 62 height 18
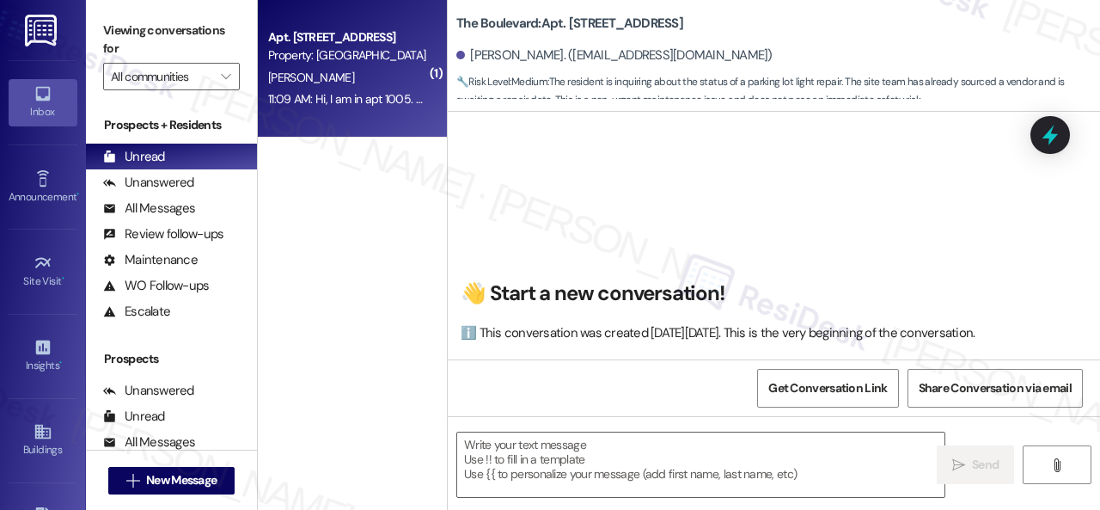
click at [376, 80] on div "S. Hill" at bounding box center [347, 77] width 162 height 21
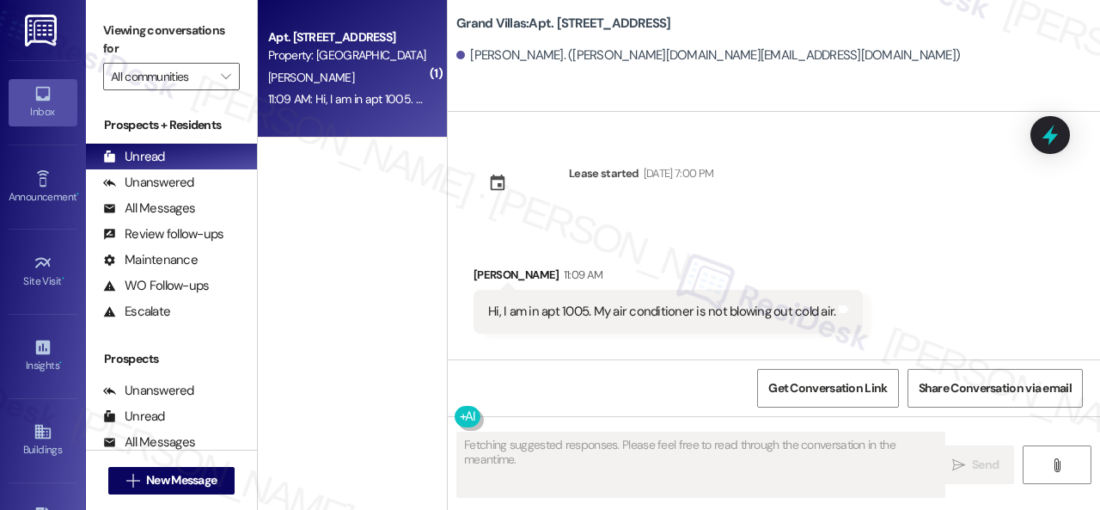
scroll to position [0, 0]
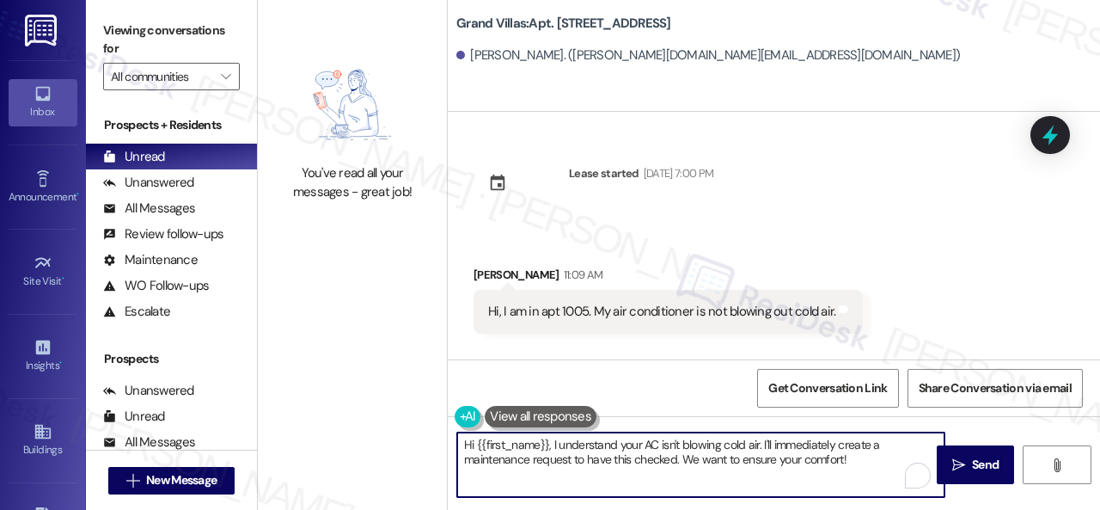
drag, startPoint x: 839, startPoint y: 452, endPoint x: 407, endPoint y: 450, distance: 431.5
click at [407, 450] on div "You've read all your messages - great job! Grand Villas: Apt. 1005, 1550 Katy G…" at bounding box center [679, 255] width 842 height 510
paste textarea "ello {{first_name}}! I'm sorry to hear about the AC issue. We apologize for any…"
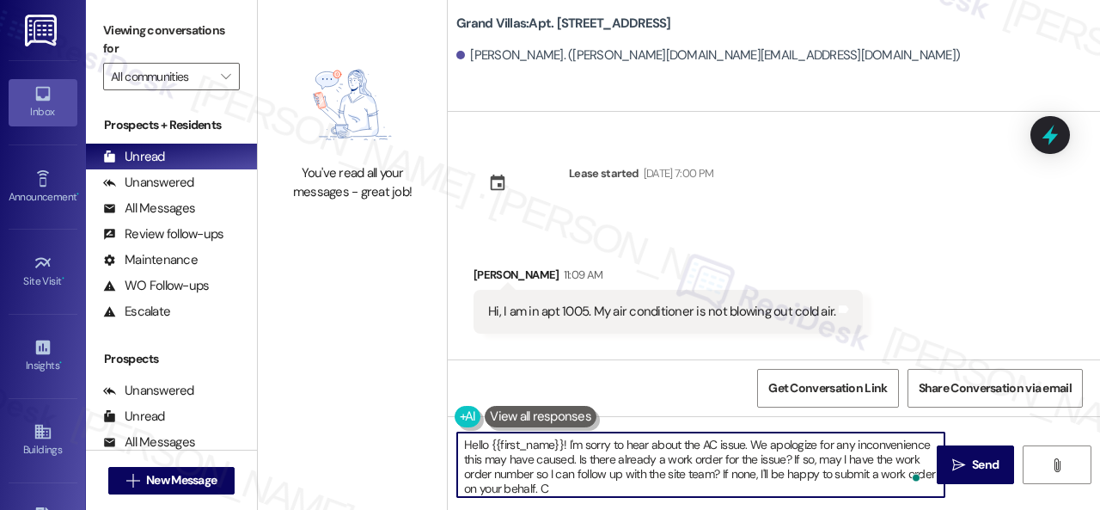
paste textarea "an the maintenance team enter your apartment even if you are not home? Are ther…"
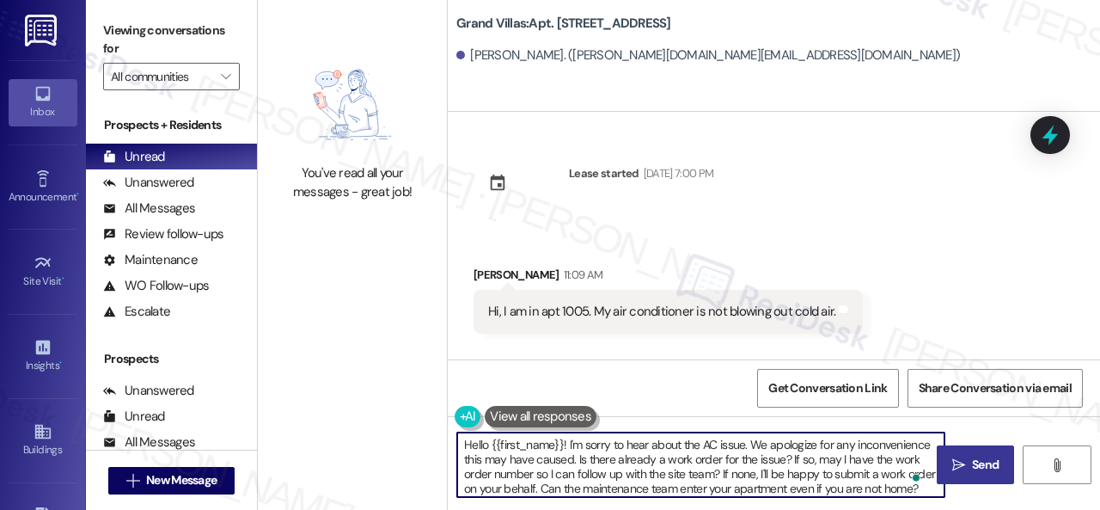
type textarea "Hello {{first_name}}! I'm sorry to hear about the AC issue. We apologize for an…"
click at [972, 464] on span "Send" at bounding box center [985, 465] width 27 height 18
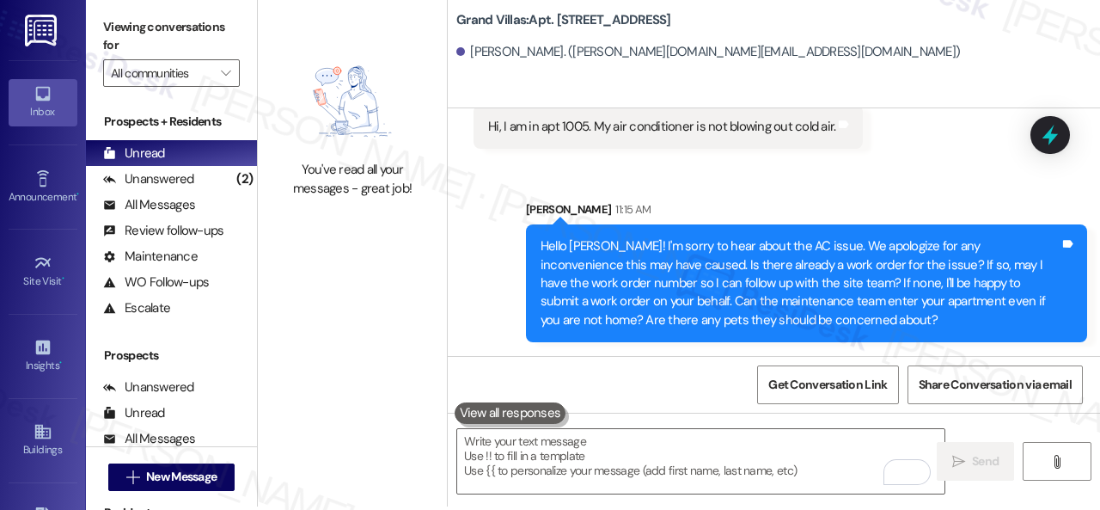
scroll to position [5, 0]
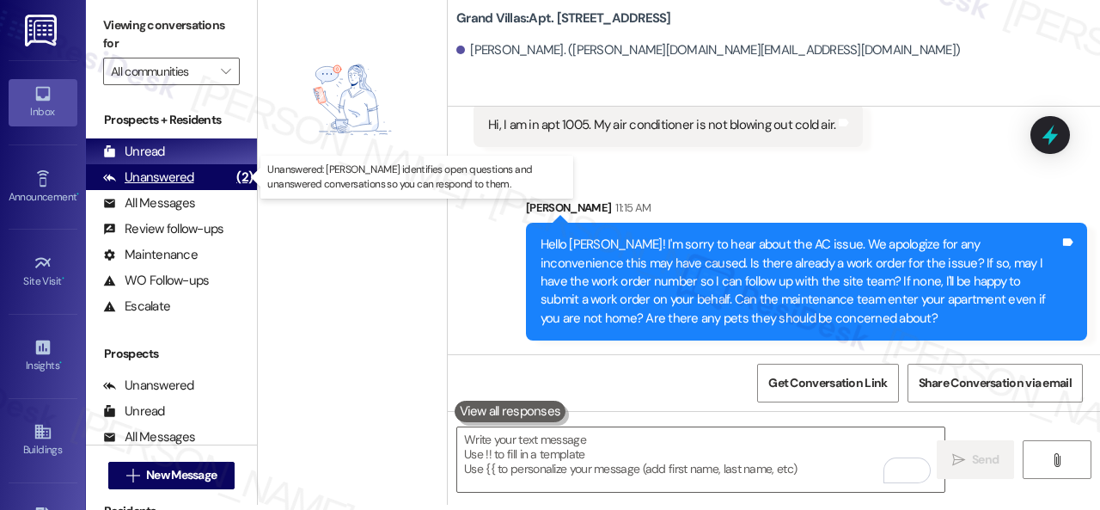
click at [132, 179] on div "Unanswered" at bounding box center [148, 177] width 91 height 18
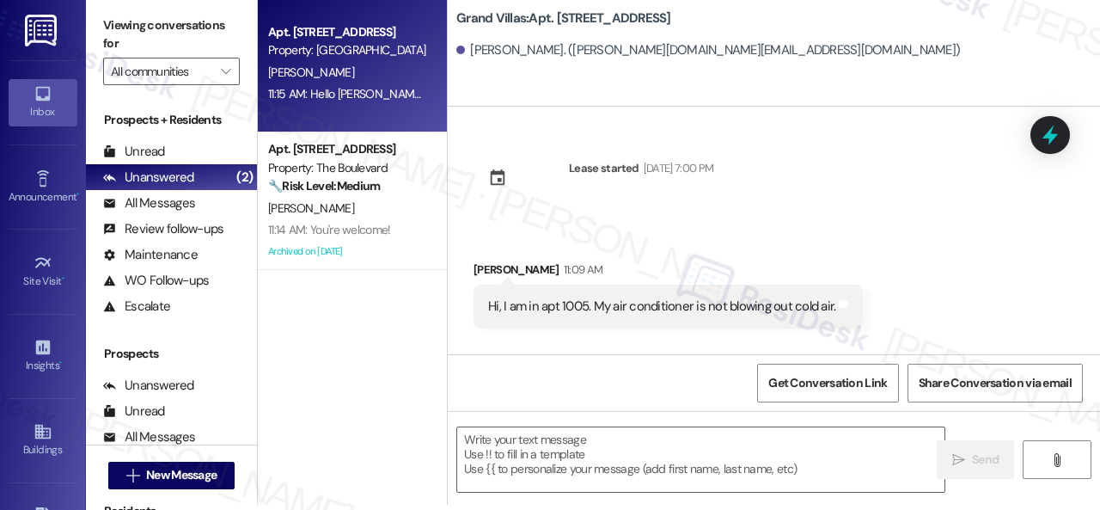
scroll to position [0, 0]
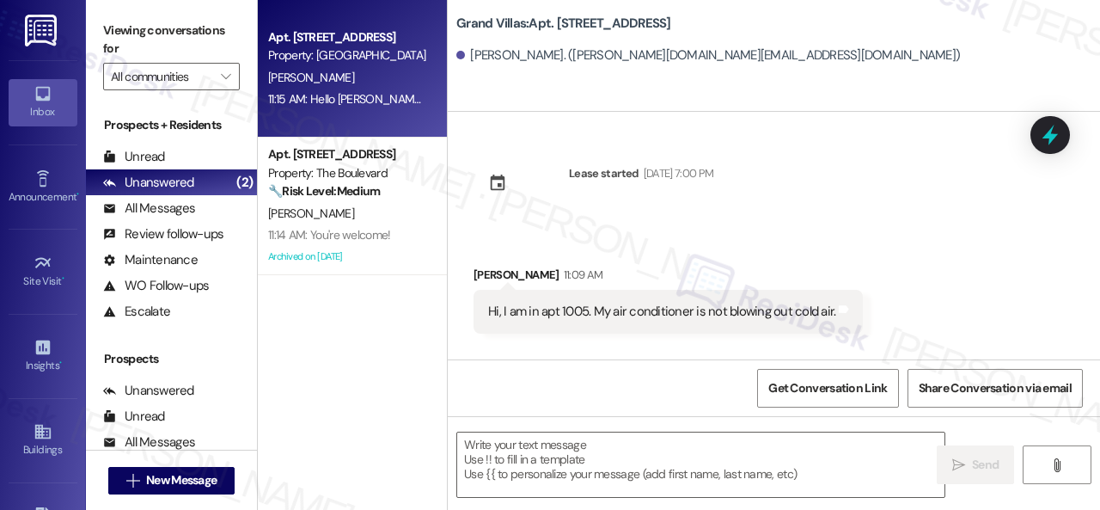
type textarea "Fetching suggested responses. Please feel free to read through the conversation…"
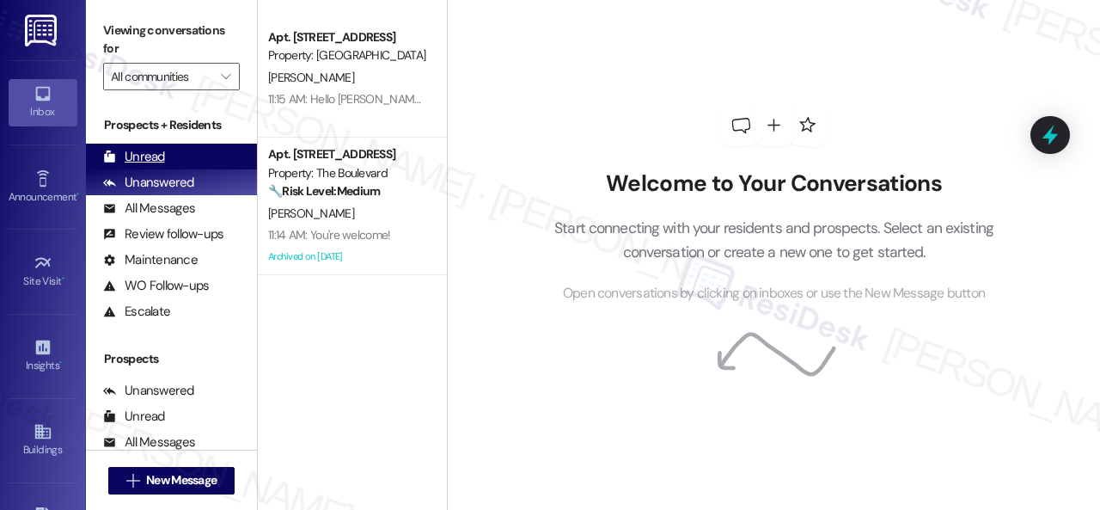
click at [143, 155] on div "Unread" at bounding box center [134, 157] width 62 height 18
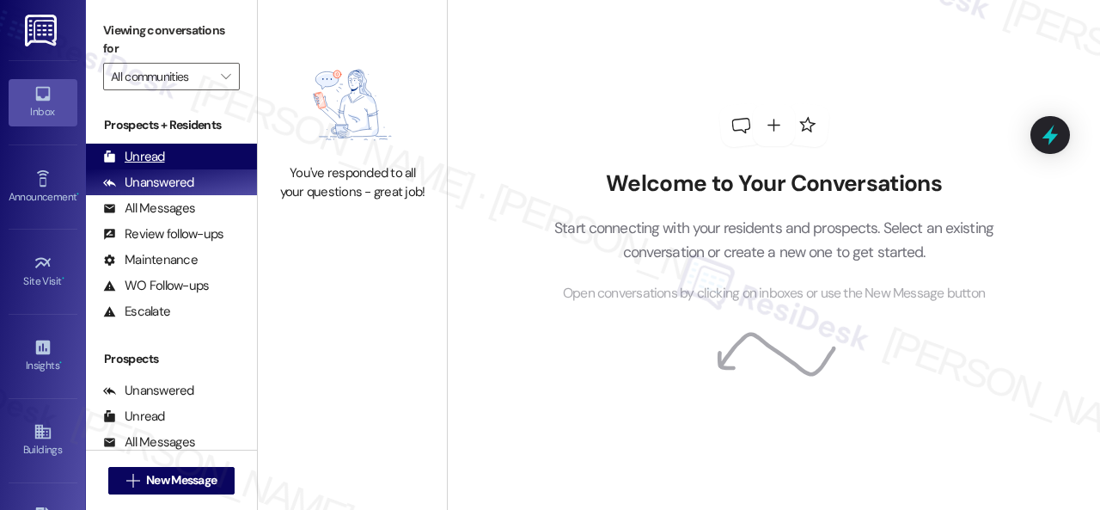
click at [153, 156] on div "Unread" at bounding box center [134, 157] width 62 height 18
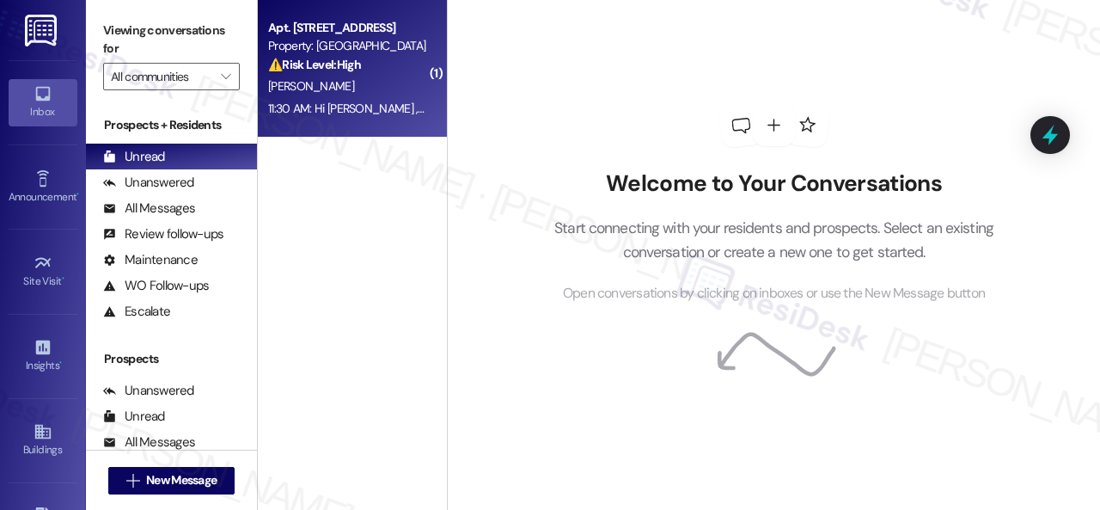
click at [367, 89] on div "[PERSON_NAME]" at bounding box center [347, 86] width 162 height 21
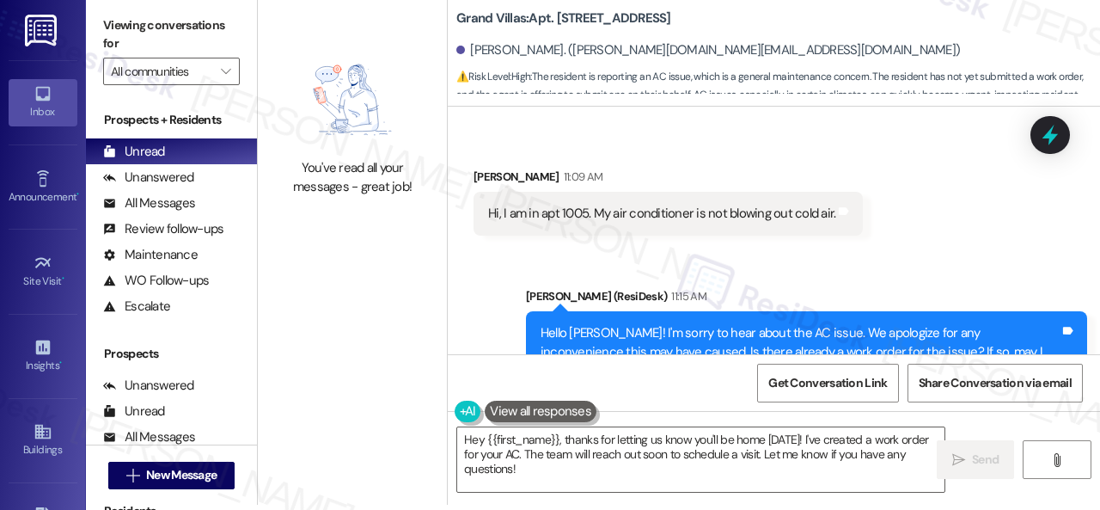
scroll to position [179, 0]
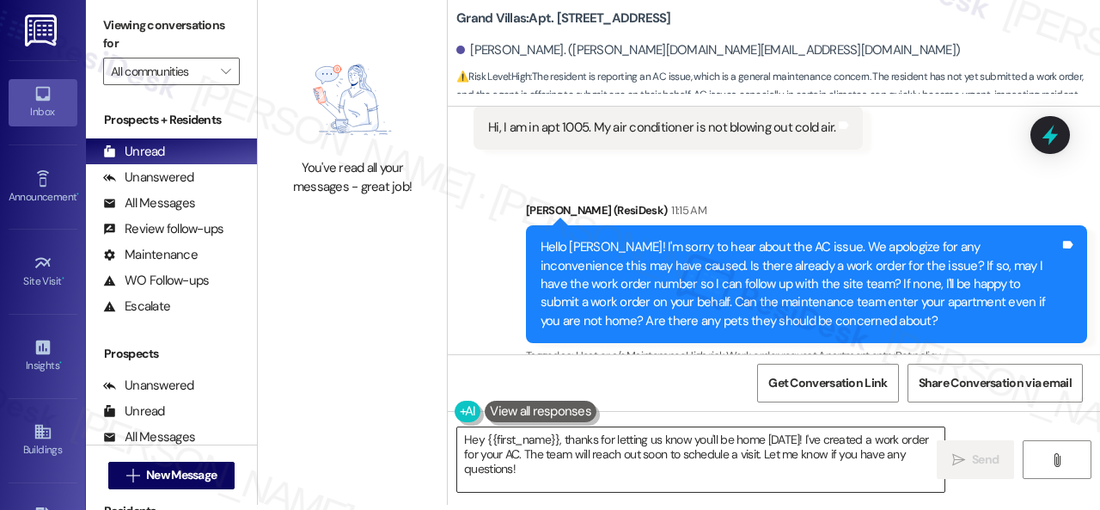
click at [815, 454] on textarea "Hey {{first_name}}, thanks for letting us know you'll be home today! I've creat…" at bounding box center [700, 459] width 487 height 64
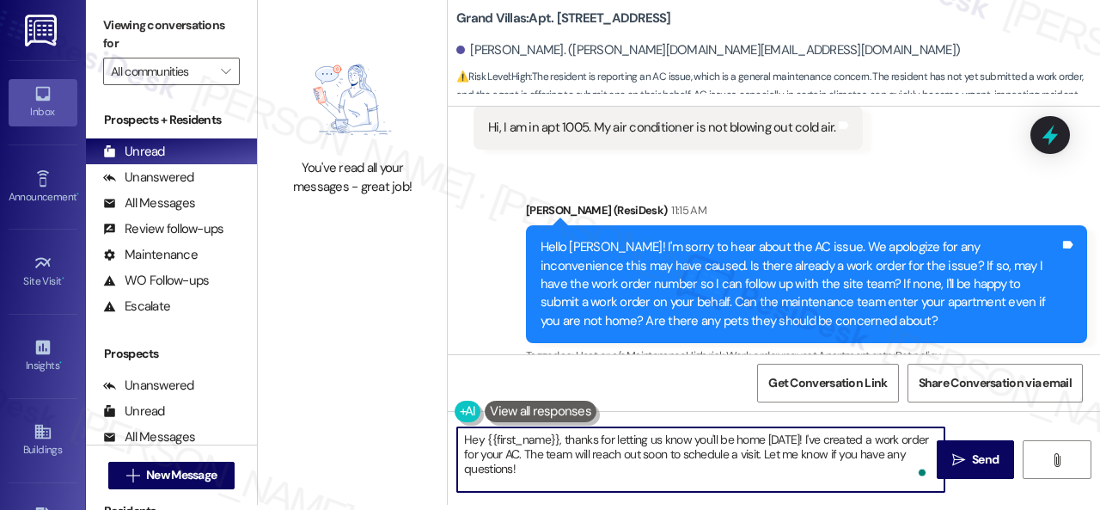
drag, startPoint x: 474, startPoint y: 444, endPoint x: 422, endPoint y: 417, distance: 58.0
click at [422, 417] on div "You've read all your messages - great job! Grand Villas: Apt. 1005, 1550 Katy G…" at bounding box center [679, 250] width 842 height 510
paste textarea "I apologize if I cannot confirm when the maintenance team will visit your apart…"
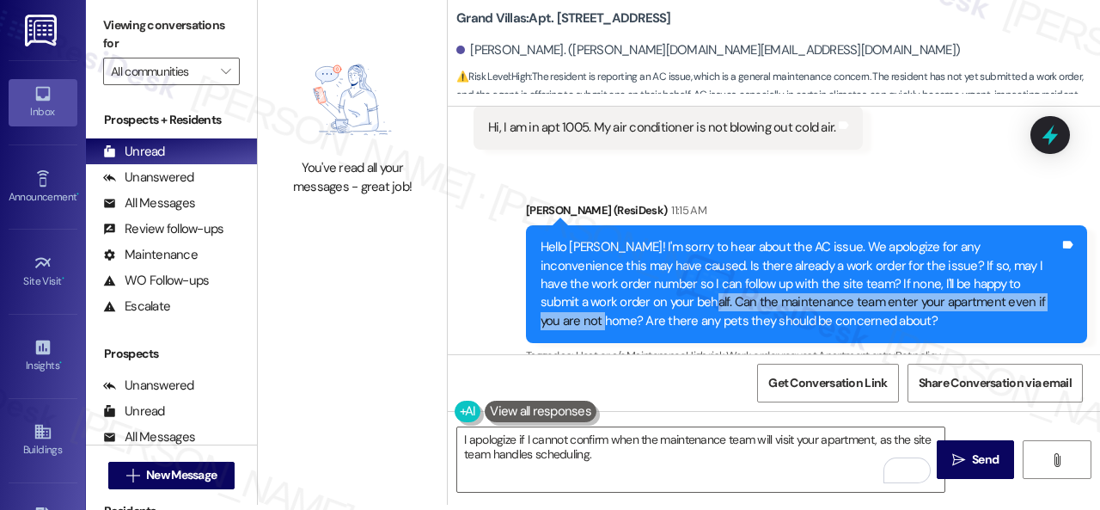
drag, startPoint x: 605, startPoint y: 302, endPoint x: 1008, endPoint y: 296, distance: 403.1
click at [1008, 296] on div "Hello Shatasha! I'm sorry to hear about the AC issue. We apologize for any inco…" at bounding box center [800, 284] width 519 height 92
drag, startPoint x: 1006, startPoint y: 300, endPoint x: 610, endPoint y: 305, distance: 395.4
click at [610, 305] on div "Hello Shatasha! I'm sorry to hear about the AC issue. We apologize for any inco…" at bounding box center [800, 284] width 519 height 92
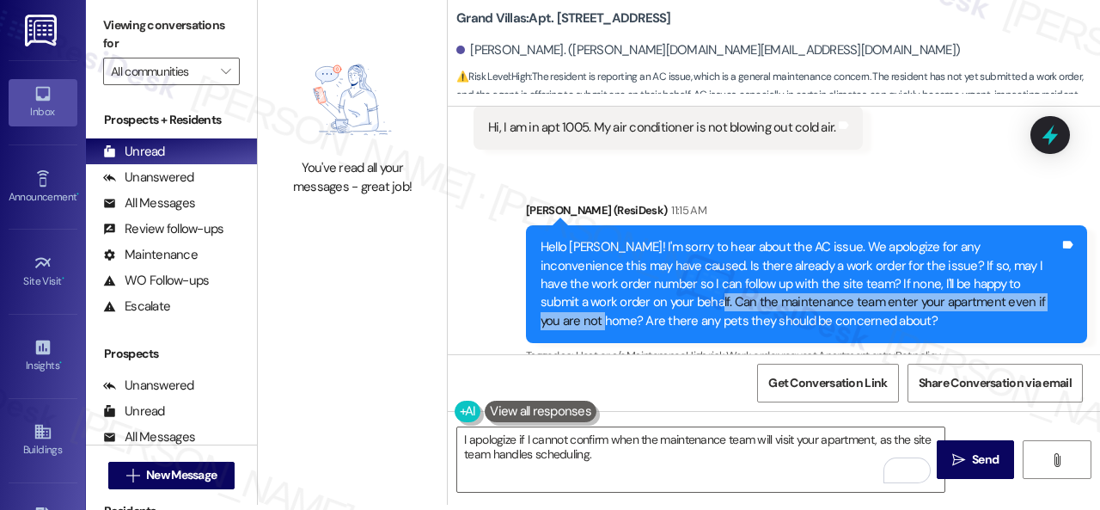
copy div "an the maintenance team enter your apartment even if you are not home?"
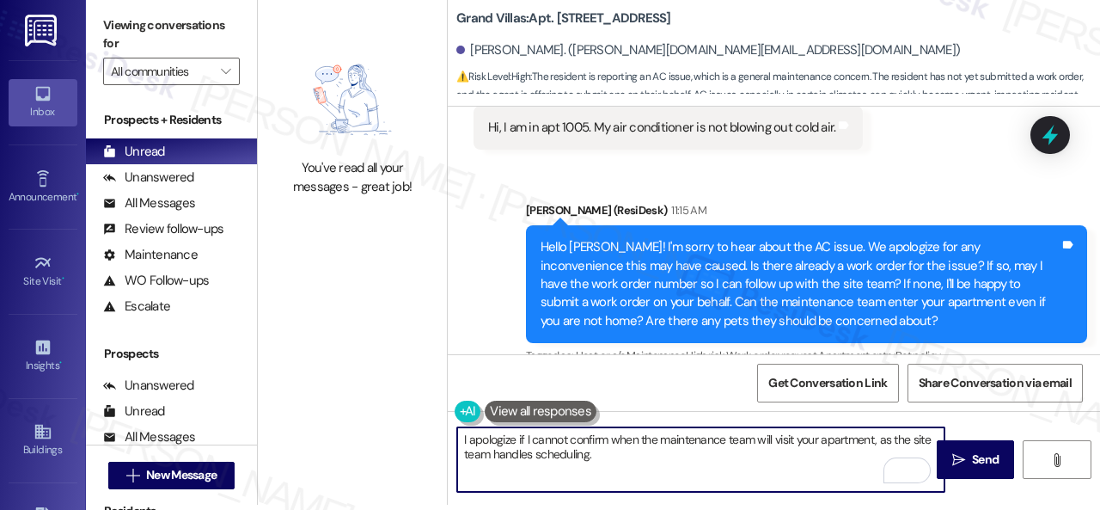
click at [615, 458] on textarea "I apologize if I cannot confirm when the maintenance team will visit your apart…" at bounding box center [700, 459] width 487 height 64
paste textarea "an the maintenance team enter your apartment even if you are not home?"
type textarea "I apologize if I cannot confirm when the maintenance team will visit your apart…"
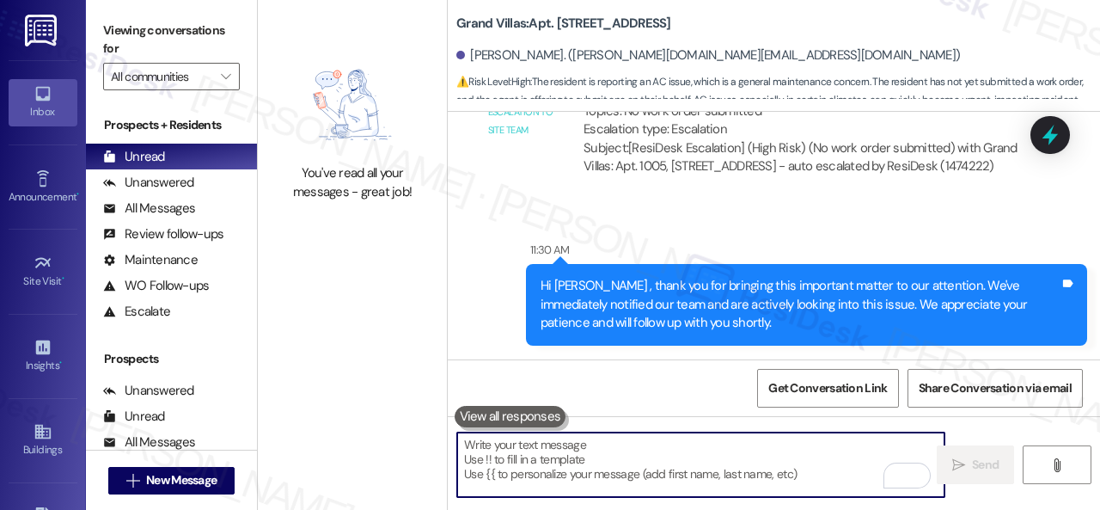
scroll to position [5, 0]
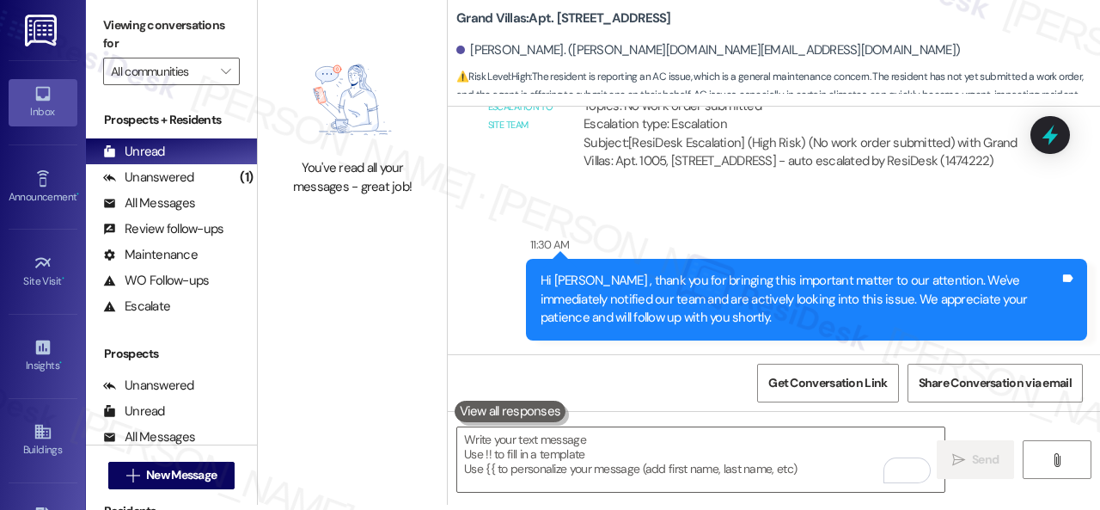
click at [512, 174] on div "Automated email escalation to site team Automated email escalation to site team…" at bounding box center [754, 103] width 587 height 186
click at [132, 180] on div "Unanswered" at bounding box center [148, 177] width 91 height 18
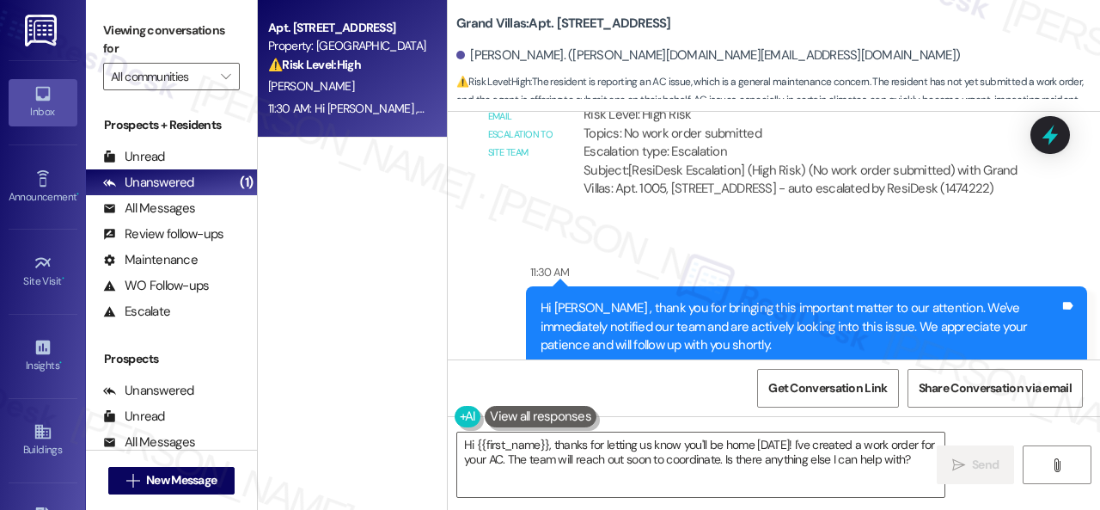
scroll to position [902, 0]
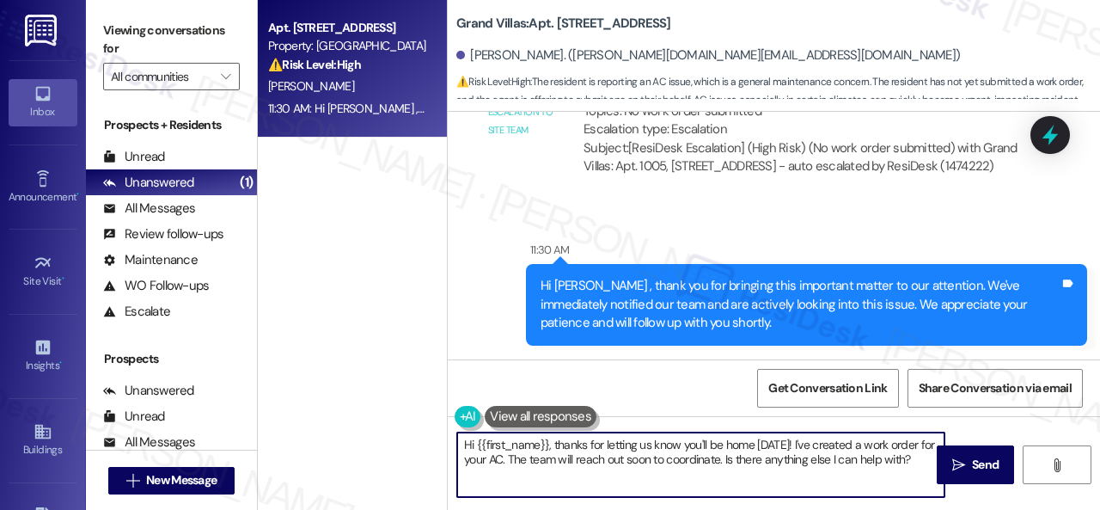
drag, startPoint x: 927, startPoint y: 457, endPoint x: 285, endPoint y: 420, distance: 642.3
click at [285, 420] on div "Apt. 1005, 1550 Katy Gap Rd Property: Grand Villas ⚠️ Risk Level: High The resi…" at bounding box center [679, 255] width 842 height 510
paste textarea "an the maintenance team enter your apartment even if you are not home"
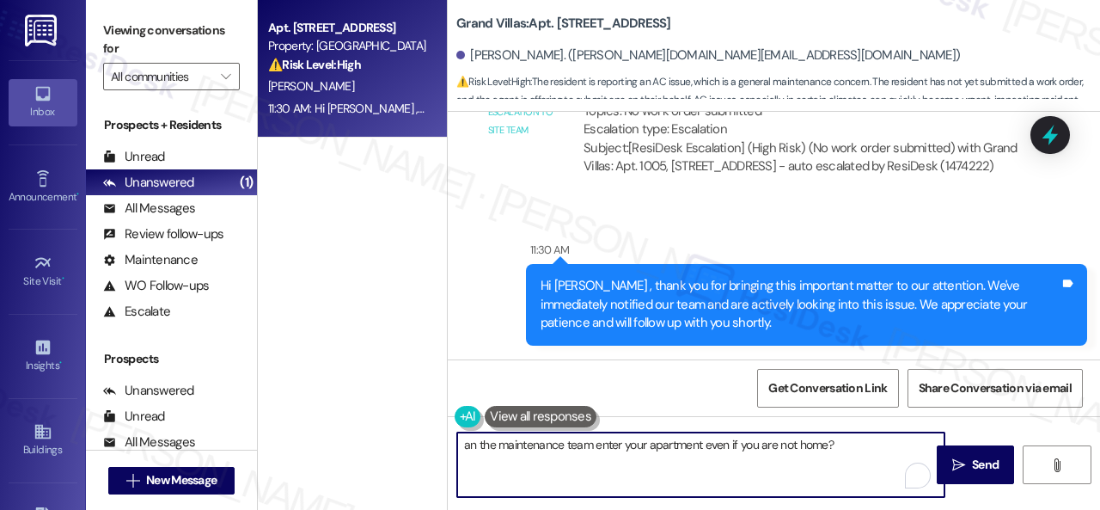
click at [462, 448] on textarea "an the maintenance team enter your apartment even if you are not home?" at bounding box center [700, 464] width 487 height 64
drag, startPoint x: 807, startPoint y: 444, endPoint x: 719, endPoint y: 450, distance: 88.7
click at [810, 444] on textarea "an the maintenance team enter your apartment even if you are not home?" at bounding box center [700, 464] width 487 height 64
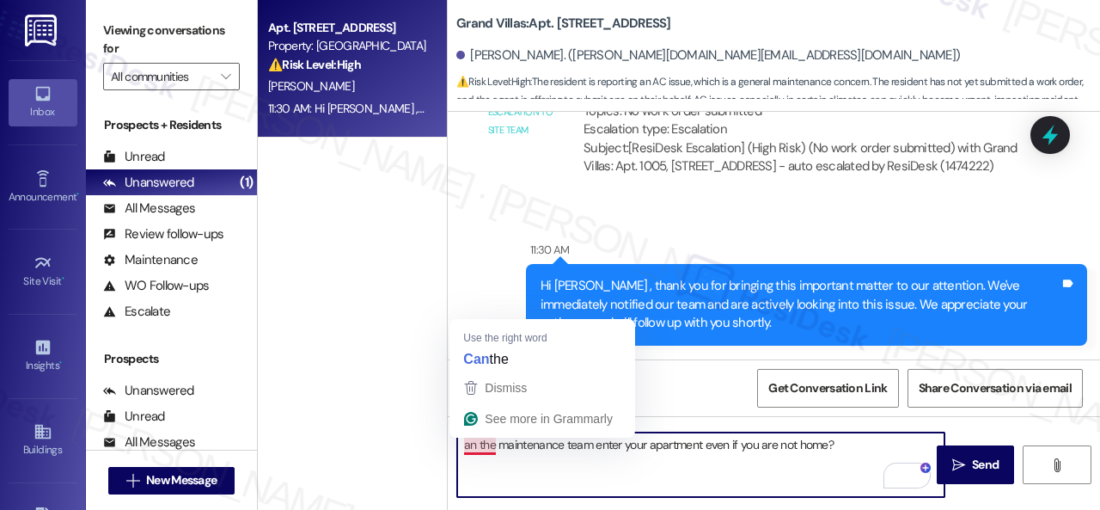
drag, startPoint x: 461, startPoint y: 444, endPoint x: 524, endPoint y: 444, distance: 63.6
click at [461, 444] on textarea "an the maintenance team enter your apartment even if you are not home?" at bounding box center [700, 464] width 487 height 64
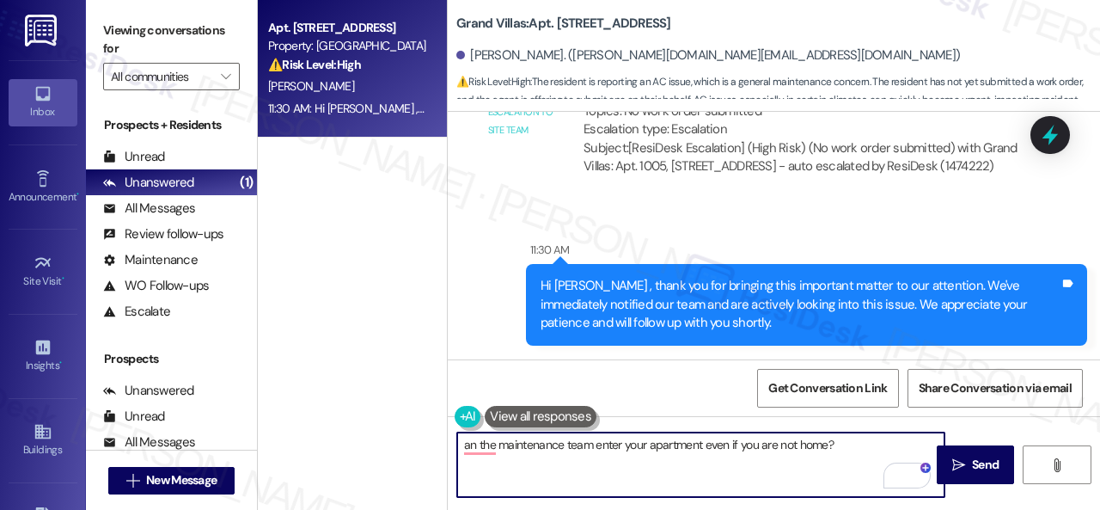
paste textarea "I apologize if I cannot confirm when the maintenance team will visit your apart…"
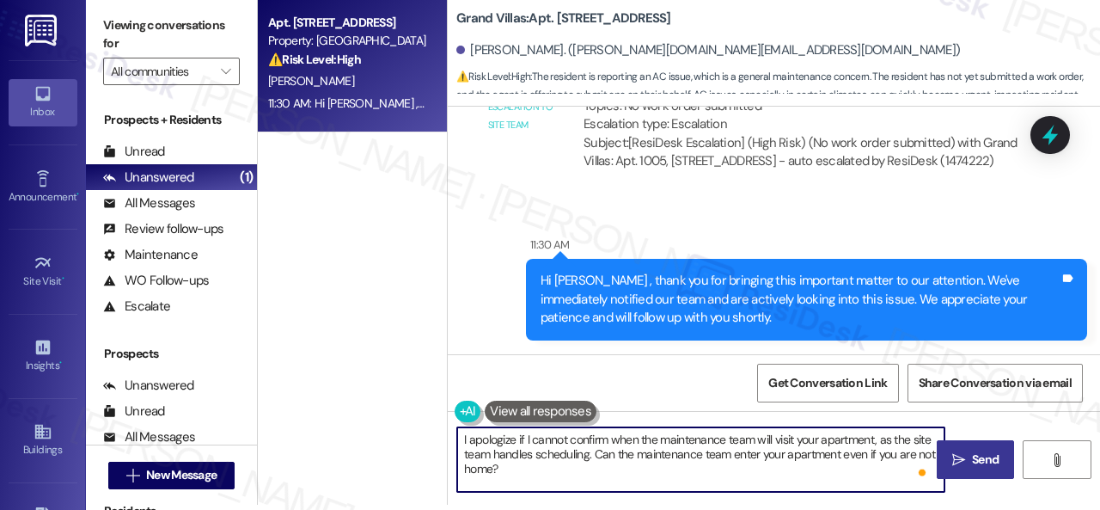
type textarea "I apologize if I cannot confirm when the maintenance team will visit your apart…"
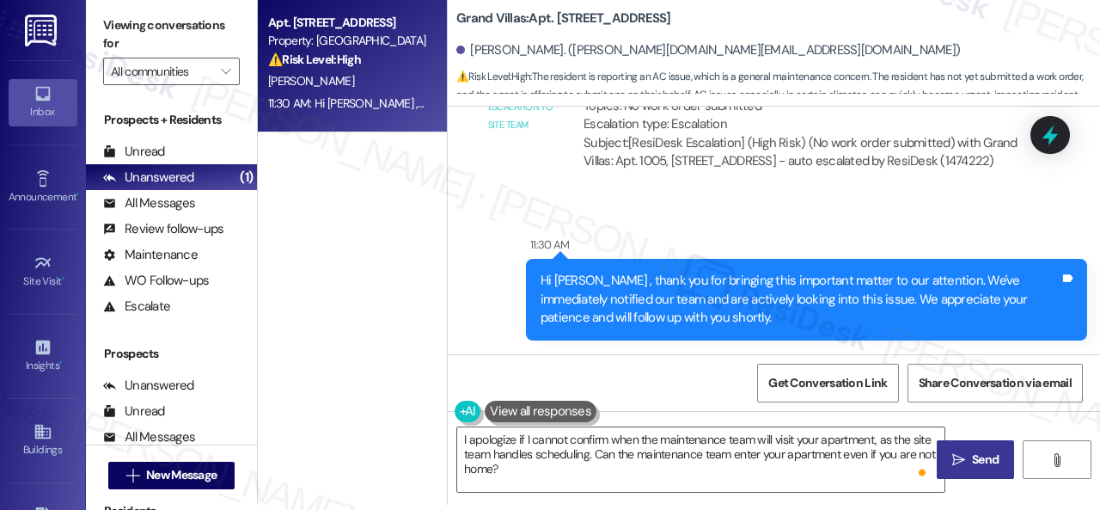
click at [980, 453] on span "Send" at bounding box center [985, 459] width 27 height 18
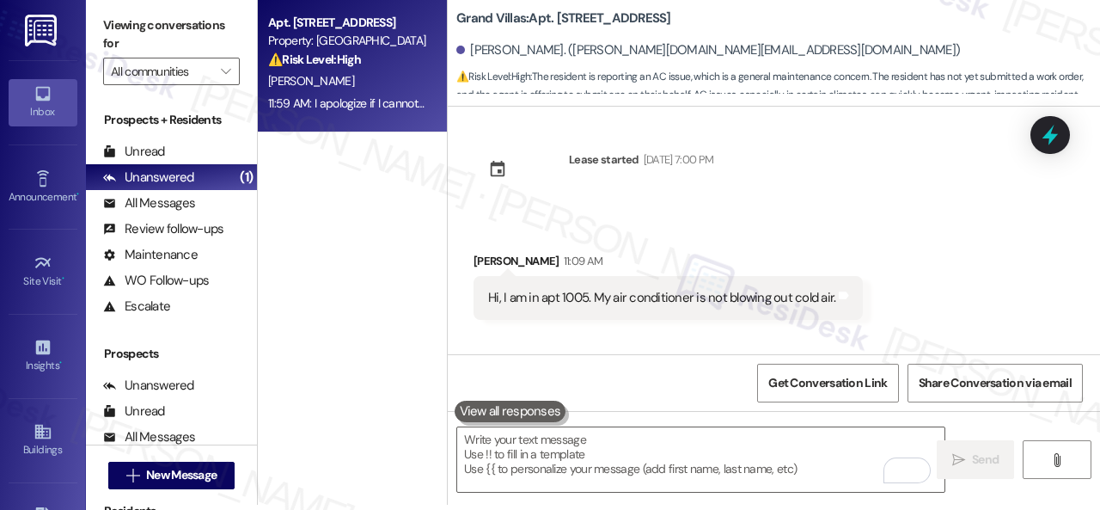
scroll to position [0, 0]
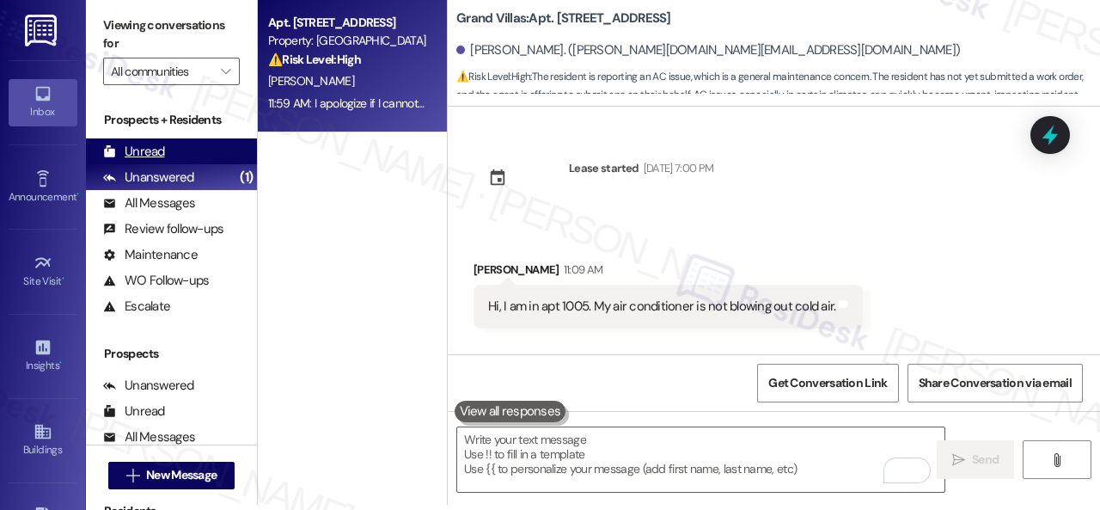
click at [139, 150] on div "Unread" at bounding box center [134, 152] width 62 height 18
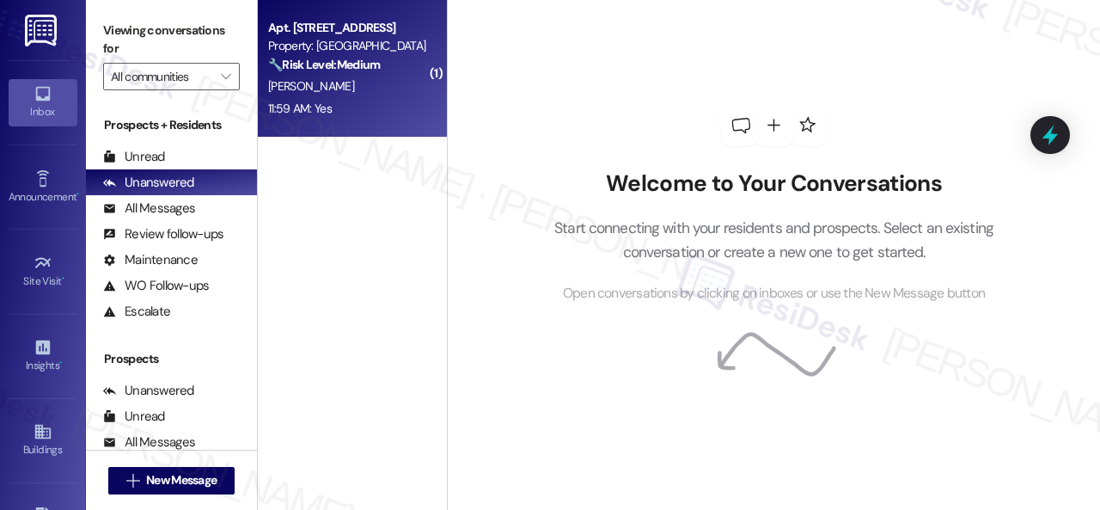
click at [378, 84] on div "[PERSON_NAME]" at bounding box center [347, 86] width 162 height 21
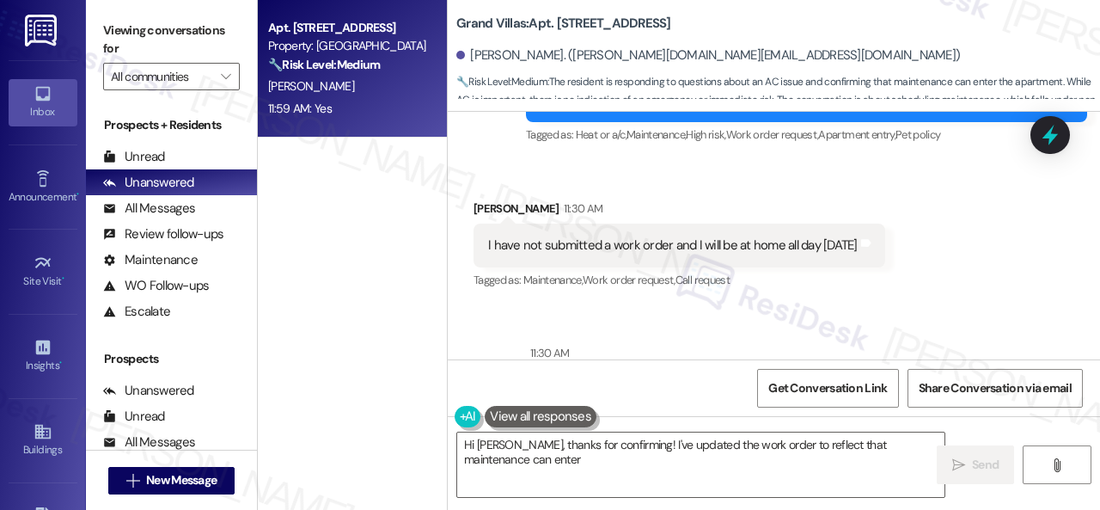
scroll to position [383, 0]
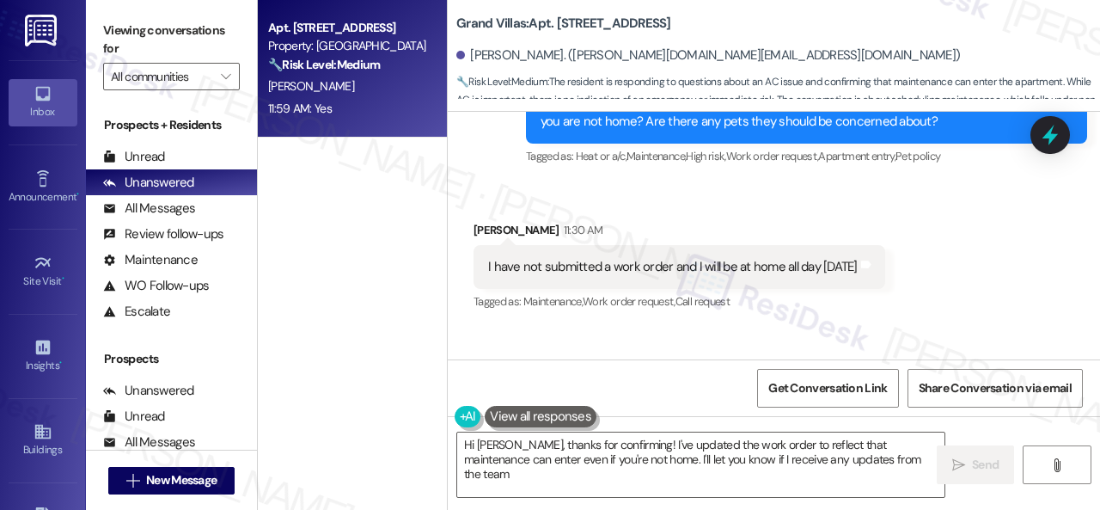
type textarea "Hi [PERSON_NAME], thanks for confirming! I've updated the work order to reflect…"
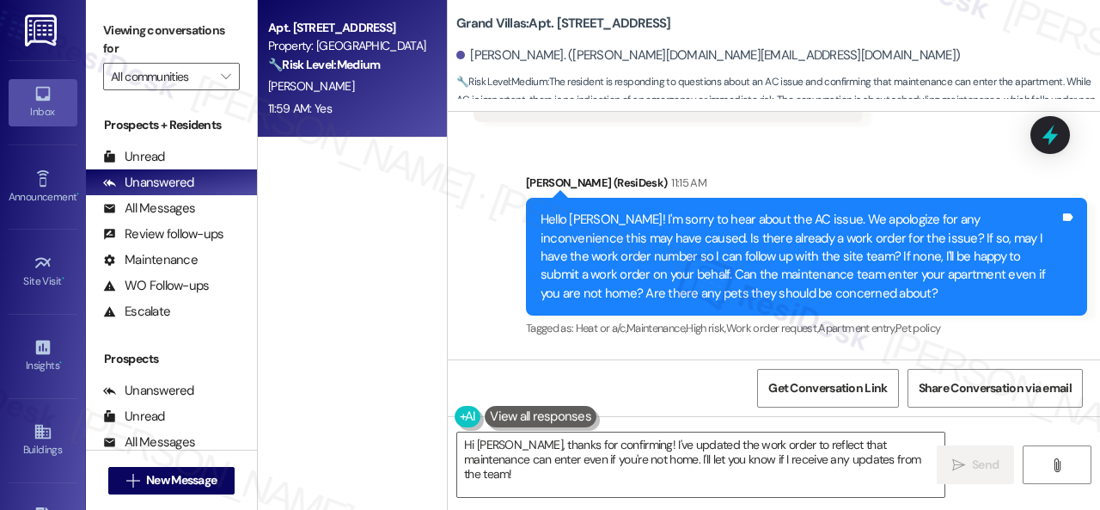
scroll to position [125, 0]
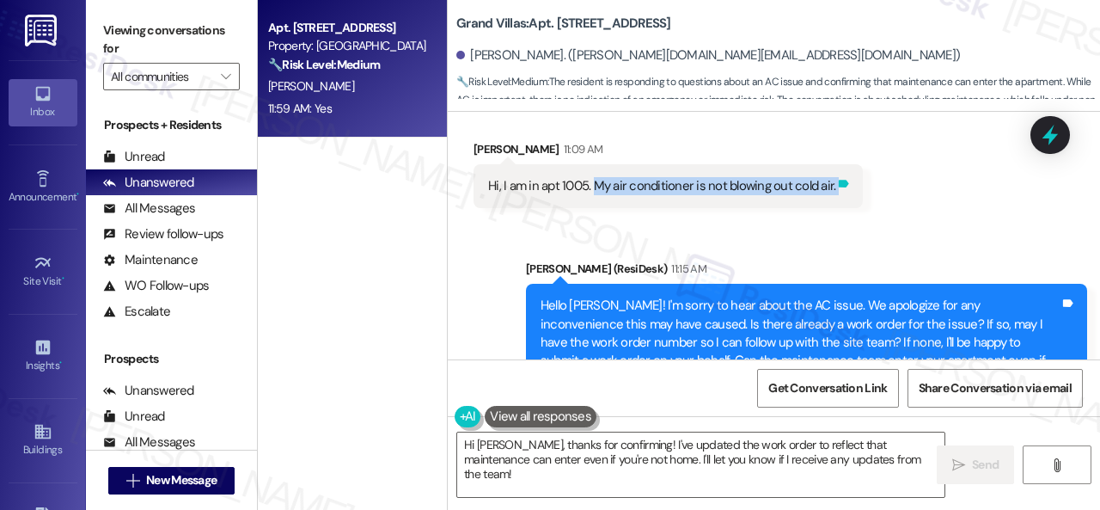
drag, startPoint x: 595, startPoint y: 187, endPoint x: 830, endPoint y: 185, distance: 235.5
click at [830, 185] on div "Hi, I am in apt 1005. My air conditioner is not blowing out cold air. Tags and …" at bounding box center [668, 186] width 389 height 44
copy div "My air conditioner is not blowing out cold air. Tags and notes Sent via SMS"
click at [930, 205] on div "Received via SMS [PERSON_NAME] 11:09 AM Hi, I am in apt 1005. My air conditione…" at bounding box center [774, 160] width 652 height 119
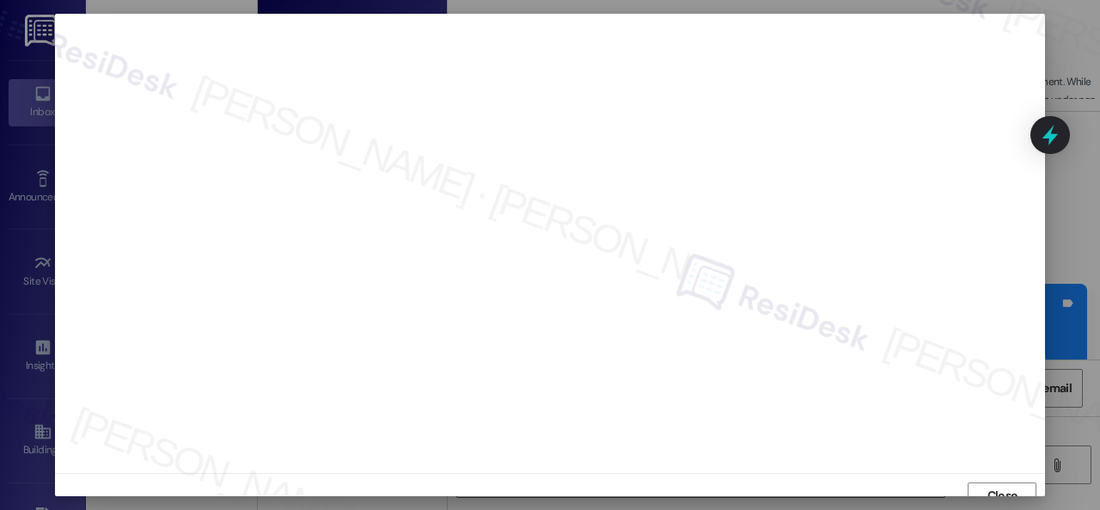
scroll to position [13, 0]
click at [1011, 477] on span "Close" at bounding box center [1003, 483] width 30 height 18
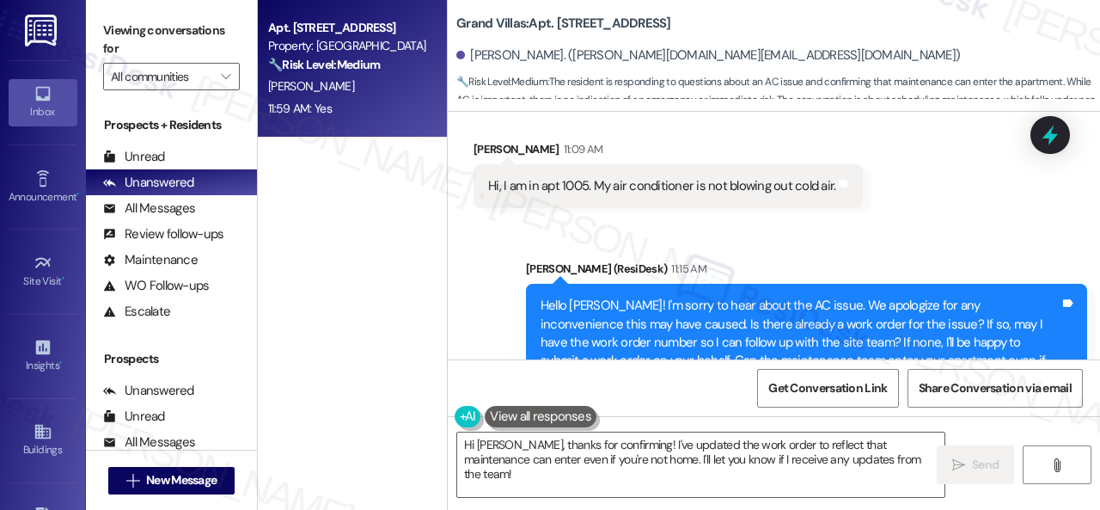
click at [808, 247] on div "Sent via SMS Sarah (ResiDesk) 11:15 AM Hello Shatasha! I'm sorry to hear about …" at bounding box center [806, 343] width 587 height 193
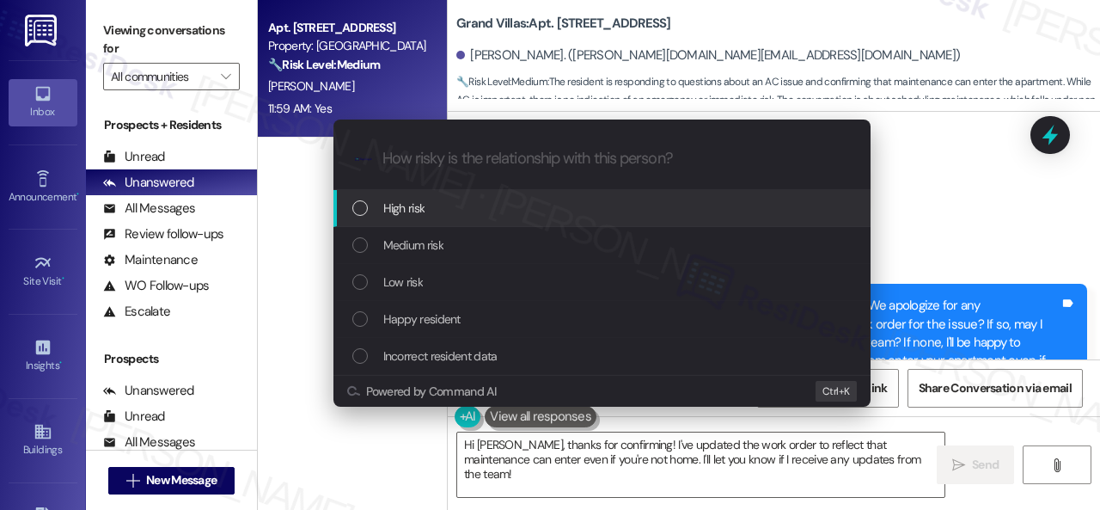
click at [416, 211] on span "High risk" at bounding box center [404, 208] width 42 height 19
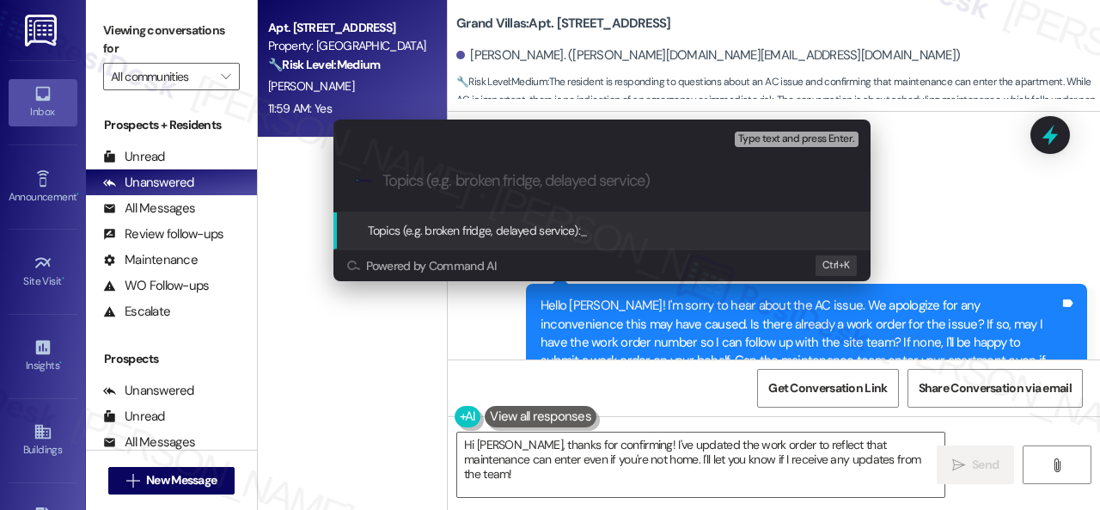
paste input "Work Order filed by ResiDesk 297493"
type input "Work Order filed by ResiDesk 297493"
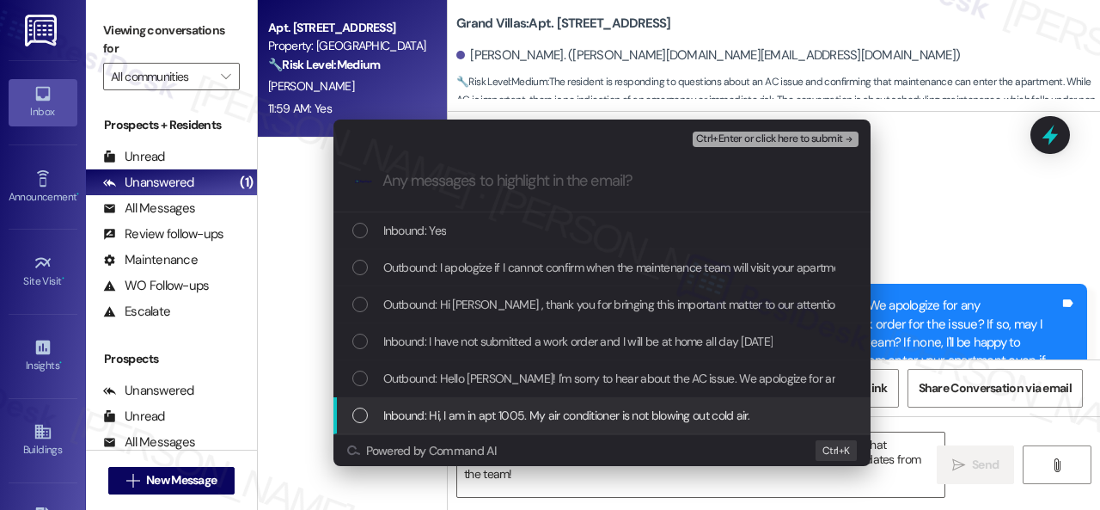
click at [442, 409] on span "Inbound: Hi, I am in apt 1005. My air conditioner is not blowing out cold air." at bounding box center [566, 415] width 366 height 19
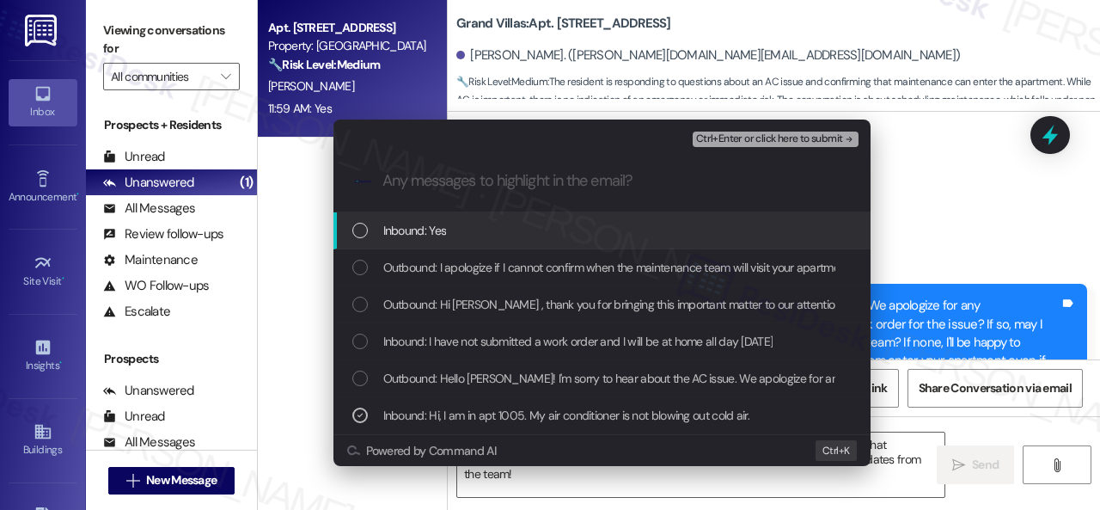
click at [749, 133] on span "Ctrl+Enter or click here to submit" at bounding box center [769, 139] width 147 height 12
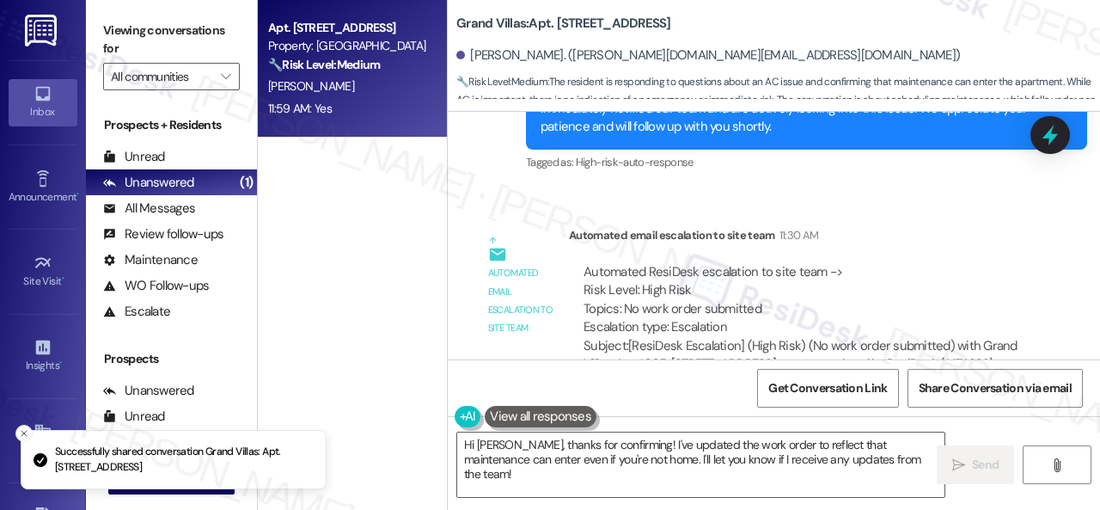
scroll to position [1071, 0]
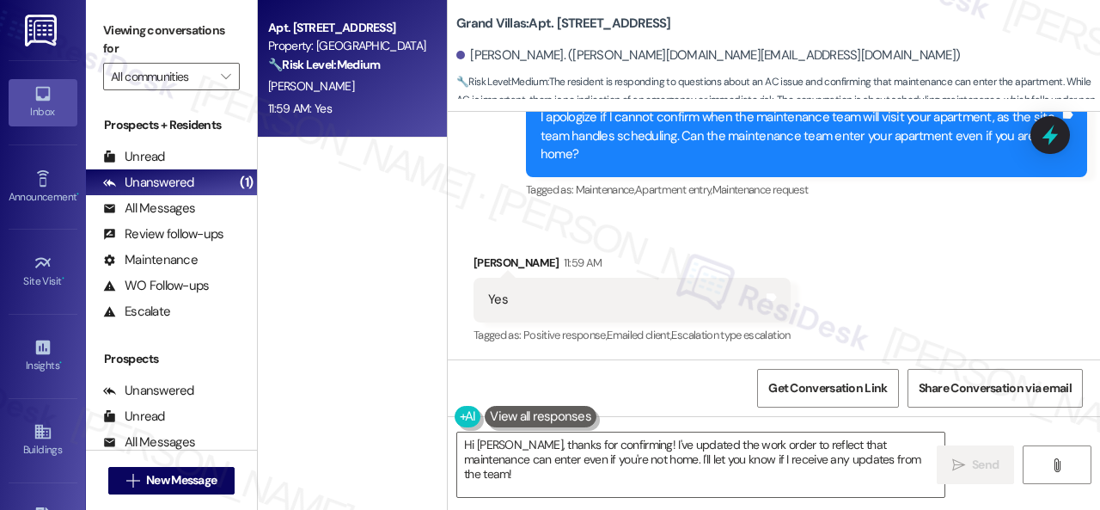
click at [824, 243] on div "Received via SMS Shatasha Hill 11:59 AM Yes Tags and notes Tagged as: Positive …" at bounding box center [774, 287] width 652 height 145
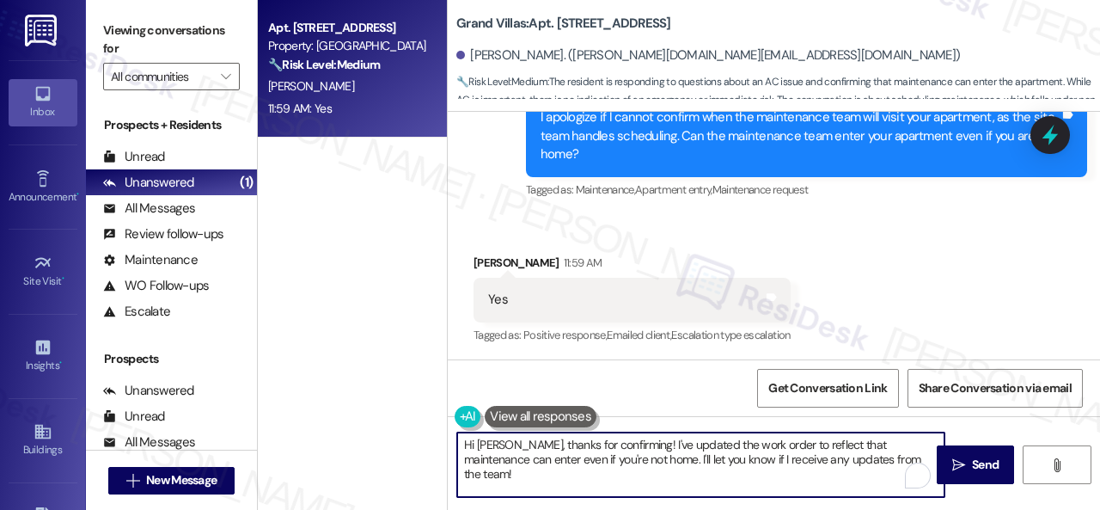
drag, startPoint x: 915, startPoint y: 464, endPoint x: 511, endPoint y: 448, distance: 404.3
click at [392, 445] on div "Apt. 1005, 1550 Katy Gap Rd Property: Grand Villas 🔧 Risk Level: Medium The res…" at bounding box center [679, 255] width 842 height 510
paste textarea "Thank you. I've submitted a work order on your behalf and notified the site tea…"
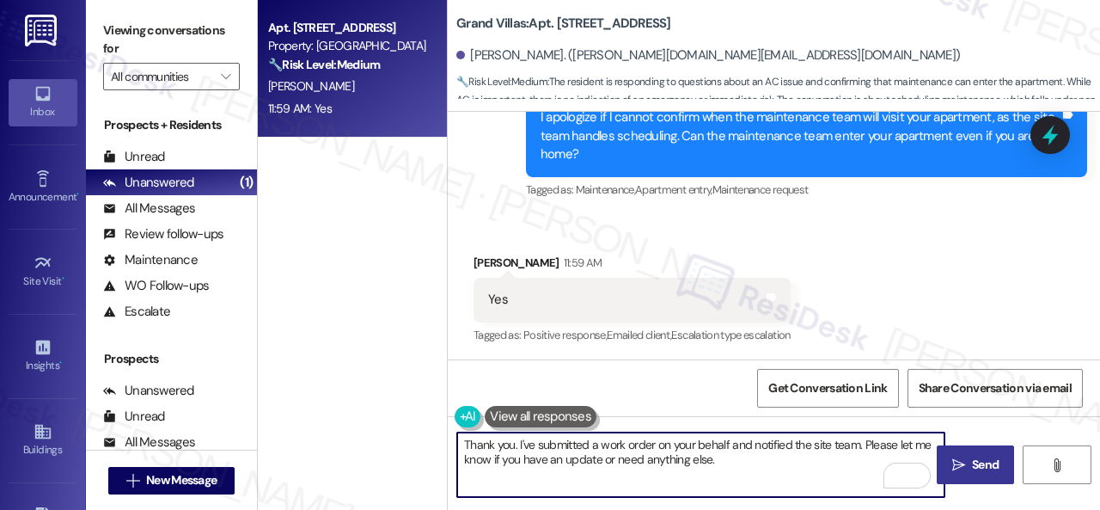
type textarea "Thank you. I've submitted a work order on your behalf and notified the site tea…"
click at [963, 453] on button " Send" at bounding box center [975, 464] width 77 height 39
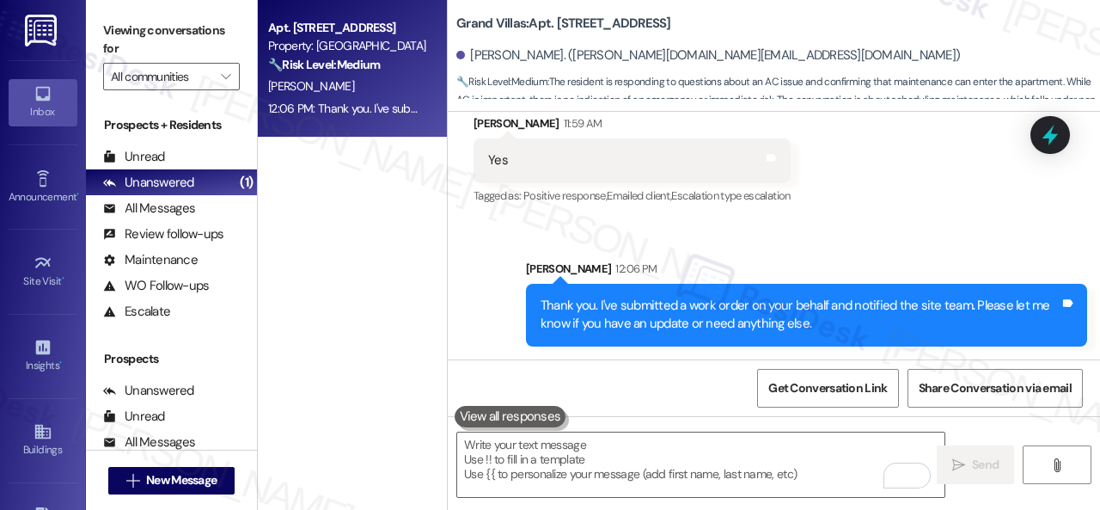
scroll to position [5, 0]
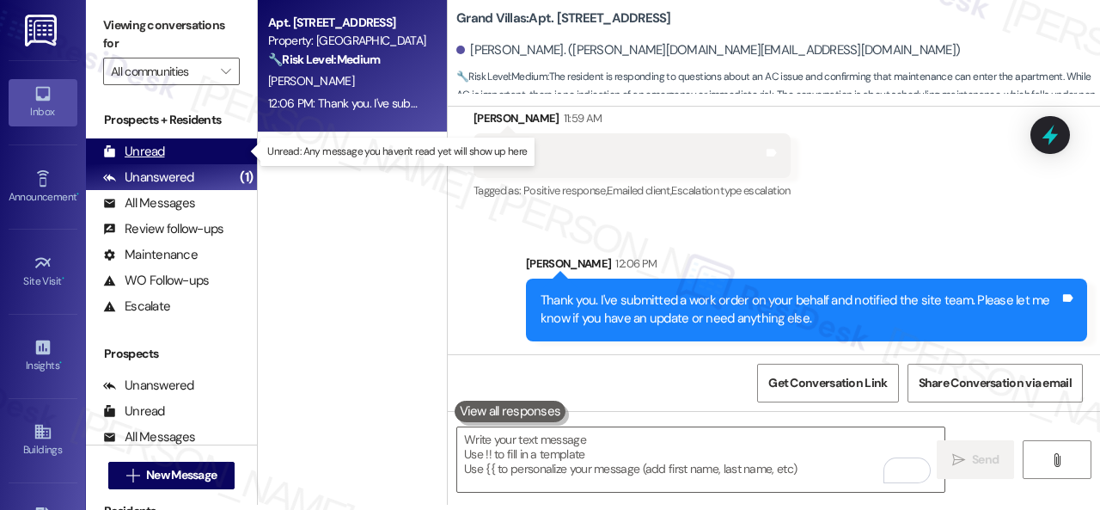
click at [153, 143] on div "Unread" at bounding box center [134, 152] width 62 height 18
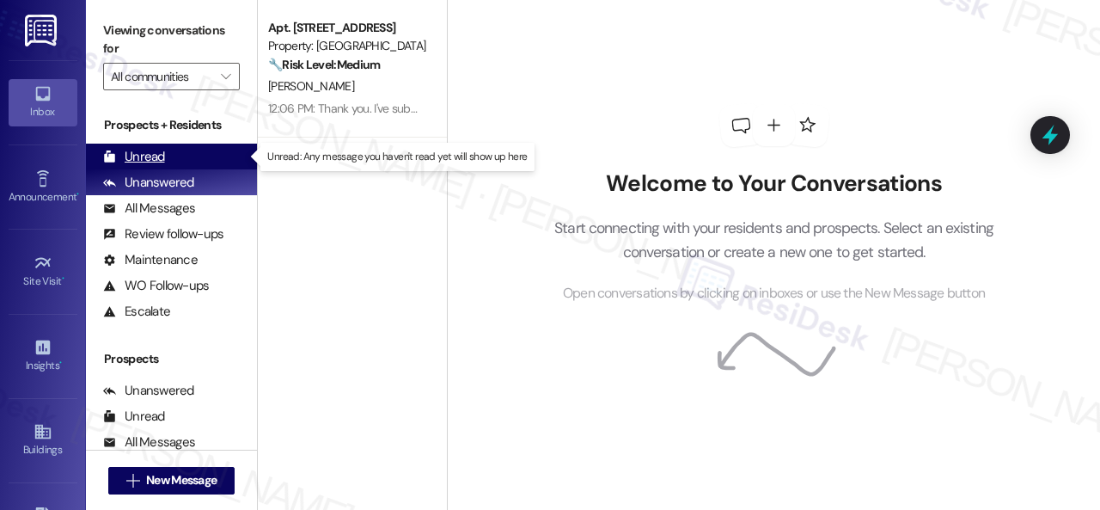
click at [138, 159] on div "Unread" at bounding box center [134, 157] width 62 height 18
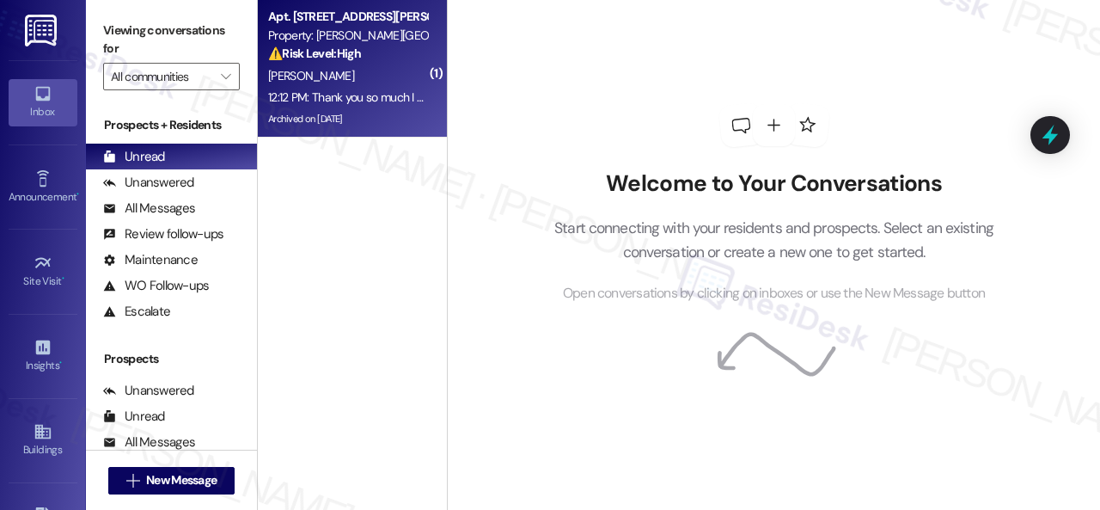
click at [353, 85] on div "[PERSON_NAME]" at bounding box center [347, 75] width 162 height 21
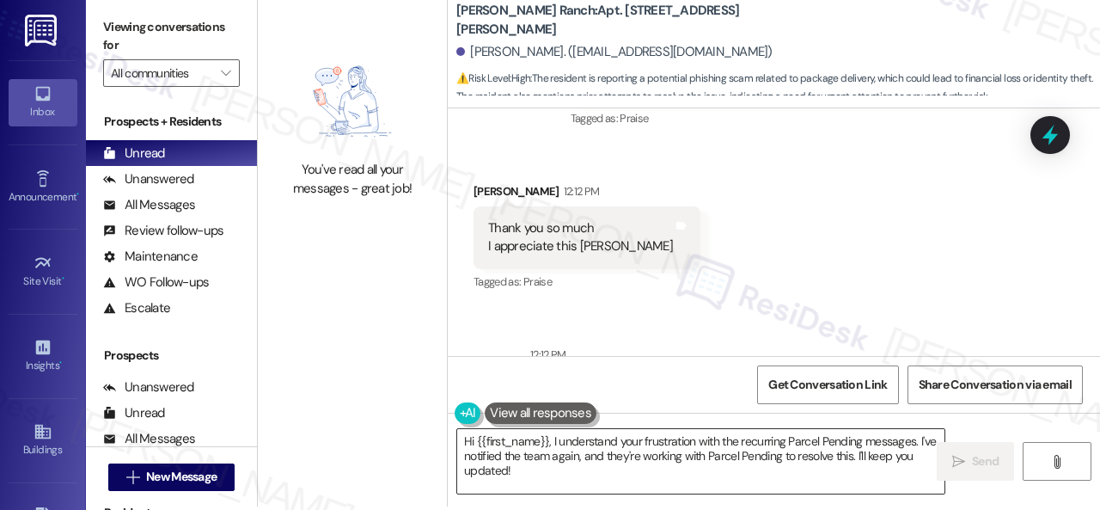
scroll to position [5, 0]
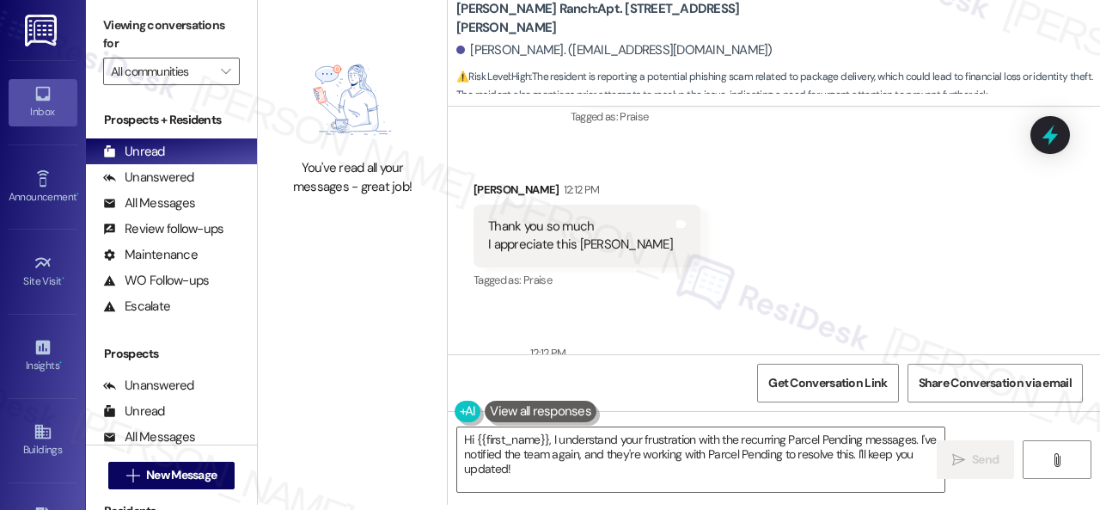
drag, startPoint x: 531, startPoint y: 467, endPoint x: 260, endPoint y: 269, distance: 335.2
click at [335, 391] on div "You've read all your messages - great job! [PERSON_NAME][GEOGRAPHIC_DATA]: Apt.…" at bounding box center [679, 250] width 842 height 510
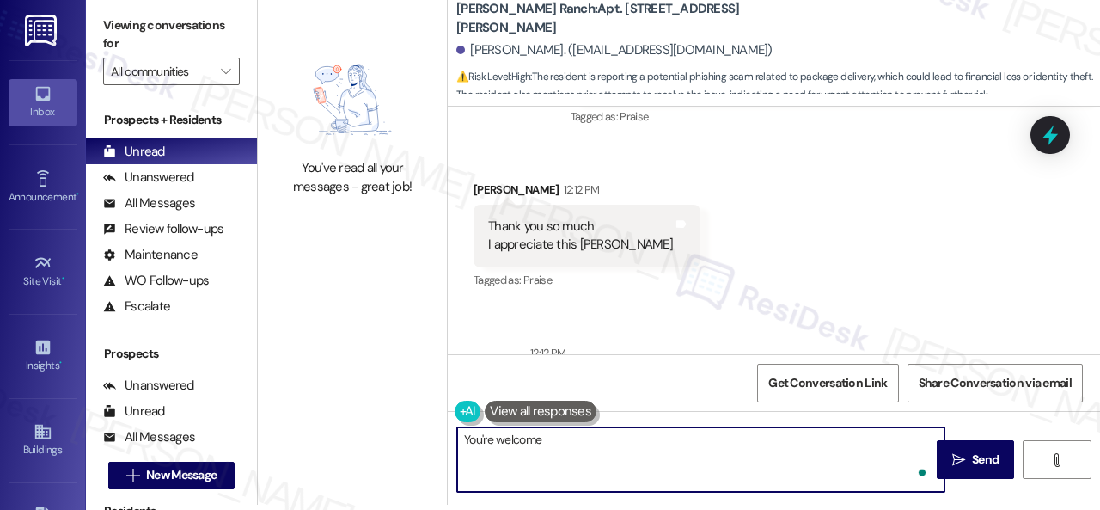
type textarea "You're welcome!"
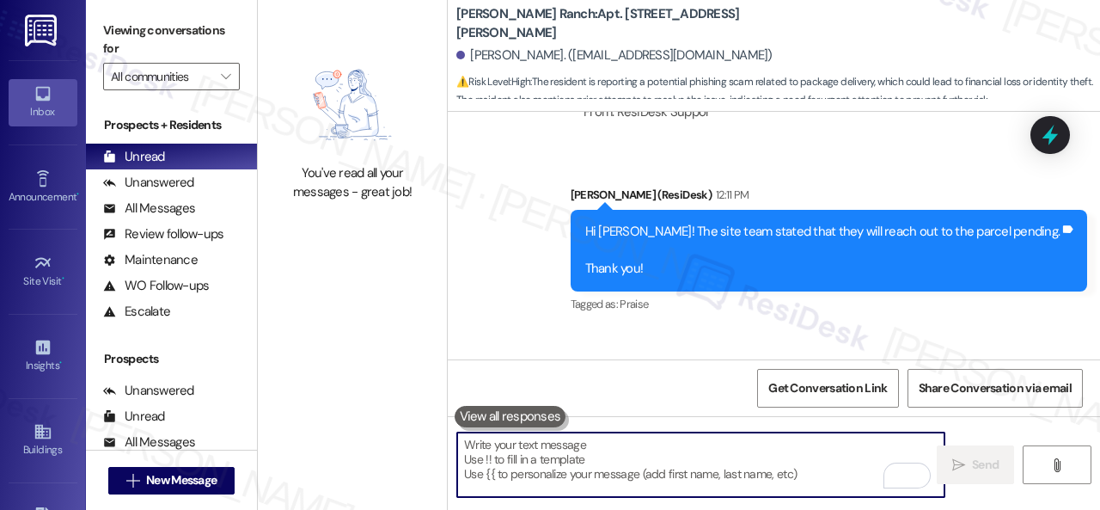
scroll to position [10650, 0]
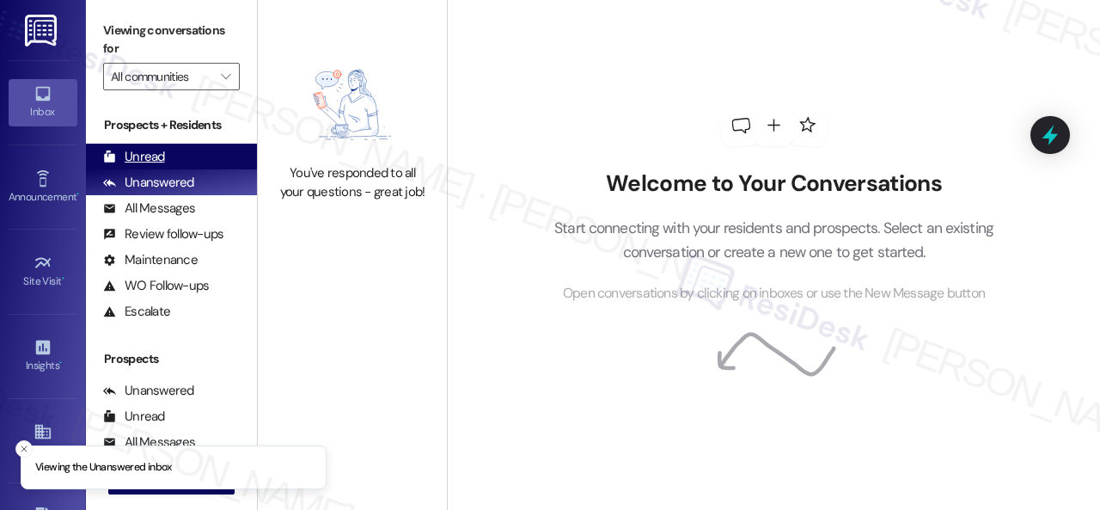
click at [138, 158] on div "Unread" at bounding box center [134, 157] width 62 height 18
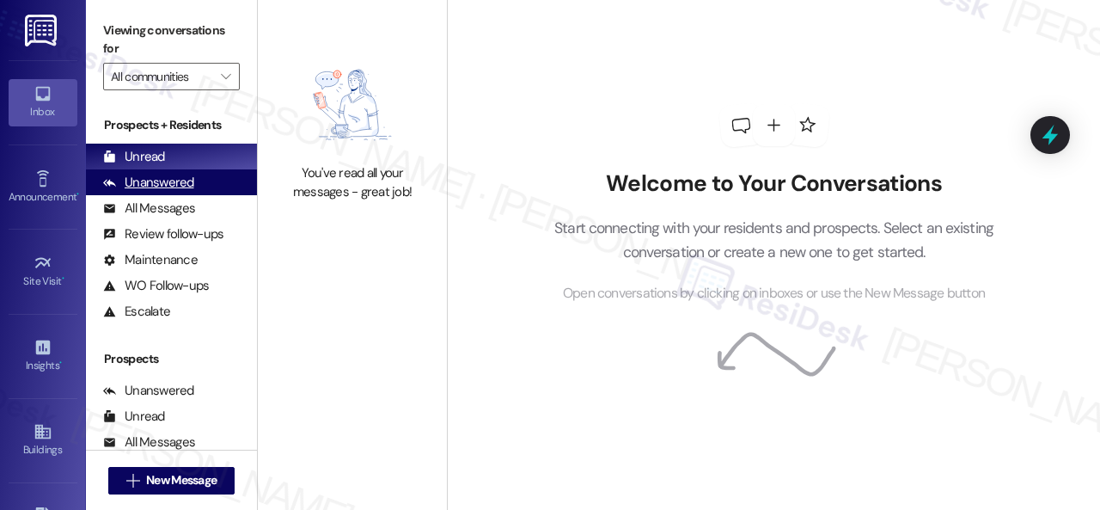
click at [180, 179] on div "Unanswered" at bounding box center [148, 183] width 91 height 18
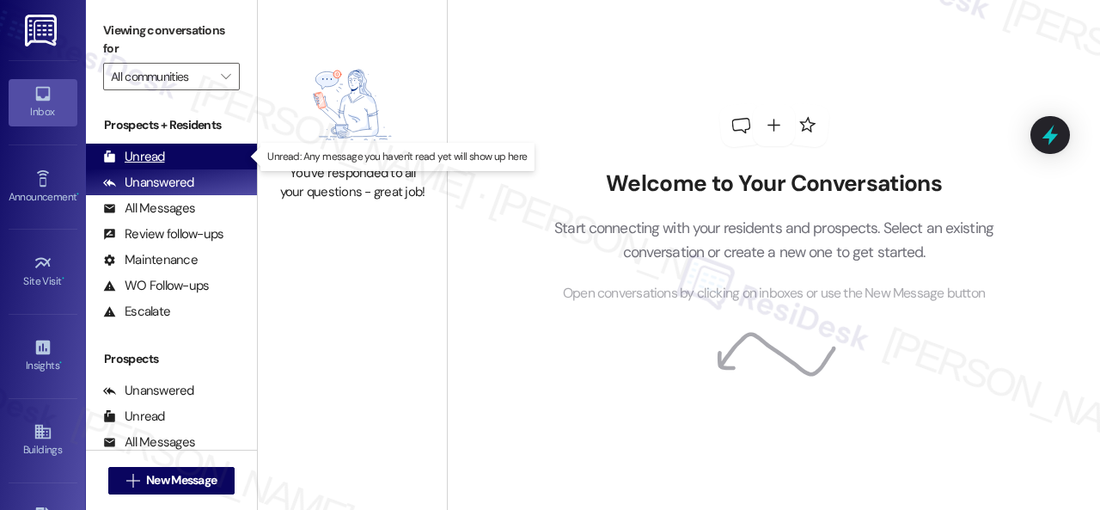
click at [144, 162] on div "Unread" at bounding box center [134, 157] width 62 height 18
